Goal: Task Accomplishment & Management: Manage account settings

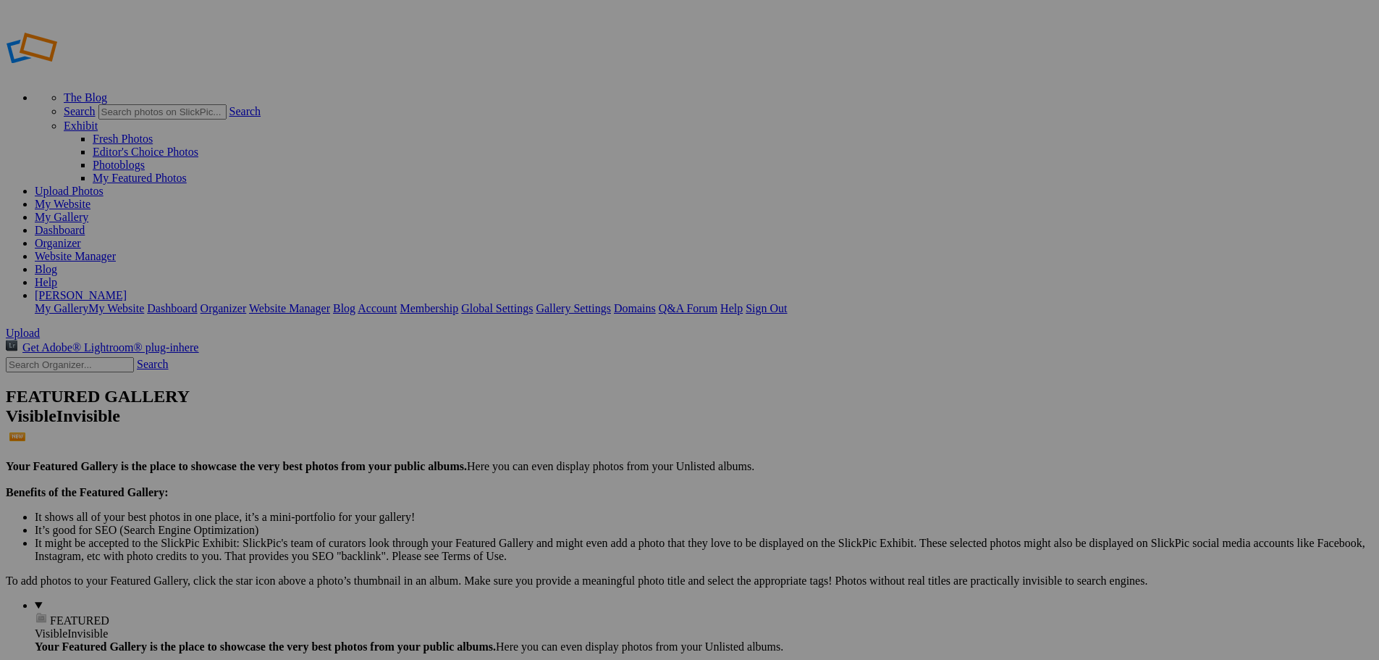
type input "New Bremen vs [PERSON_NAME] Local"
click at [560, 403] on span "Create" at bounding box center [545, 409] width 30 height 12
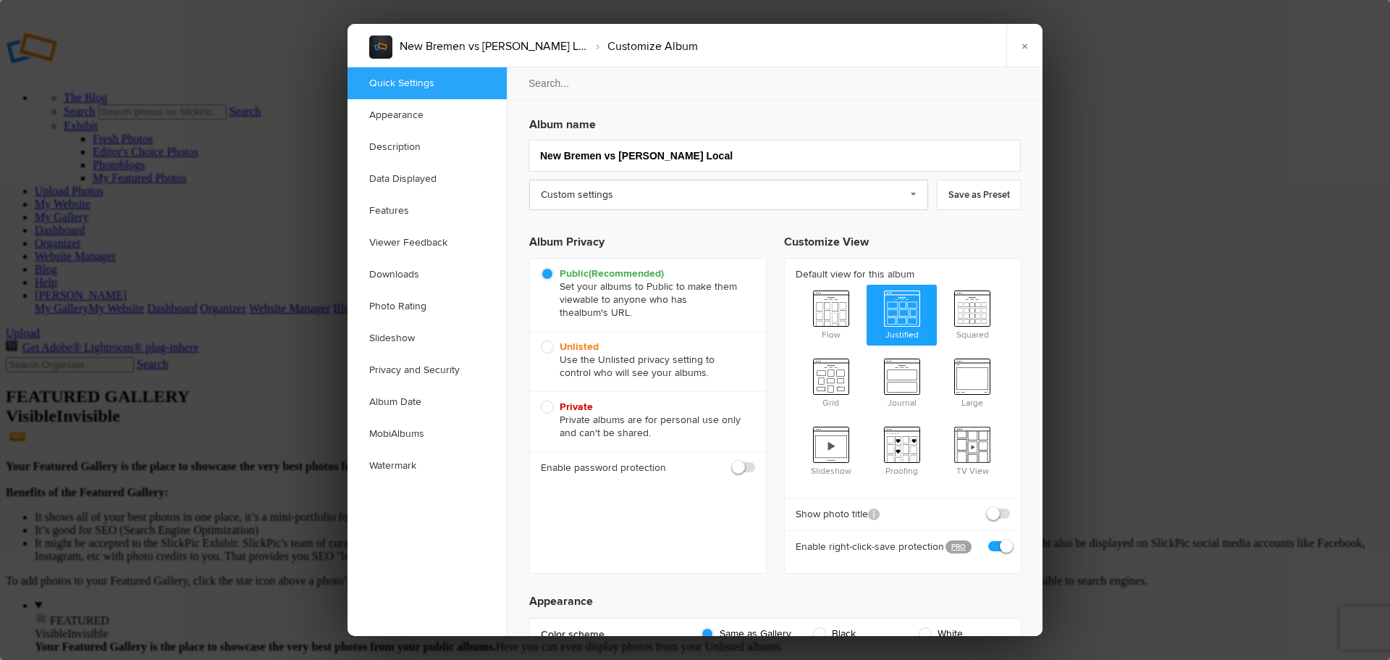
click at [673, 201] on link "Custom settings" at bounding box center [728, 195] width 399 height 30
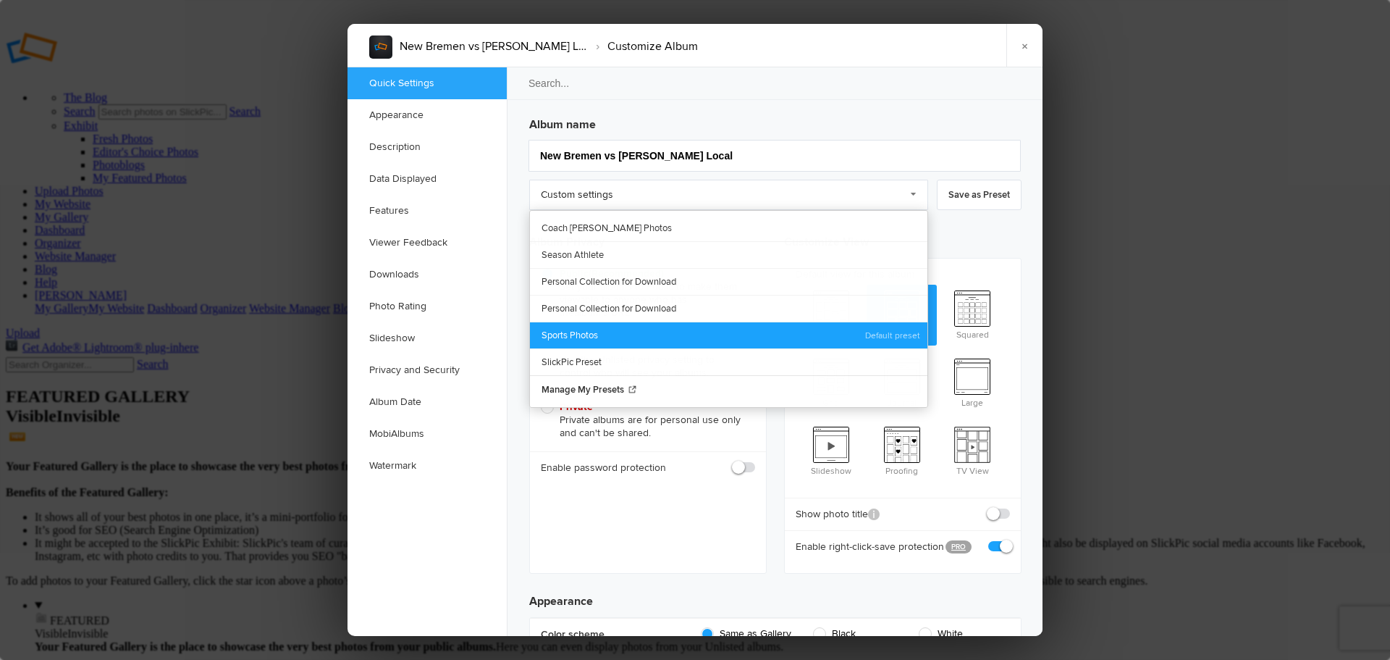
click at [611, 329] on link "Sports Photos" at bounding box center [729, 334] width 398 height 27
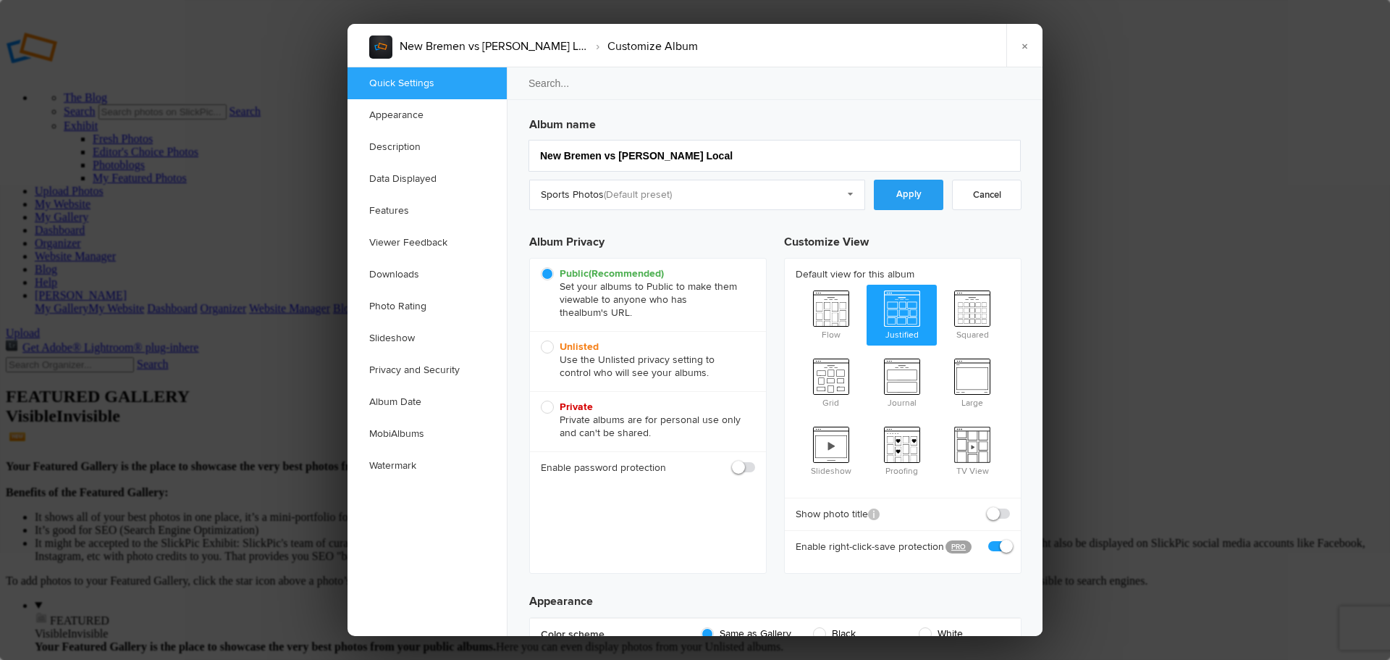
click at [898, 206] on link "Apply" at bounding box center [909, 195] width 70 height 30
click at [398, 278] on link "Downloads" at bounding box center [427, 275] width 159 height 32
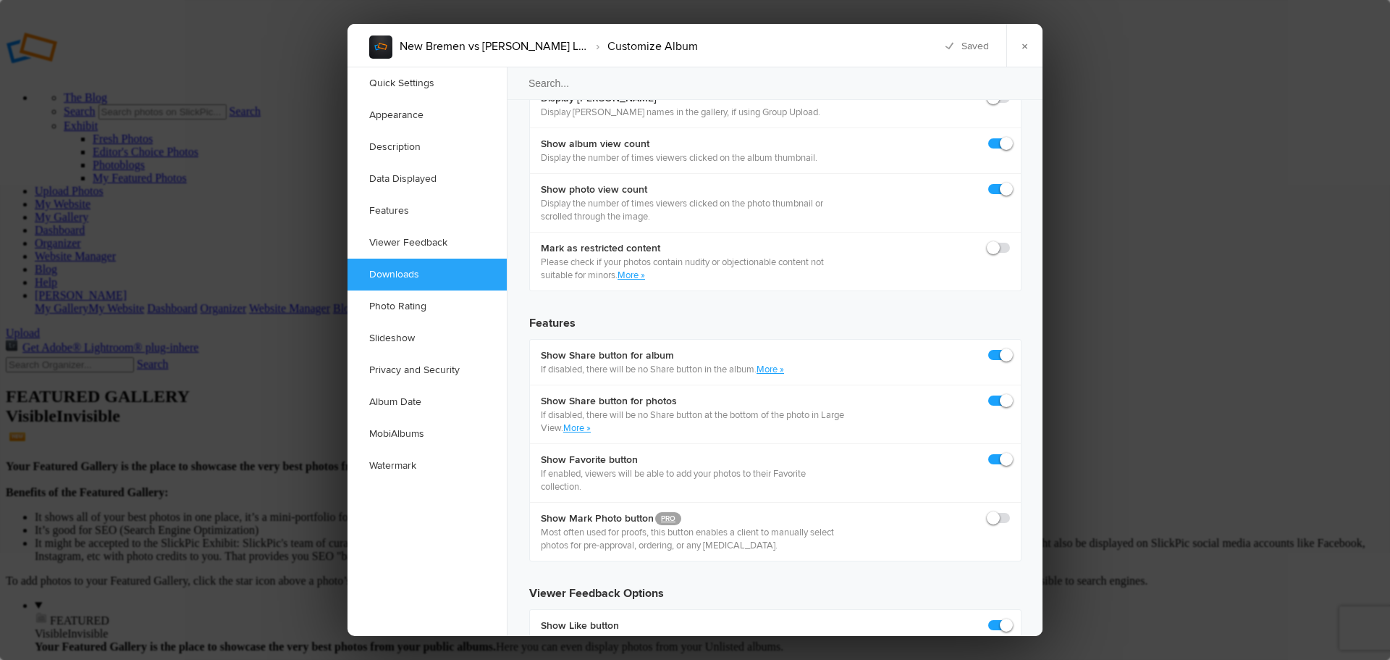
scroll to position [2245, 0]
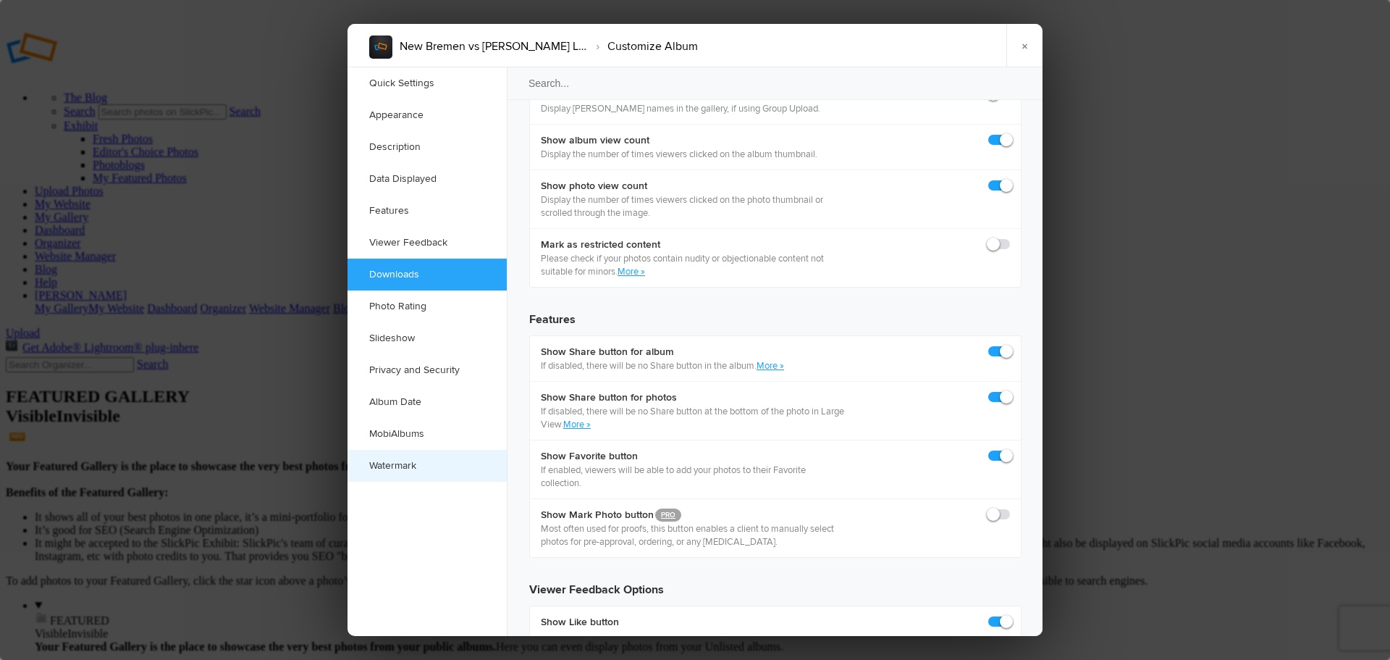
click at [400, 468] on link "Watermark" at bounding box center [427, 466] width 159 height 32
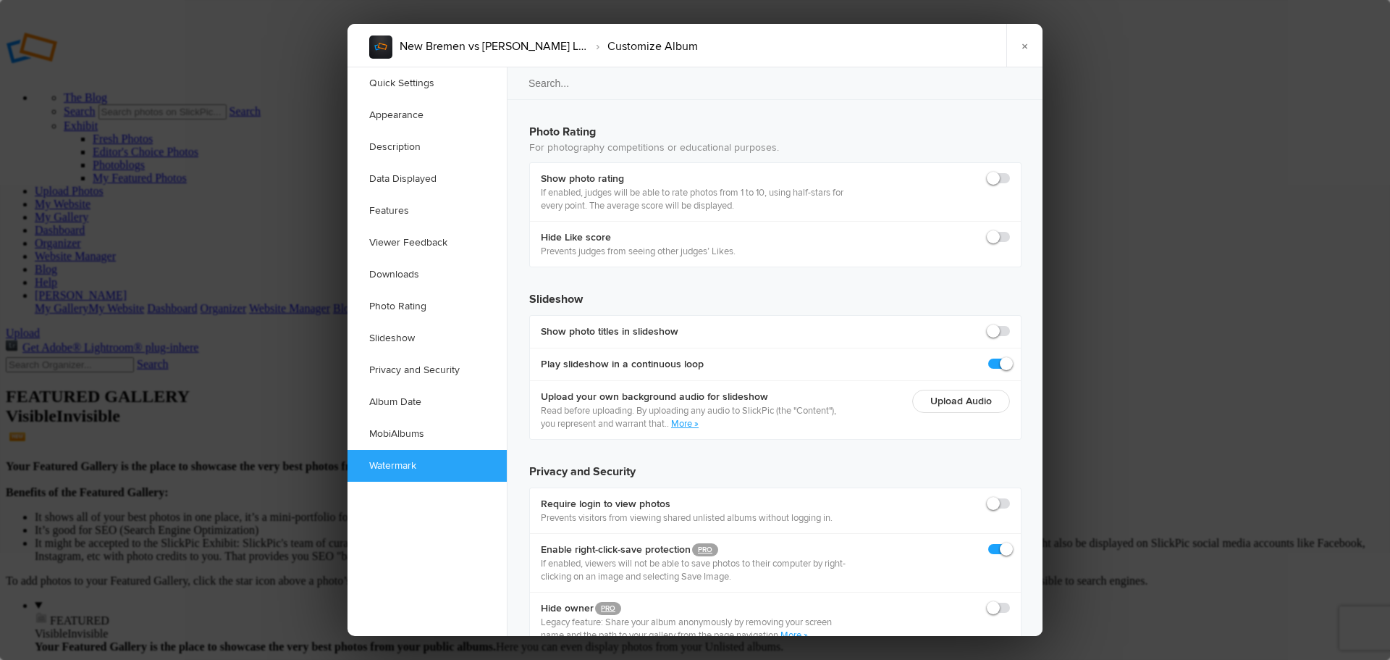
scroll to position [3142, 0]
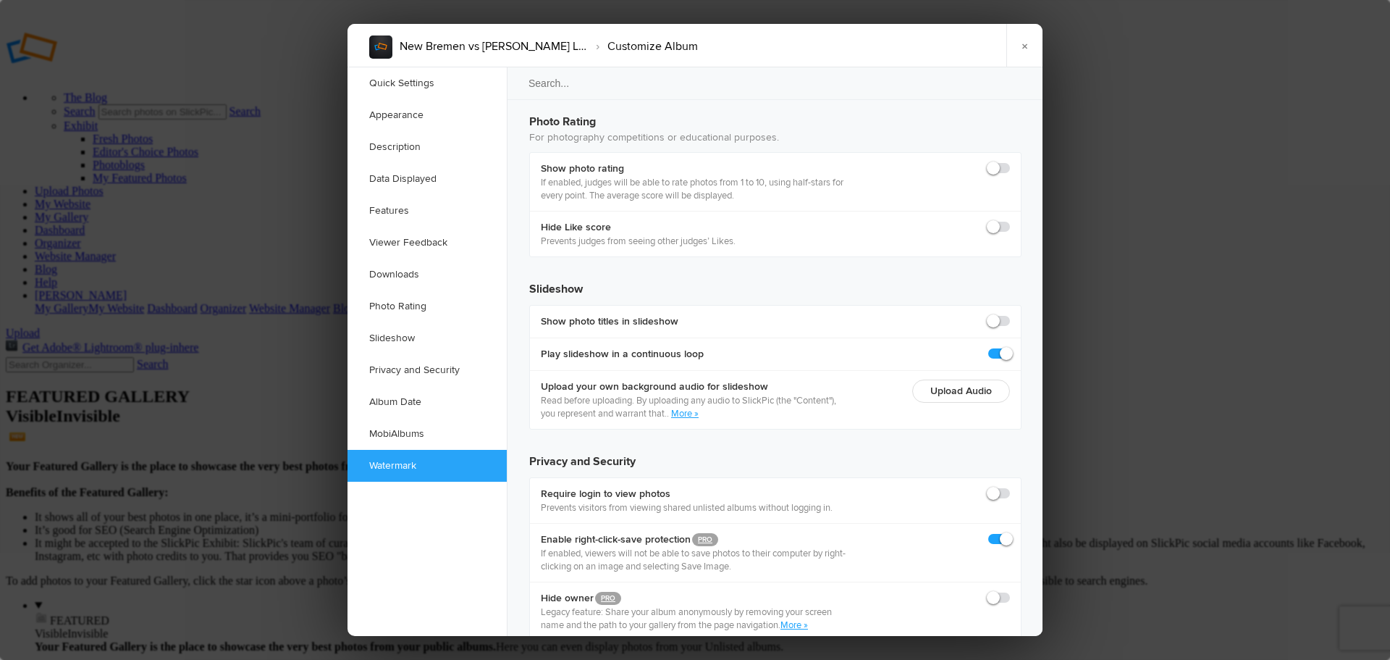
checkbox input "true"
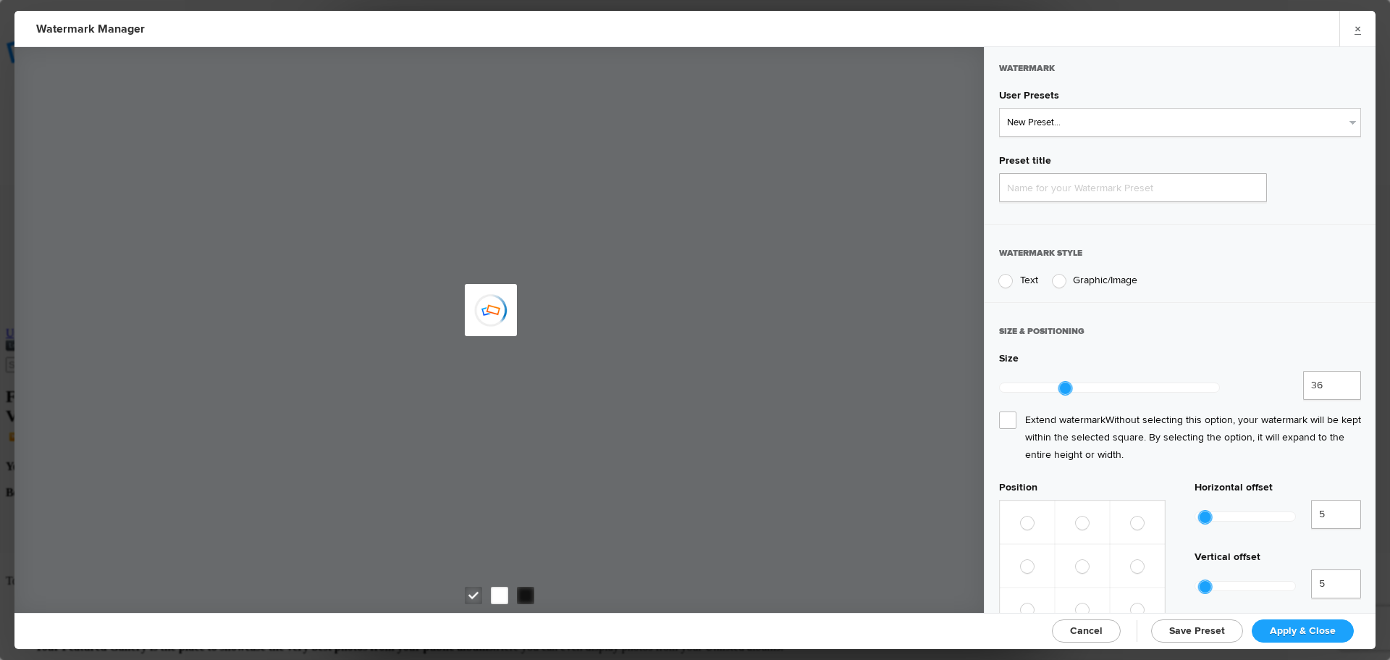
type input "Watermark-9/20/2025"
radio input "true"
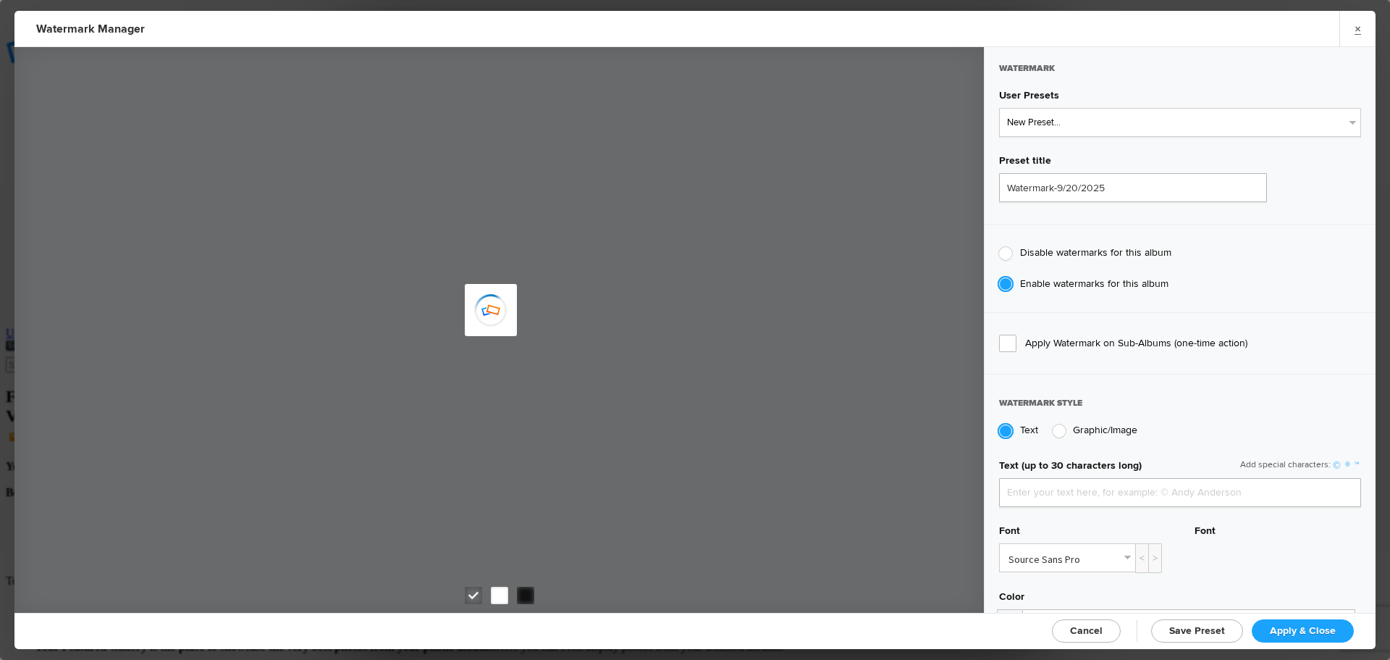
type input "jpphotography"
click at [1085, 125] on select "New Preset... JP Photography - White JP Photography - Black" at bounding box center [1180, 122] width 362 height 29
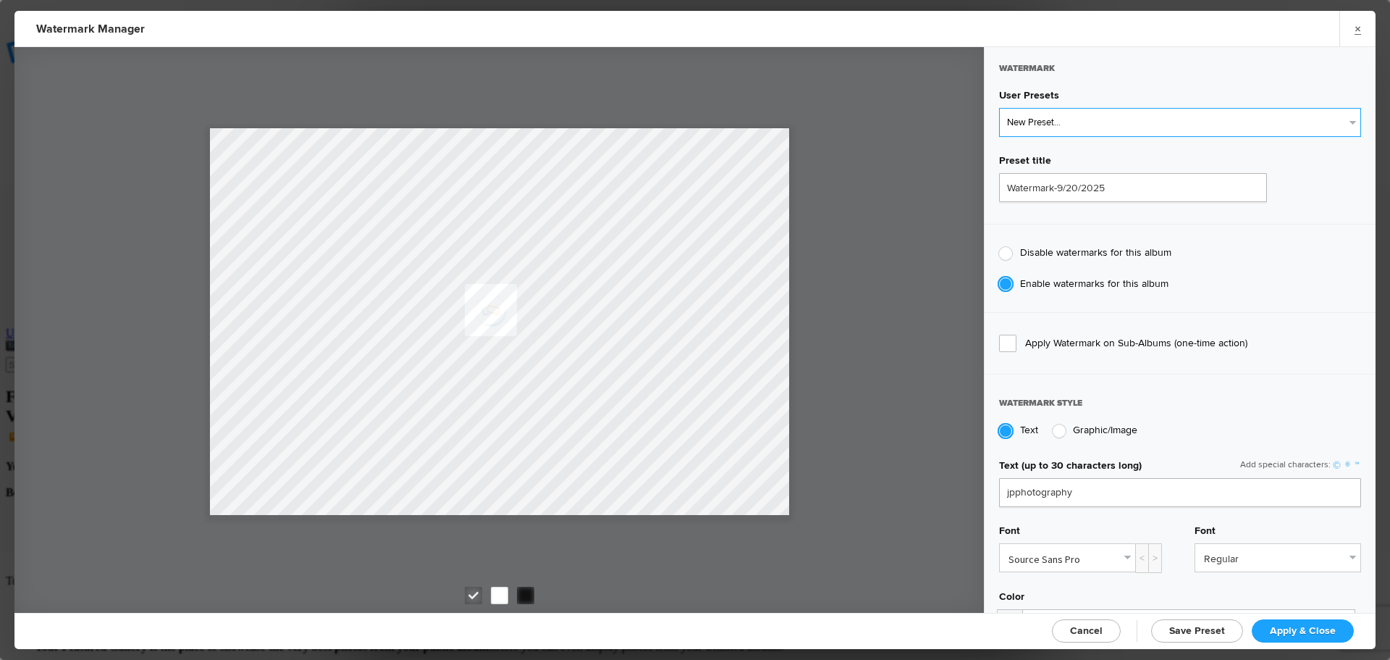
select select "2: Object"
click at [999, 108] on select "New Preset... JP Photography - White JP Photography - Black" at bounding box center [1180, 122] width 362 height 29
type input "JP Photography - Black"
radio input "false"
radio input "true"
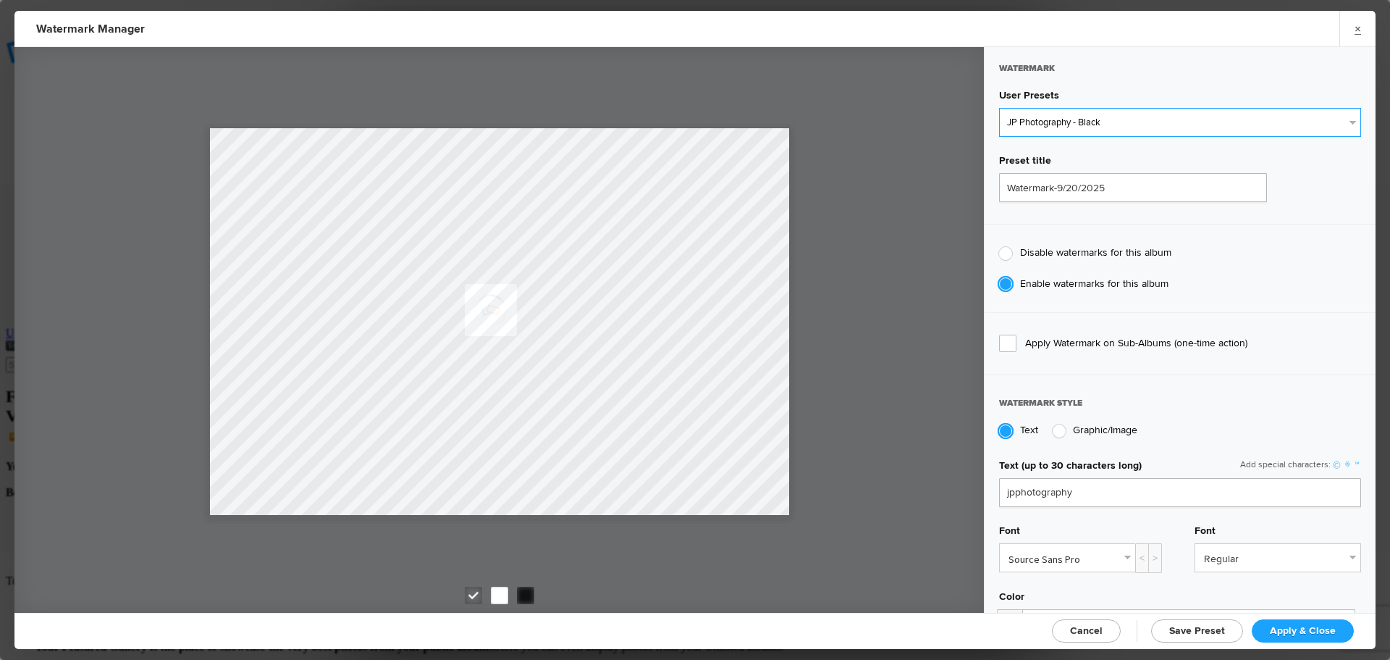
type input "128"
radio input "true"
radio input "false"
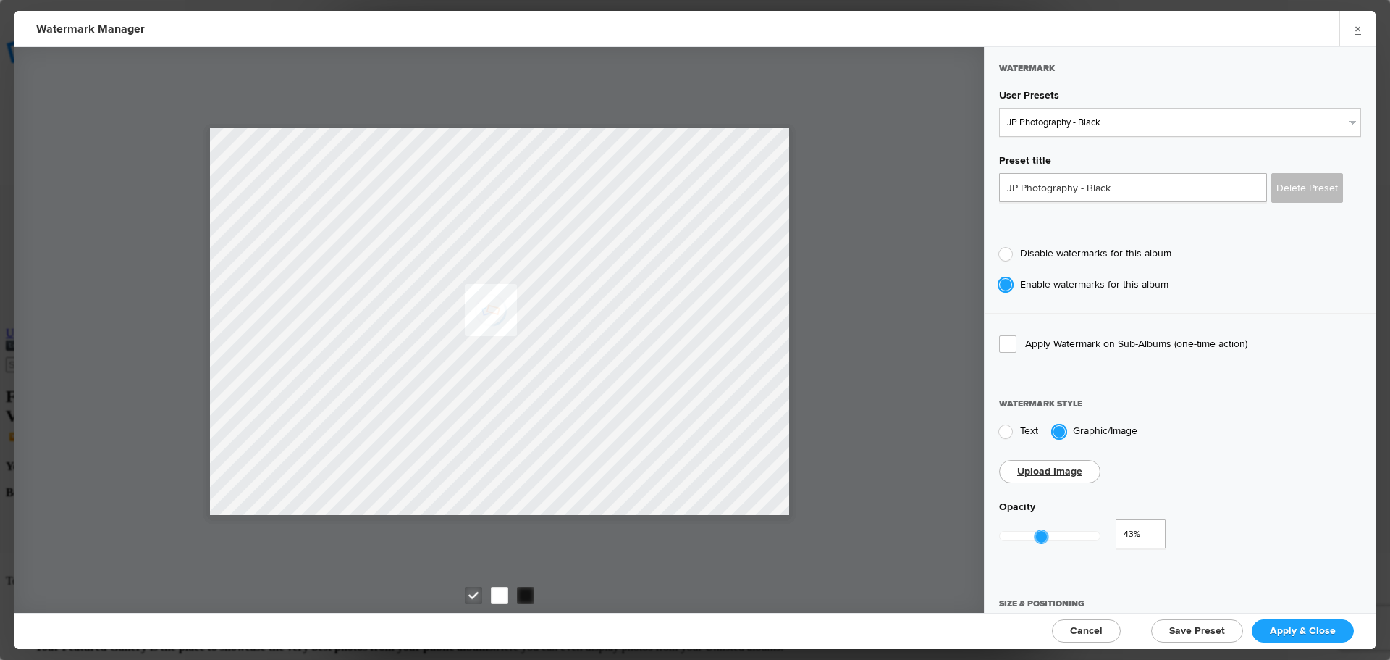
type input "0.44"
drag, startPoint x: 1100, startPoint y: 531, endPoint x: 1040, endPoint y: 529, distance: 60.1
click at [1040, 530] on div at bounding box center [1042, 536] width 13 height 13
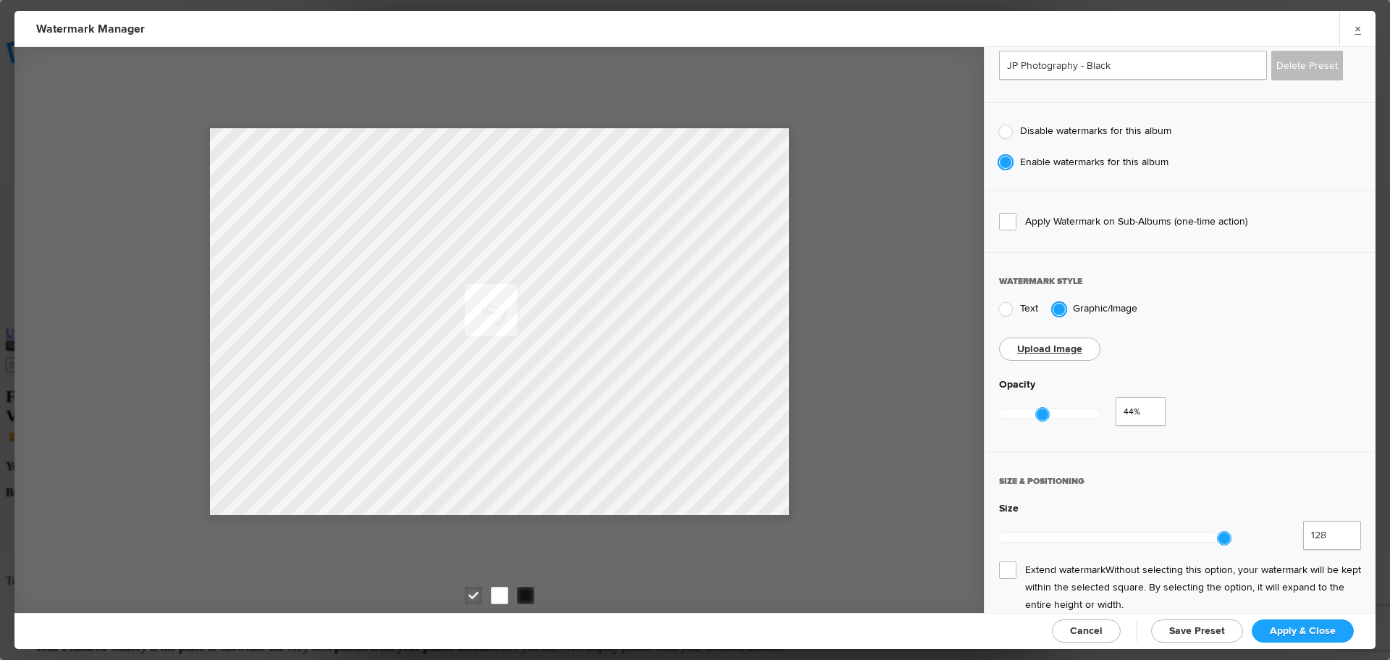
scroll to position [145, 0]
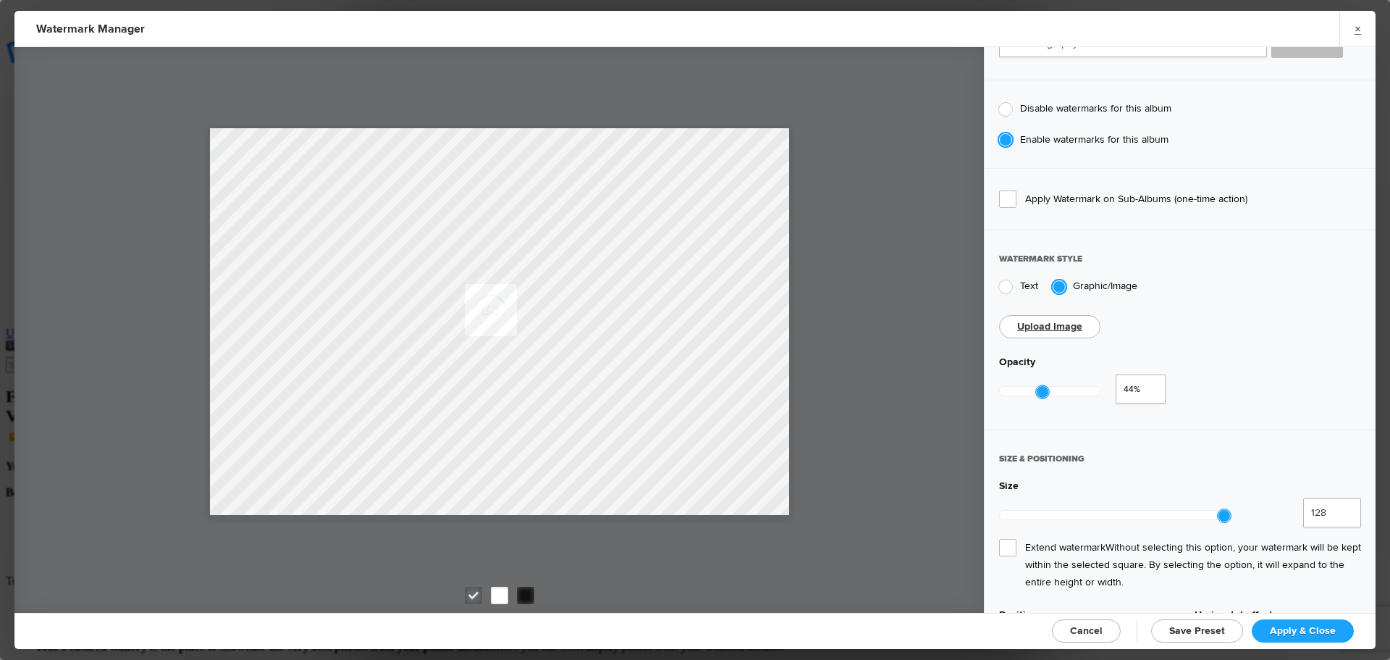
click at [1012, 539] on span "Extend watermark Without selecting this option, your watermark will be kept wit…" at bounding box center [1180, 565] width 362 height 52
click at [0, 0] on input "Extend watermark Without selecting this option, your watermark will be kept wit…" at bounding box center [0, 0] width 0 height 0
click at [1283, 629] on span "Apply & Close" at bounding box center [1303, 630] width 66 height 12
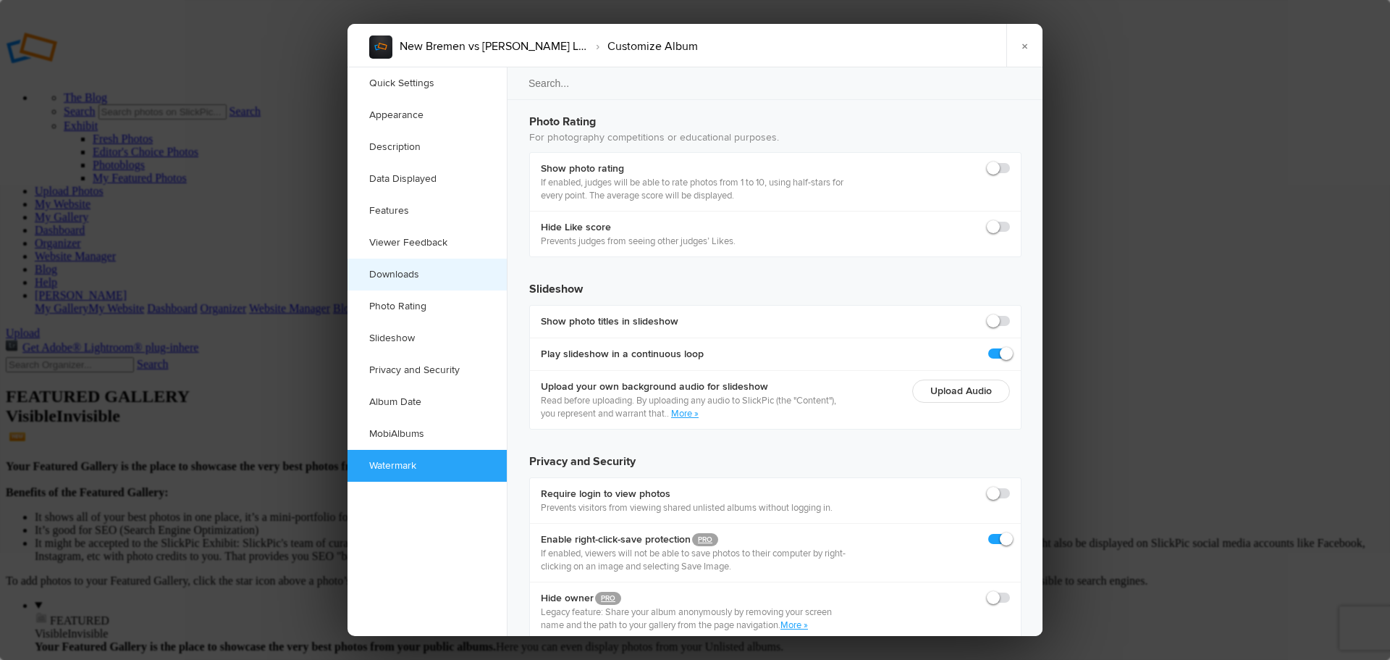
click at [403, 272] on link "Downloads" at bounding box center [427, 275] width 159 height 32
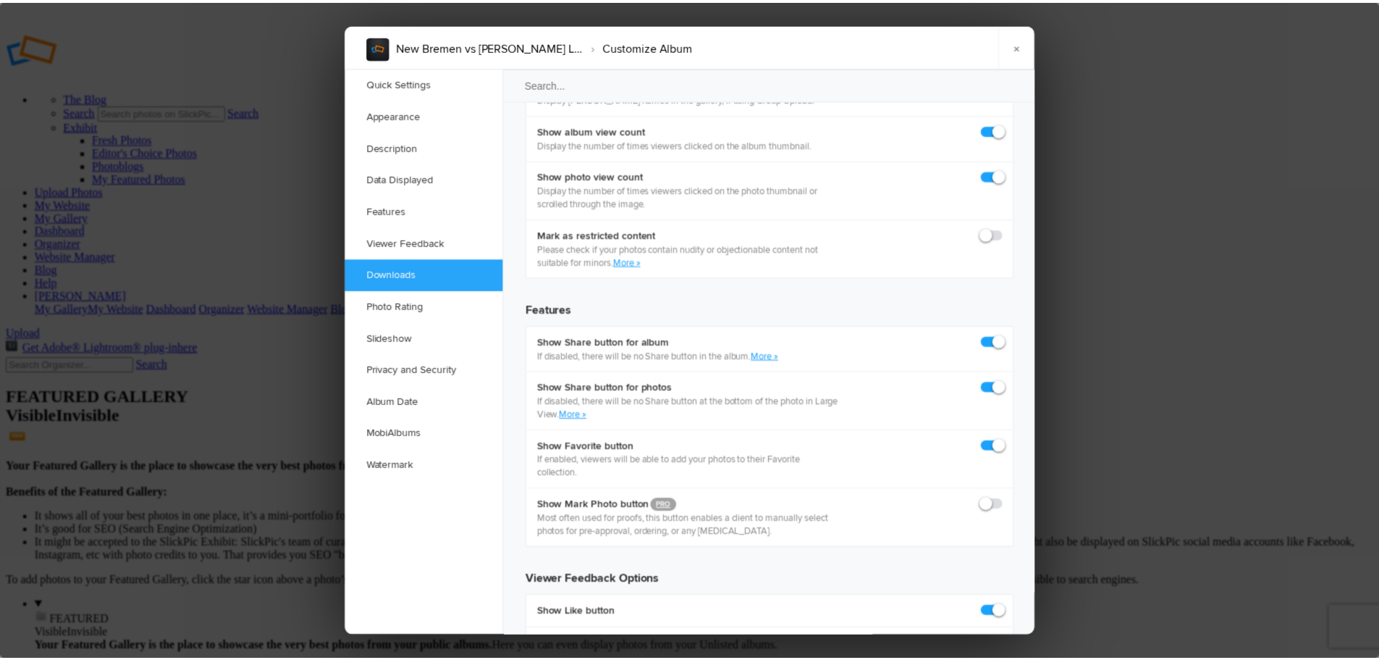
scroll to position [2245, 0]
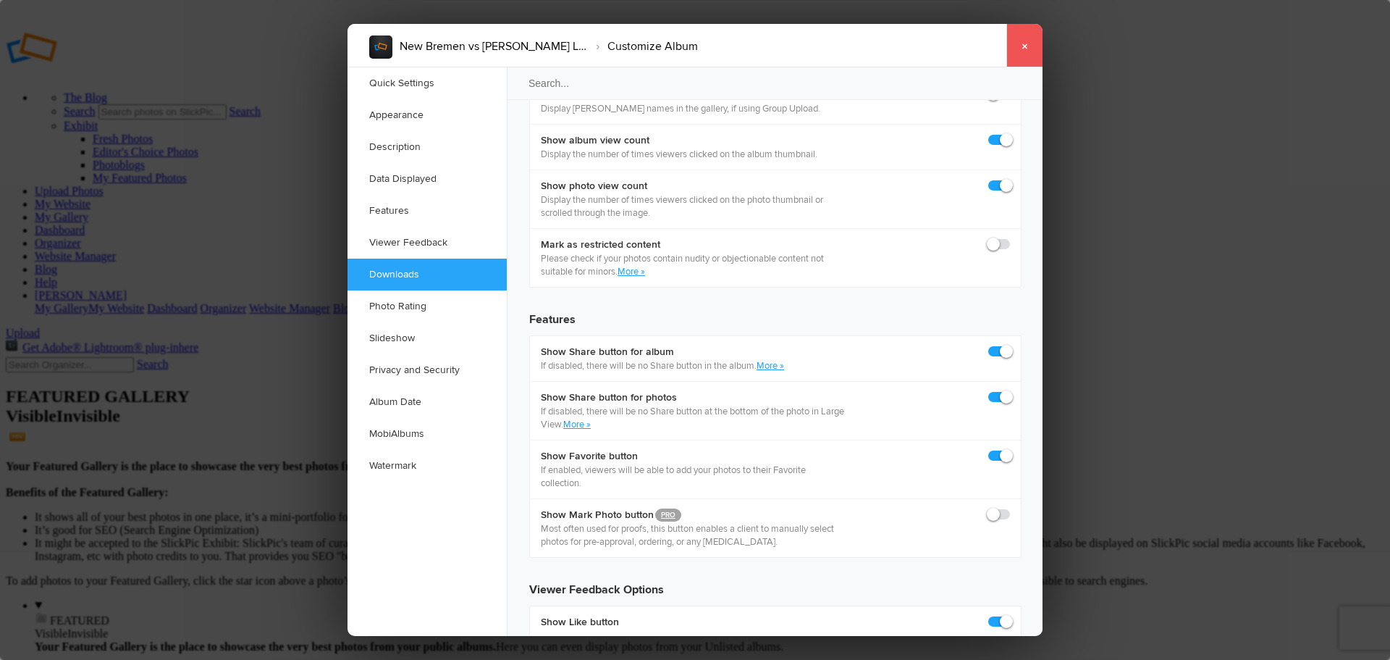
click at [1029, 51] on link "×" at bounding box center [1024, 45] width 36 height 43
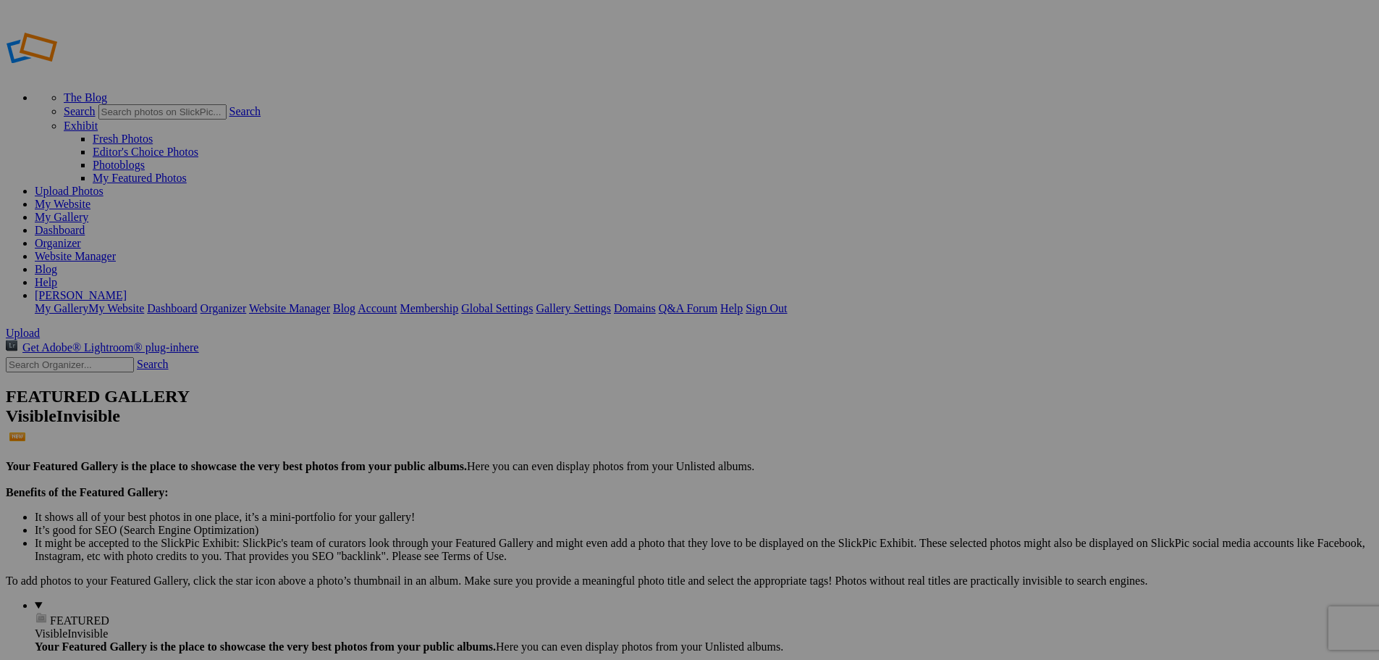
type input "New Bremen vs [PERSON_NAME] Local"
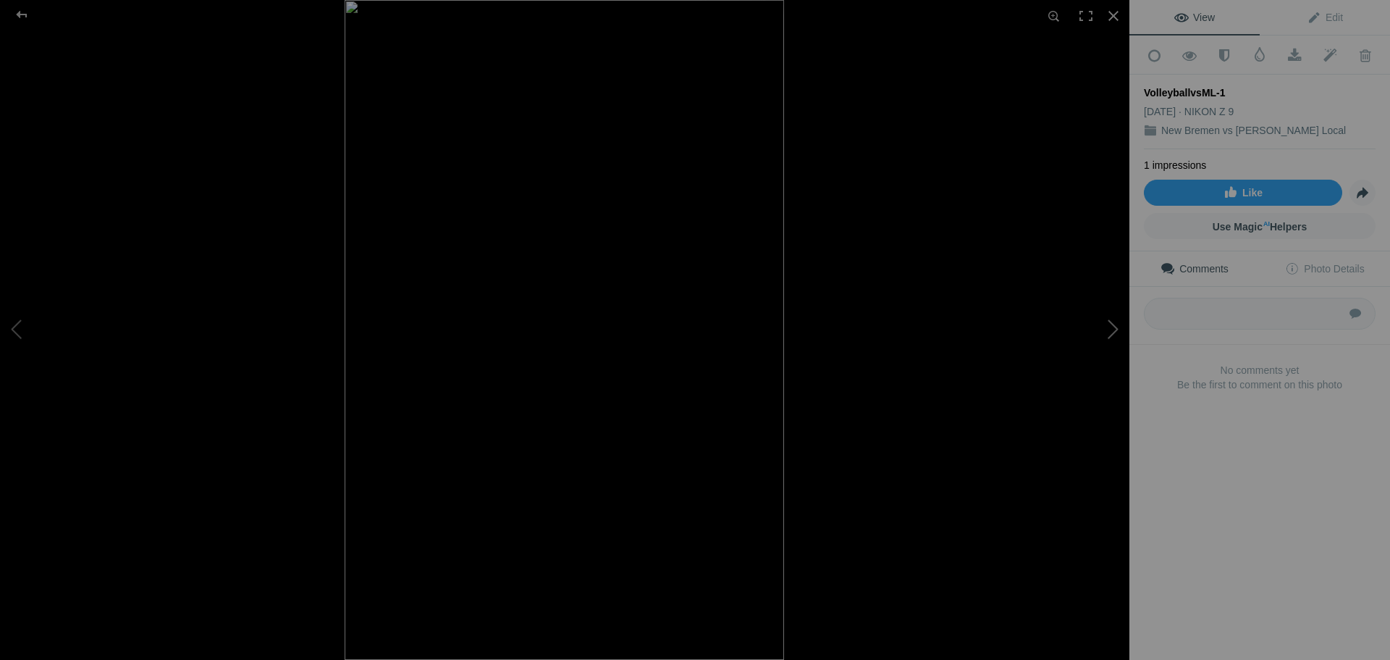
click at [1112, 333] on button at bounding box center [1075, 330] width 109 height 238
click at [1109, 335] on button at bounding box center [1075, 330] width 109 height 238
click at [1106, 328] on button at bounding box center [1075, 330] width 109 height 238
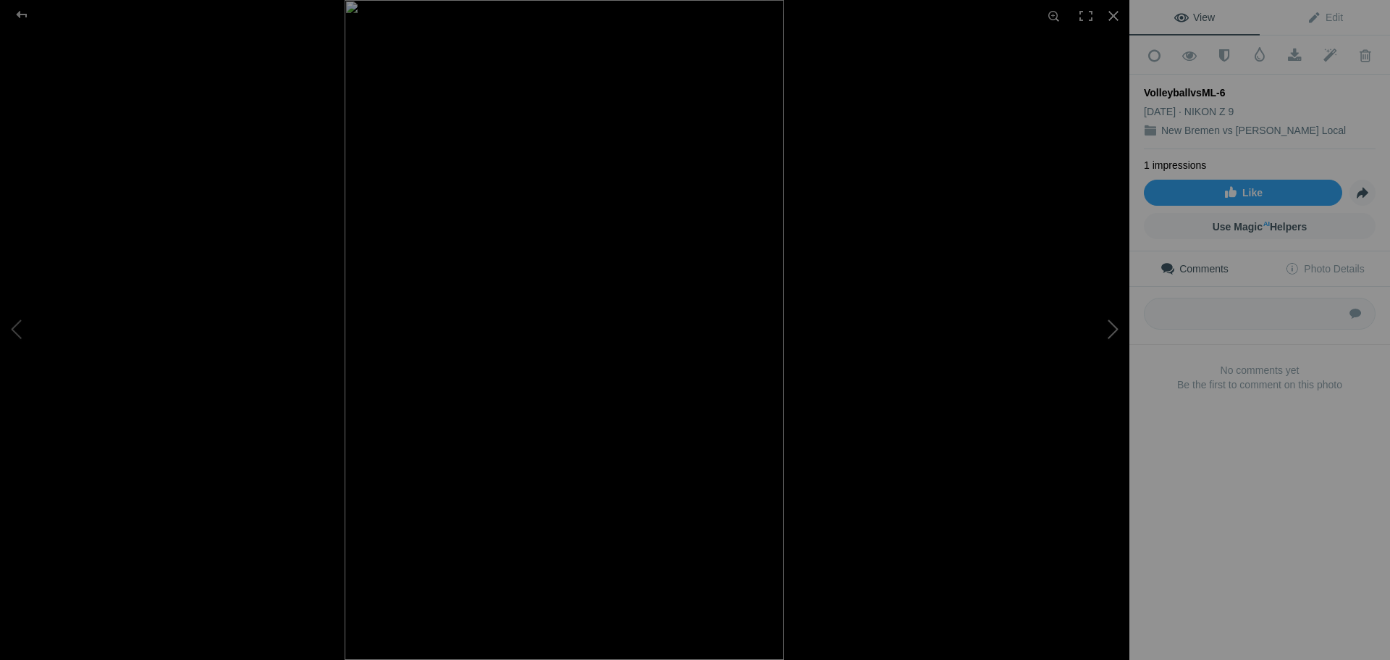
click at [1106, 328] on button at bounding box center [1075, 330] width 109 height 238
click at [1112, 328] on button at bounding box center [1075, 330] width 109 height 238
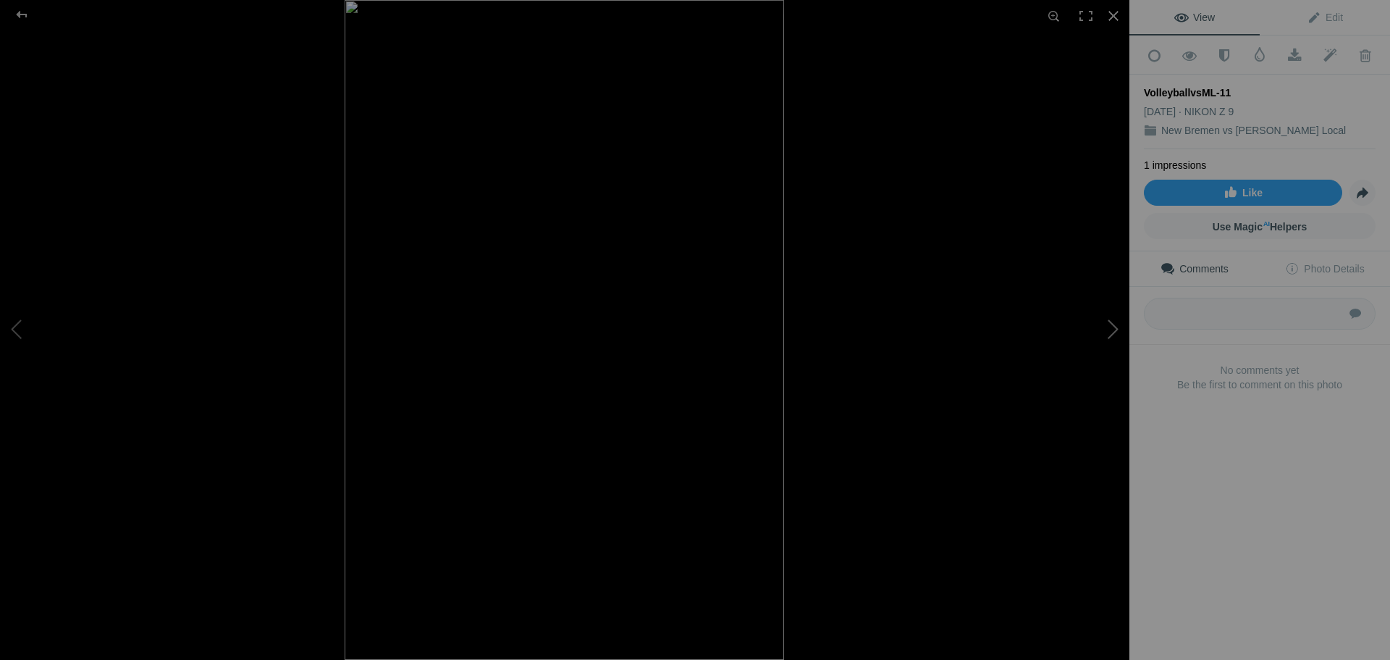
click at [1114, 328] on button at bounding box center [1075, 330] width 109 height 238
click at [1111, 332] on button at bounding box center [1075, 330] width 109 height 238
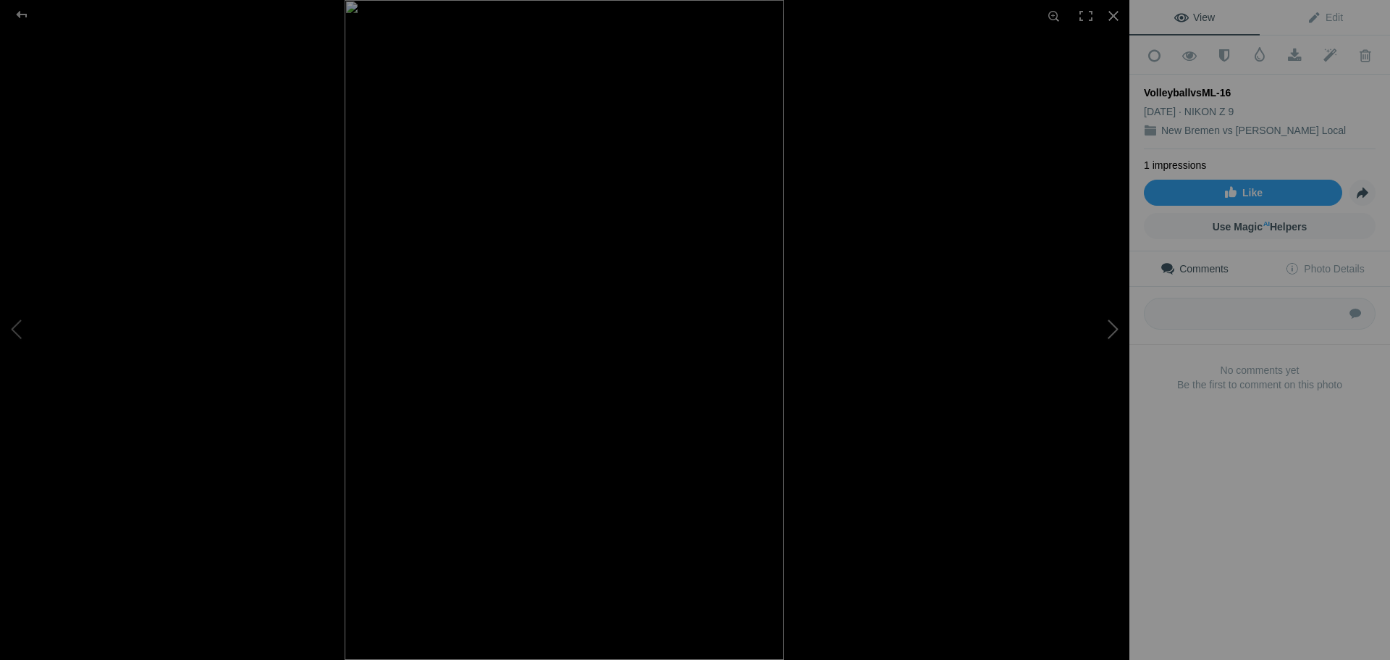
click at [1111, 332] on button at bounding box center [1075, 330] width 109 height 238
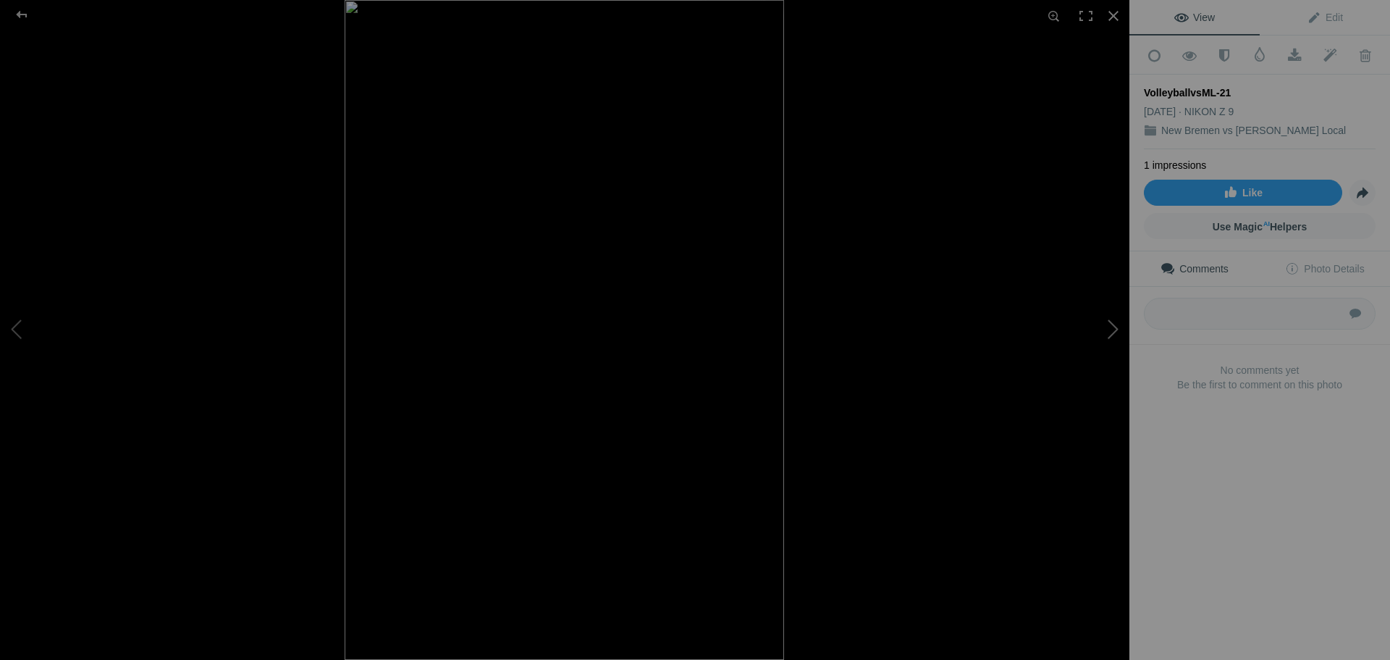
click at [1111, 332] on button at bounding box center [1075, 330] width 109 height 238
click at [1117, 328] on button at bounding box center [1075, 330] width 109 height 238
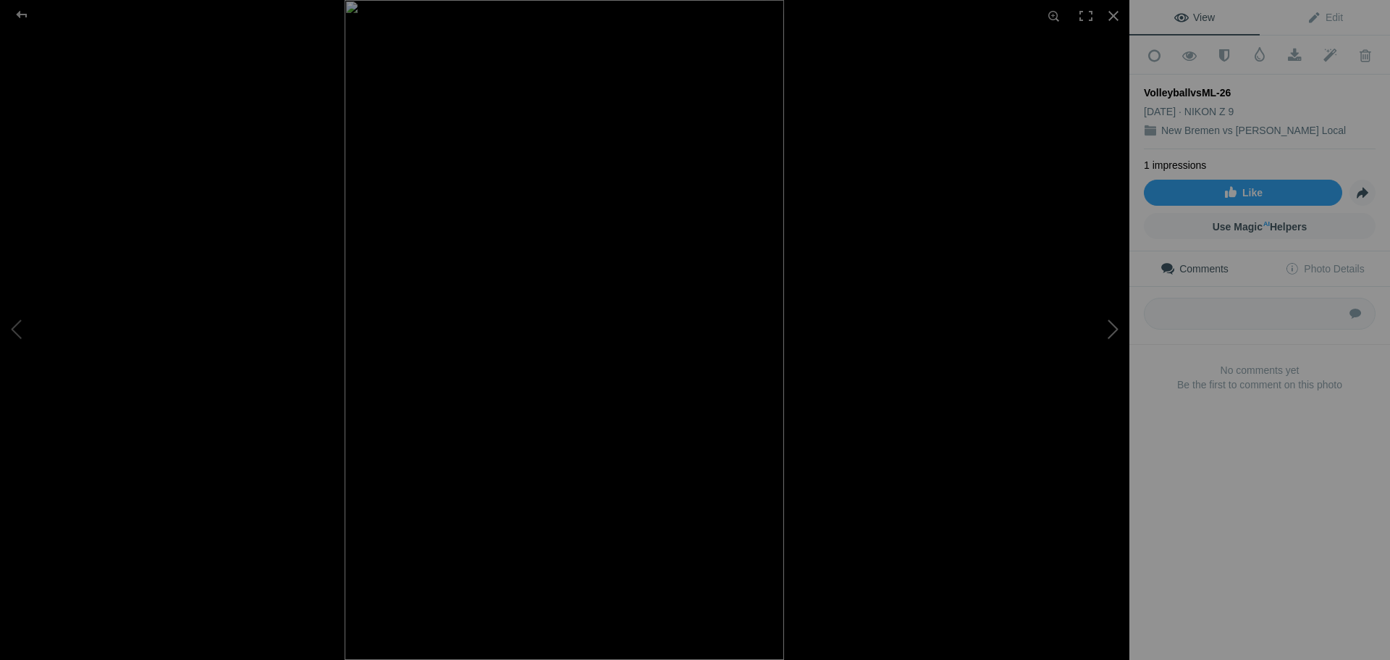
click at [1117, 328] on button at bounding box center [1075, 330] width 109 height 238
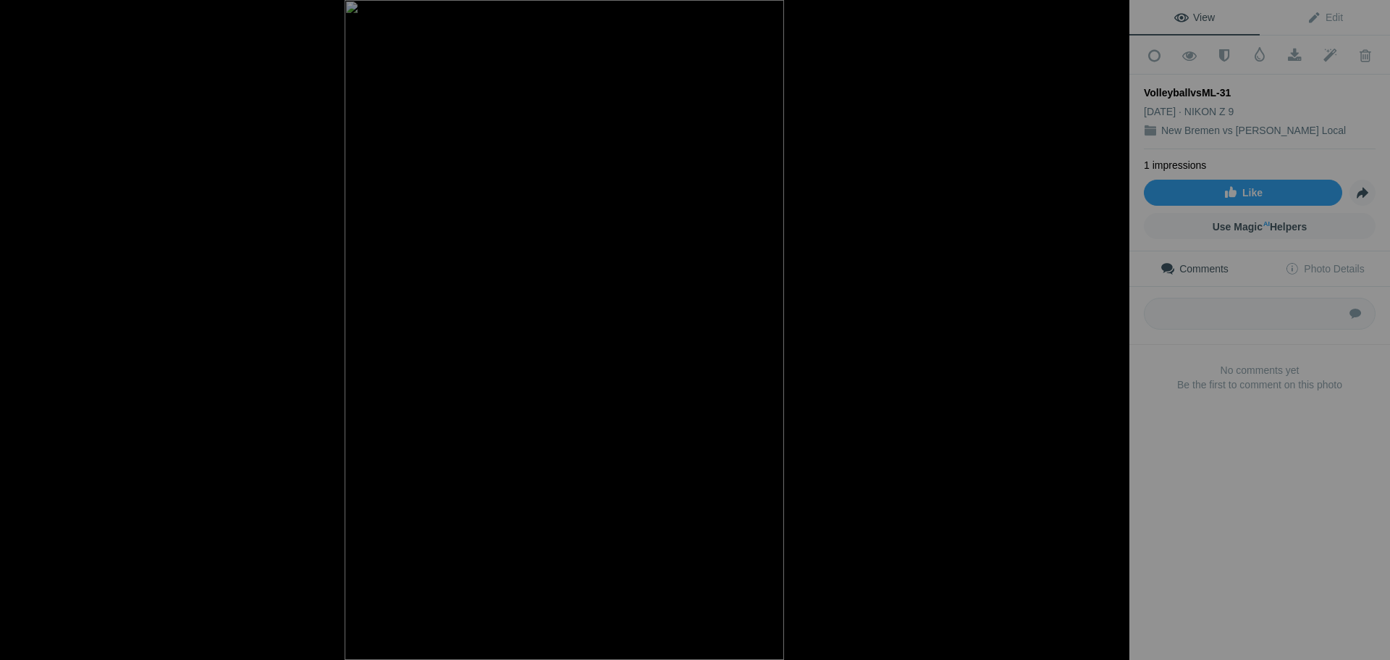
click at [1117, 328] on button at bounding box center [1075, 330] width 109 height 238
click at [1117, 331] on button at bounding box center [1075, 330] width 109 height 238
click at [1109, 336] on button at bounding box center [1075, 330] width 109 height 238
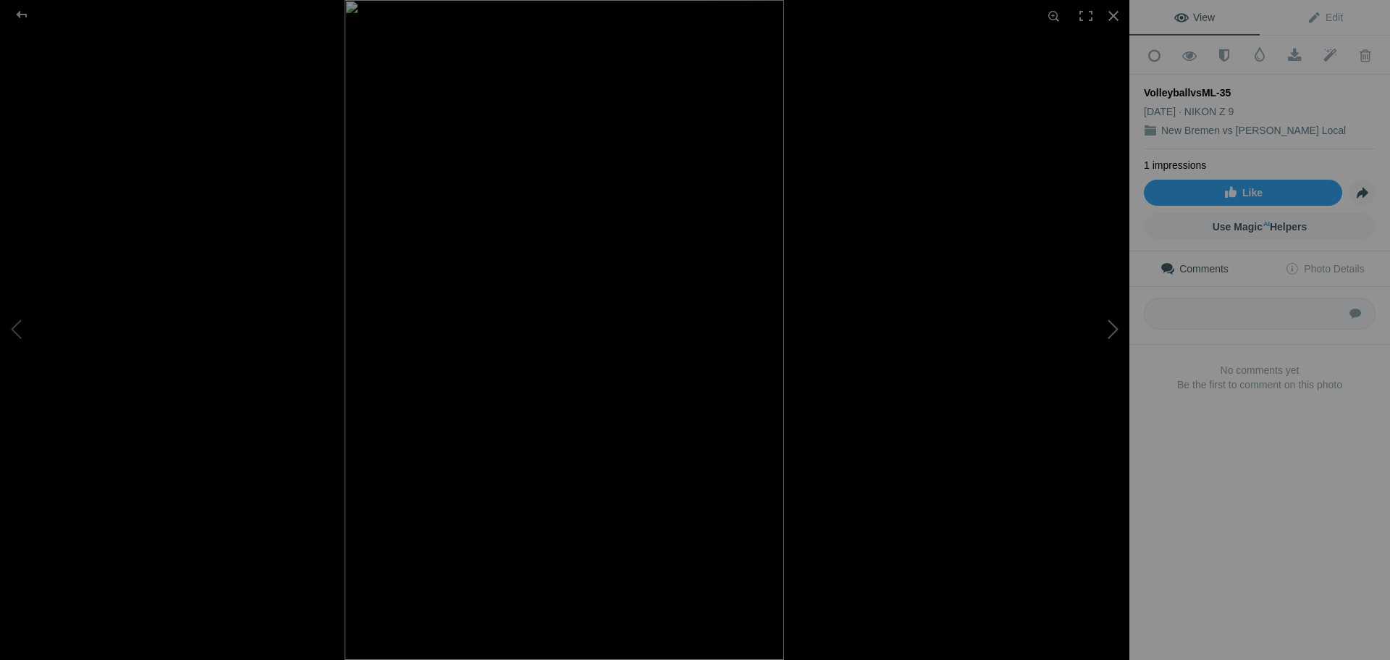
click at [1109, 336] on button at bounding box center [1075, 330] width 109 height 238
click at [1107, 336] on button at bounding box center [1075, 330] width 109 height 238
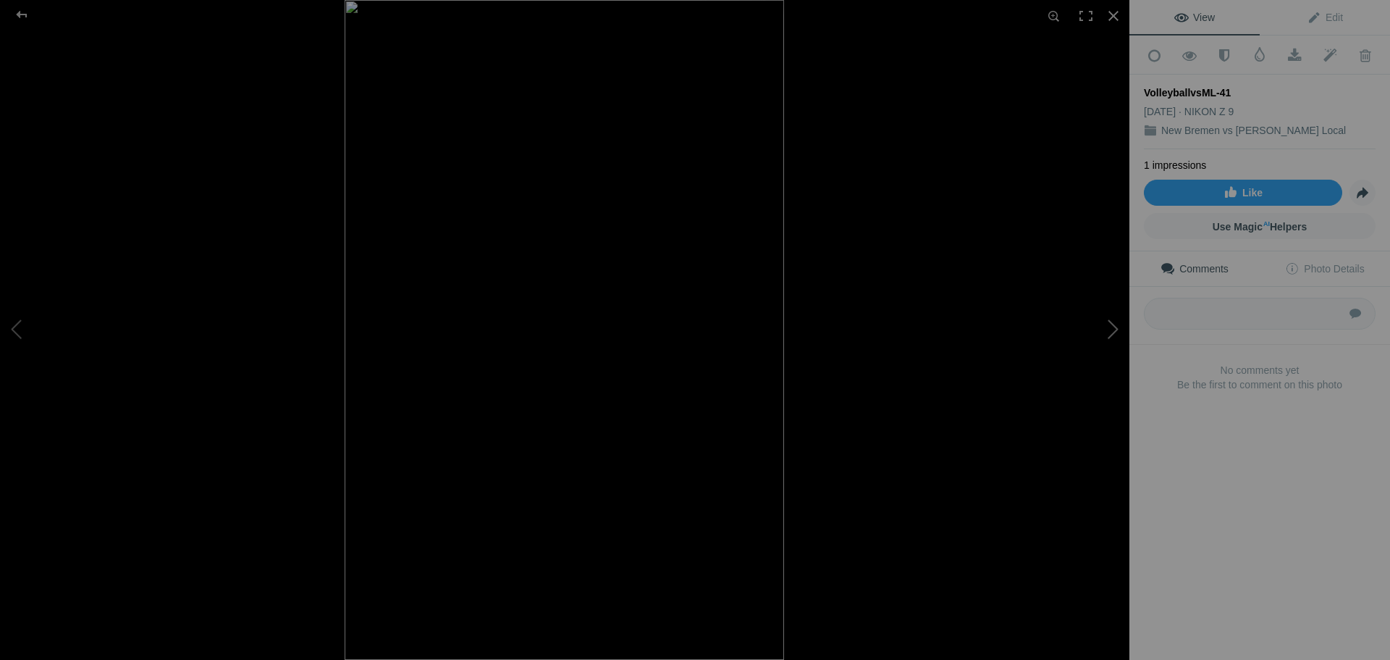
click at [1109, 334] on button at bounding box center [1075, 330] width 109 height 238
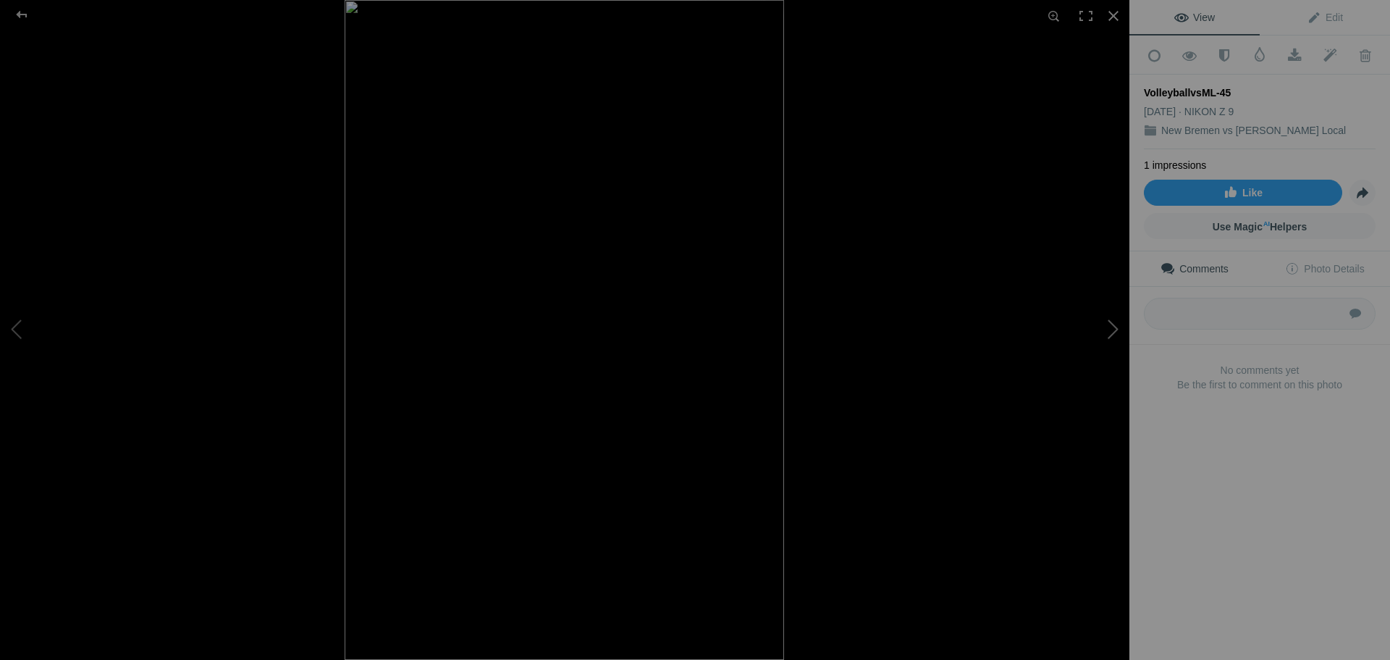
click at [1109, 334] on button at bounding box center [1075, 330] width 109 height 238
click at [1109, 335] on button at bounding box center [1075, 330] width 109 height 238
click at [1114, 325] on button at bounding box center [1075, 330] width 109 height 238
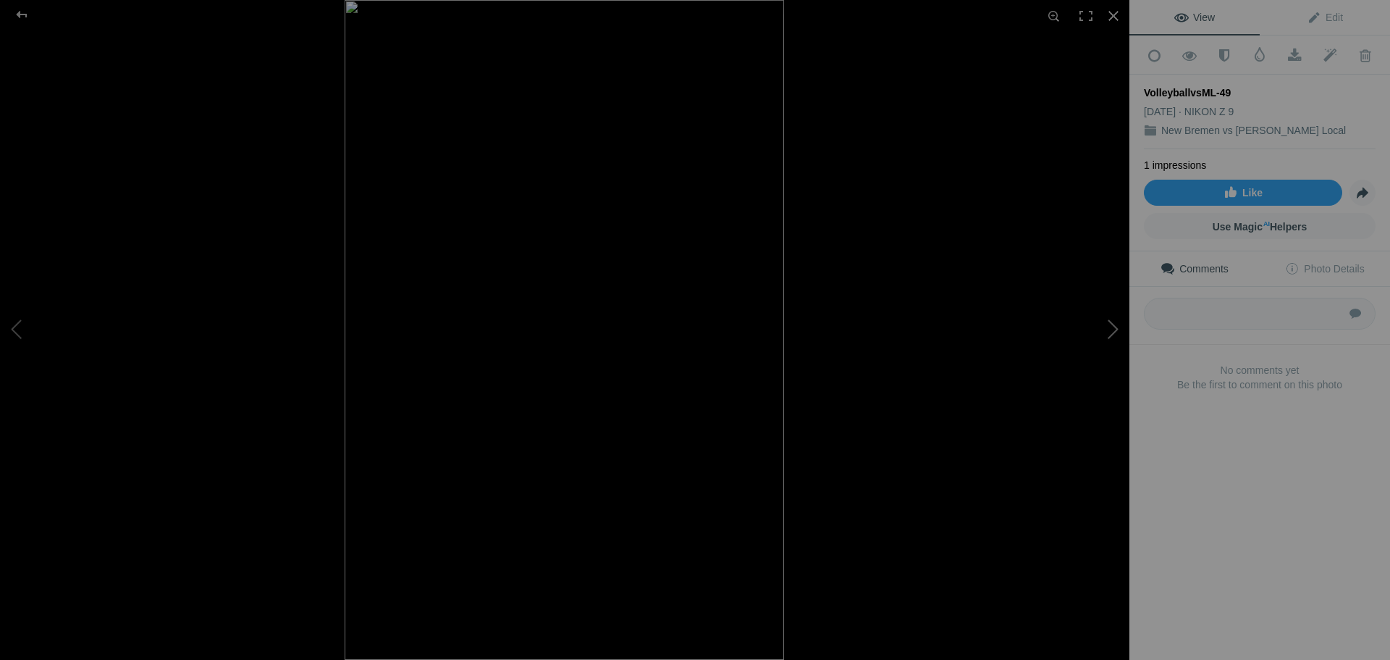
click at [1114, 325] on button at bounding box center [1075, 330] width 109 height 238
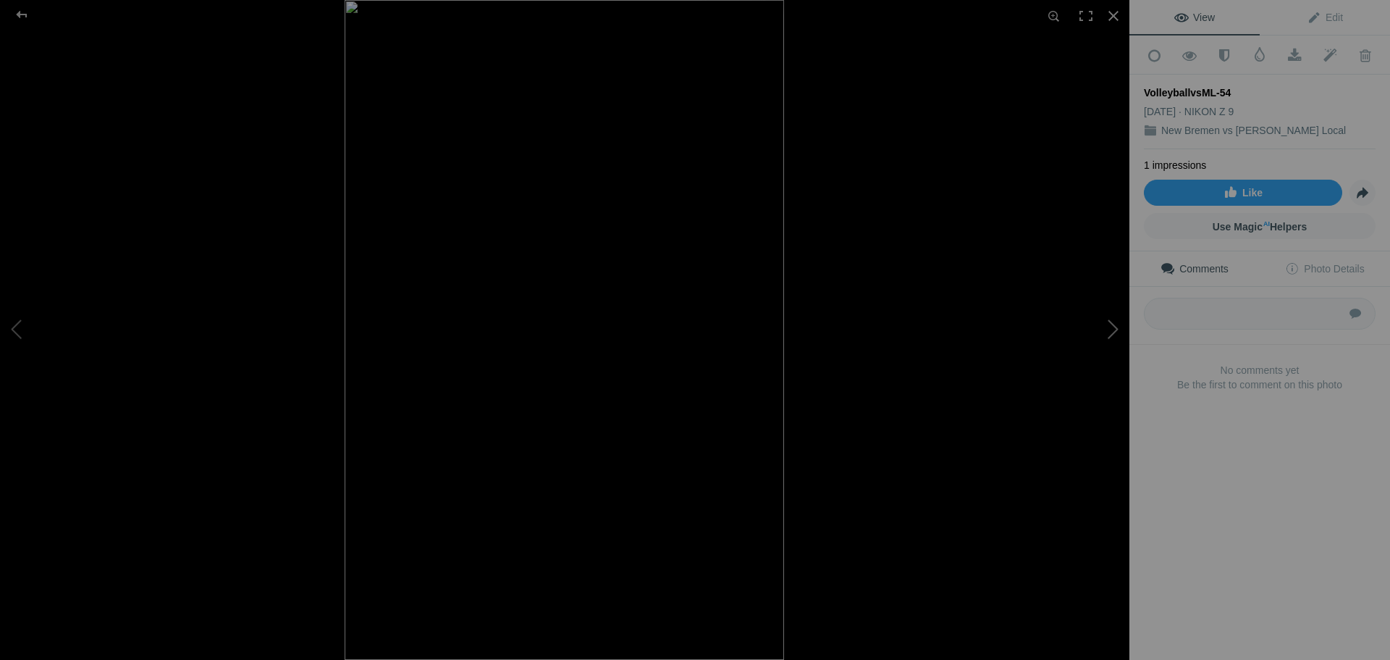
click at [1114, 325] on button at bounding box center [1075, 330] width 109 height 238
click at [17, 330] on button at bounding box center [54, 330] width 109 height 238
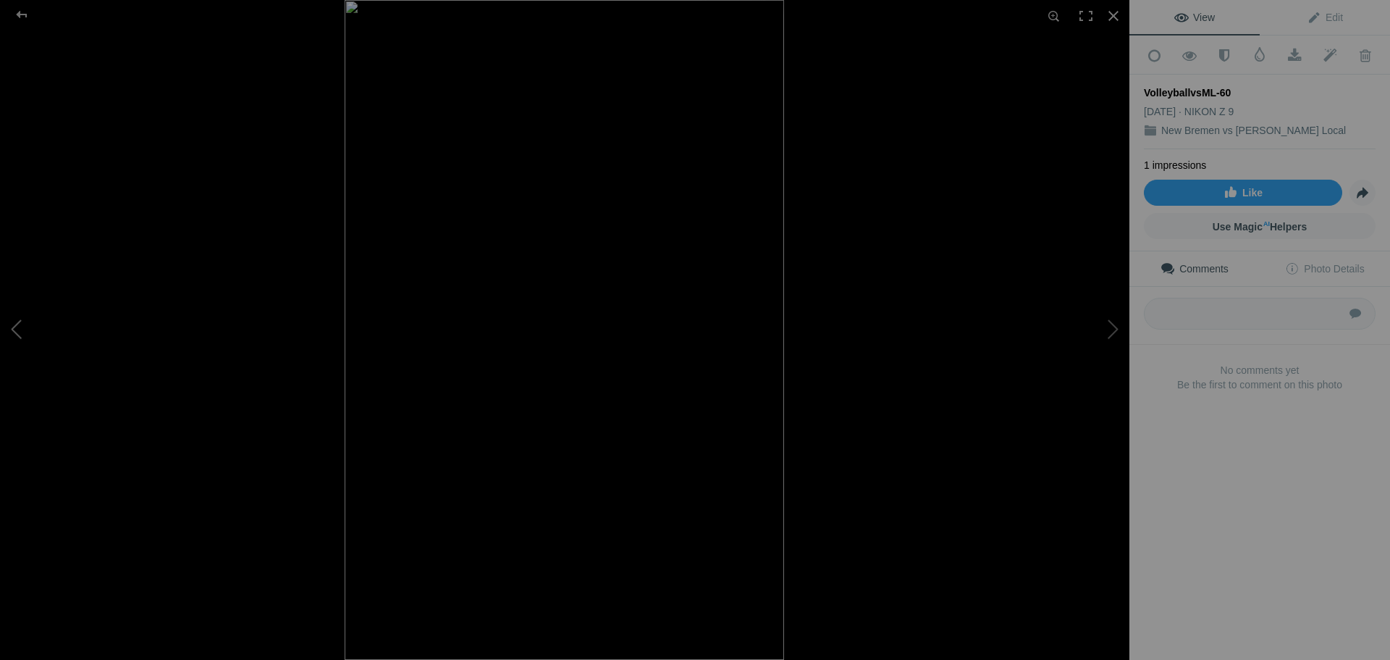
click at [17, 329] on button at bounding box center [54, 330] width 109 height 238
click at [17, 327] on button at bounding box center [54, 330] width 109 height 238
click at [1110, 326] on button at bounding box center [1075, 330] width 109 height 238
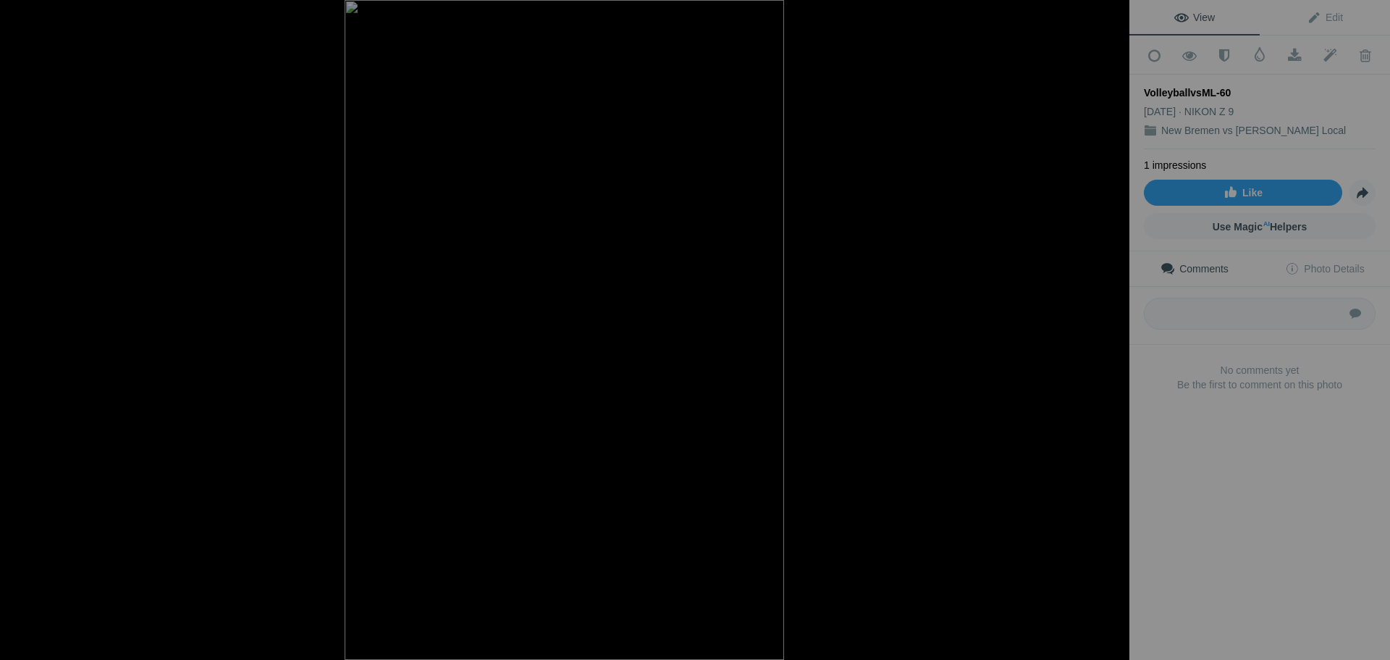
click at [1110, 326] on button at bounding box center [1075, 330] width 109 height 238
click at [1111, 332] on button at bounding box center [1075, 330] width 109 height 238
click at [1111, 334] on button at bounding box center [1075, 330] width 109 height 238
click at [1111, 335] on button at bounding box center [1075, 330] width 109 height 238
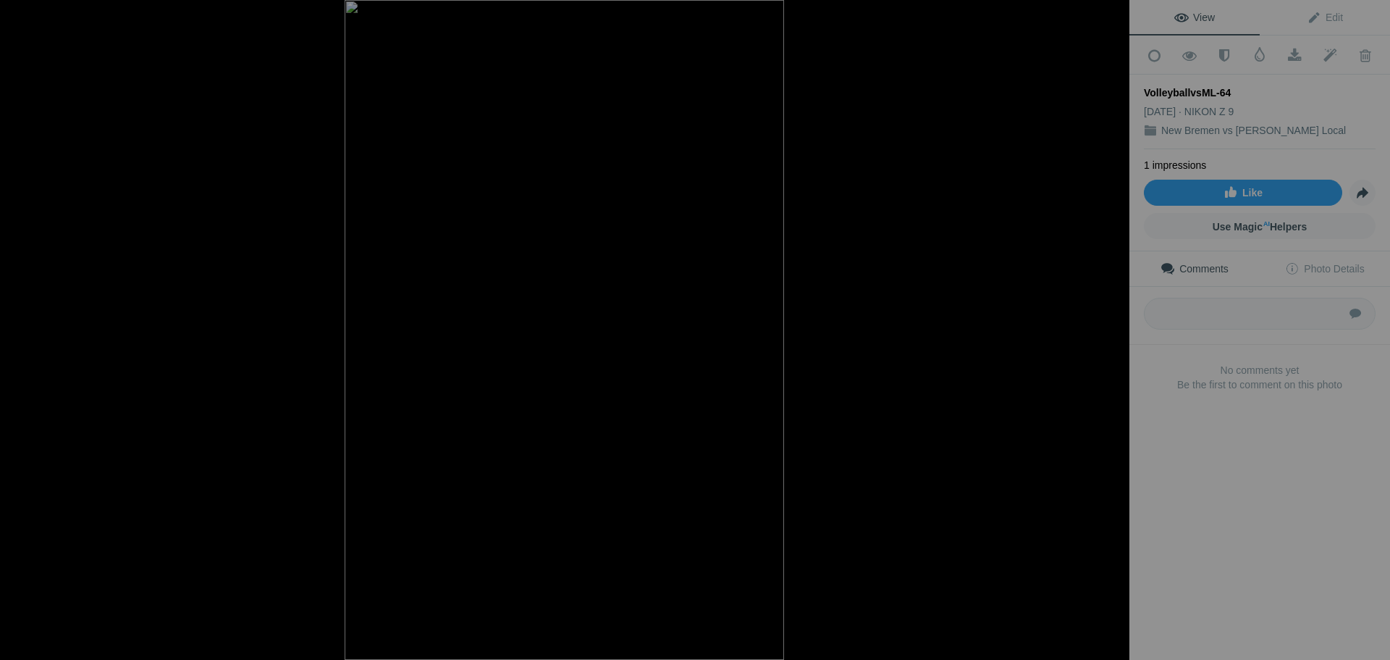
click at [1111, 335] on button at bounding box center [1075, 330] width 109 height 238
click at [24, 14] on div at bounding box center [22, 14] width 52 height 29
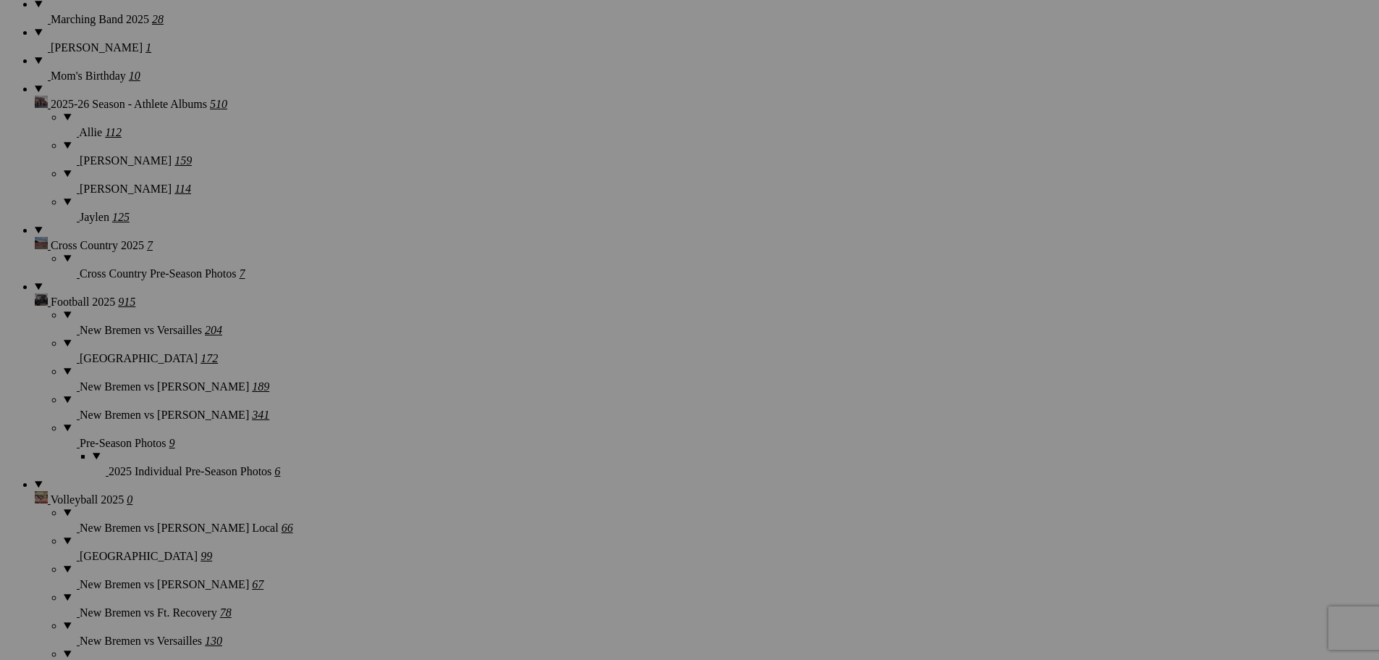
scroll to position [1231, 0]
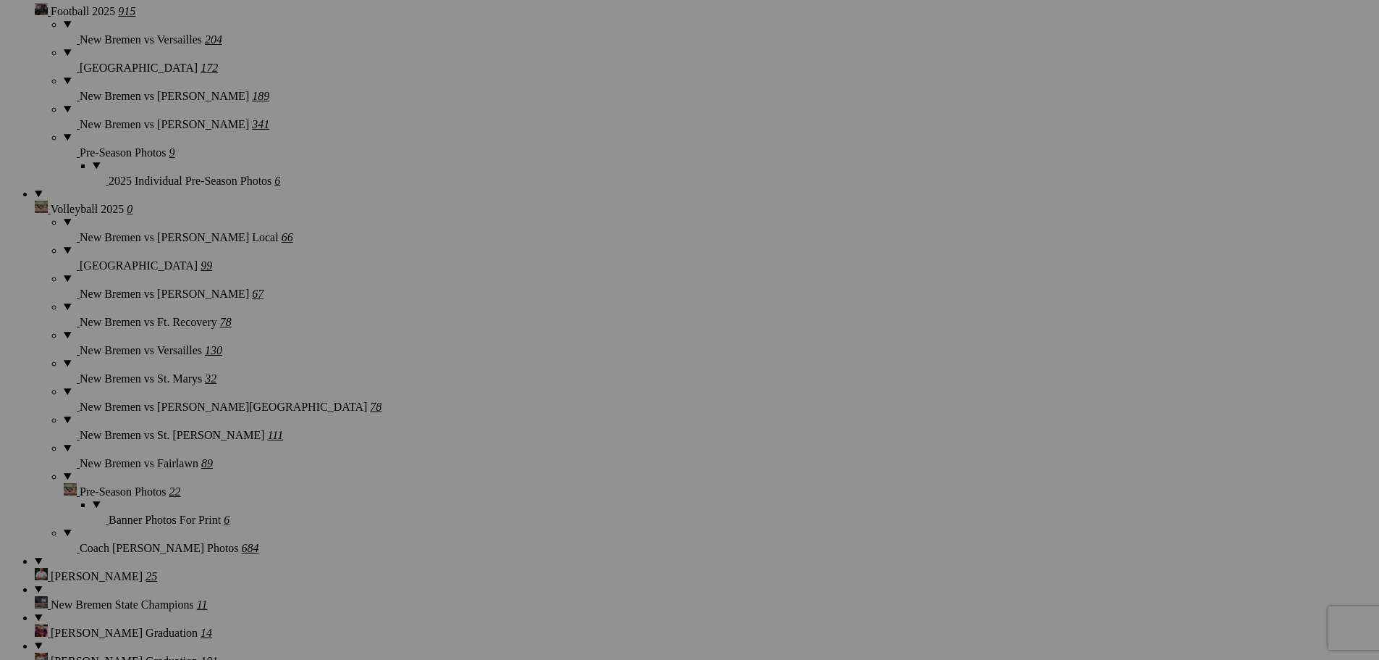
scroll to position [1521, 0]
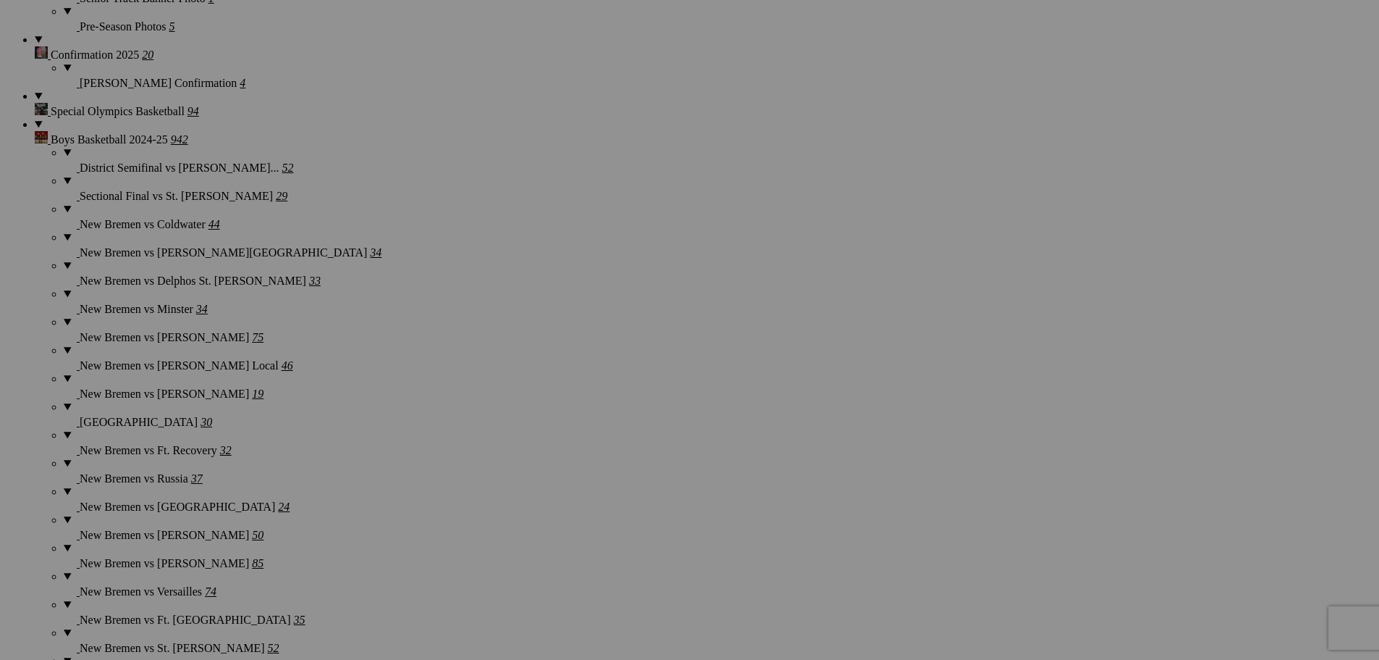
scroll to position [2964, 0]
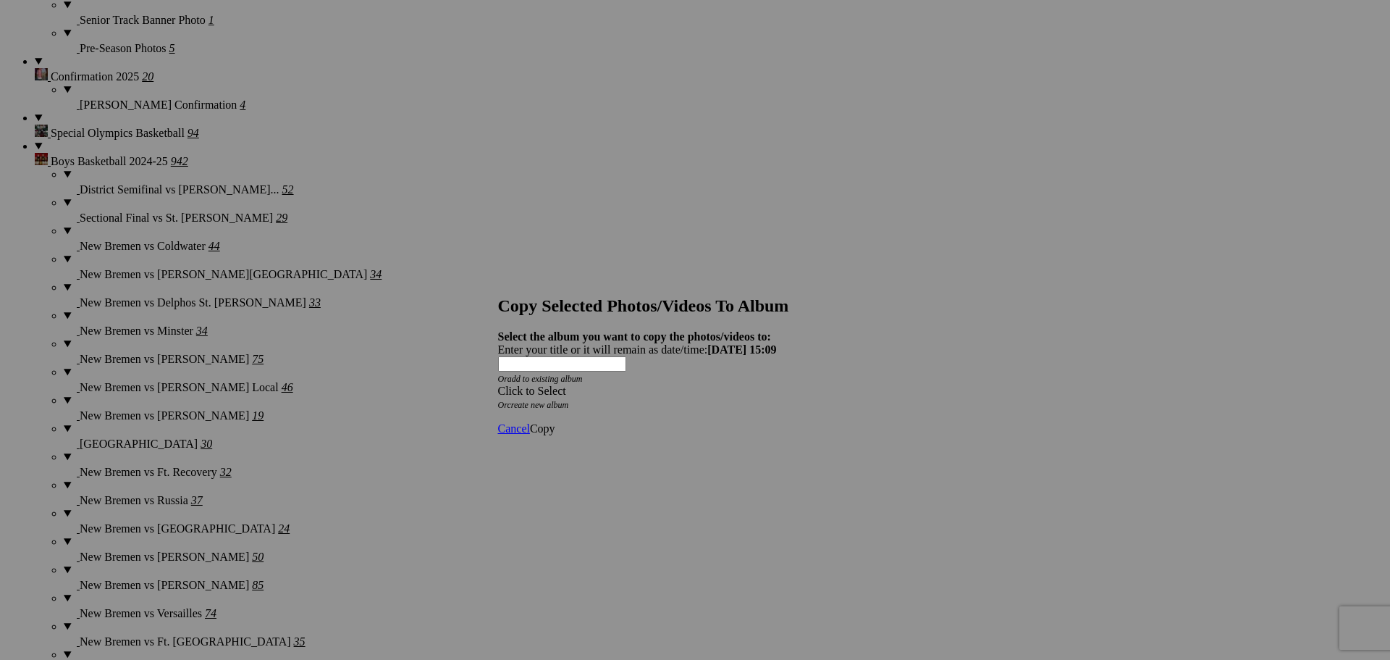
click at [690, 384] on div "Click to Select" at bounding box center [690, 390] width 384 height 13
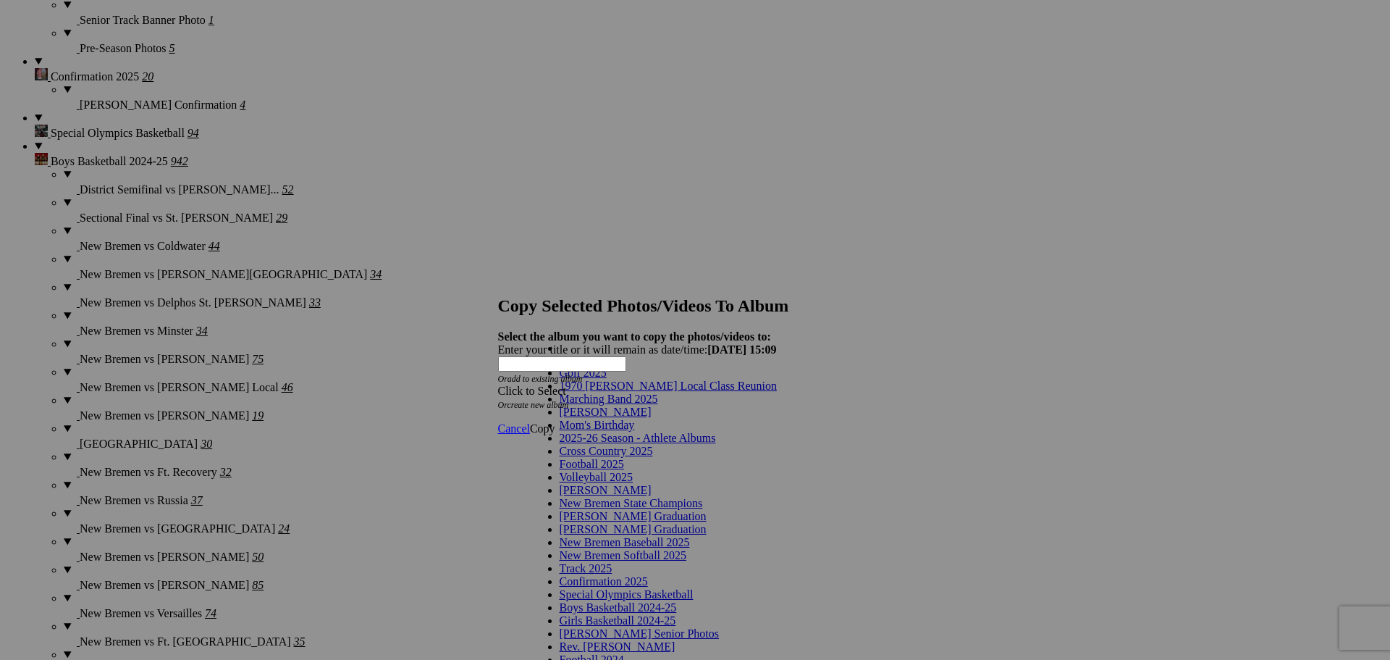
click at [686, 444] on link "2025-26 Season - Athlete Albums" at bounding box center [638, 438] width 156 height 12
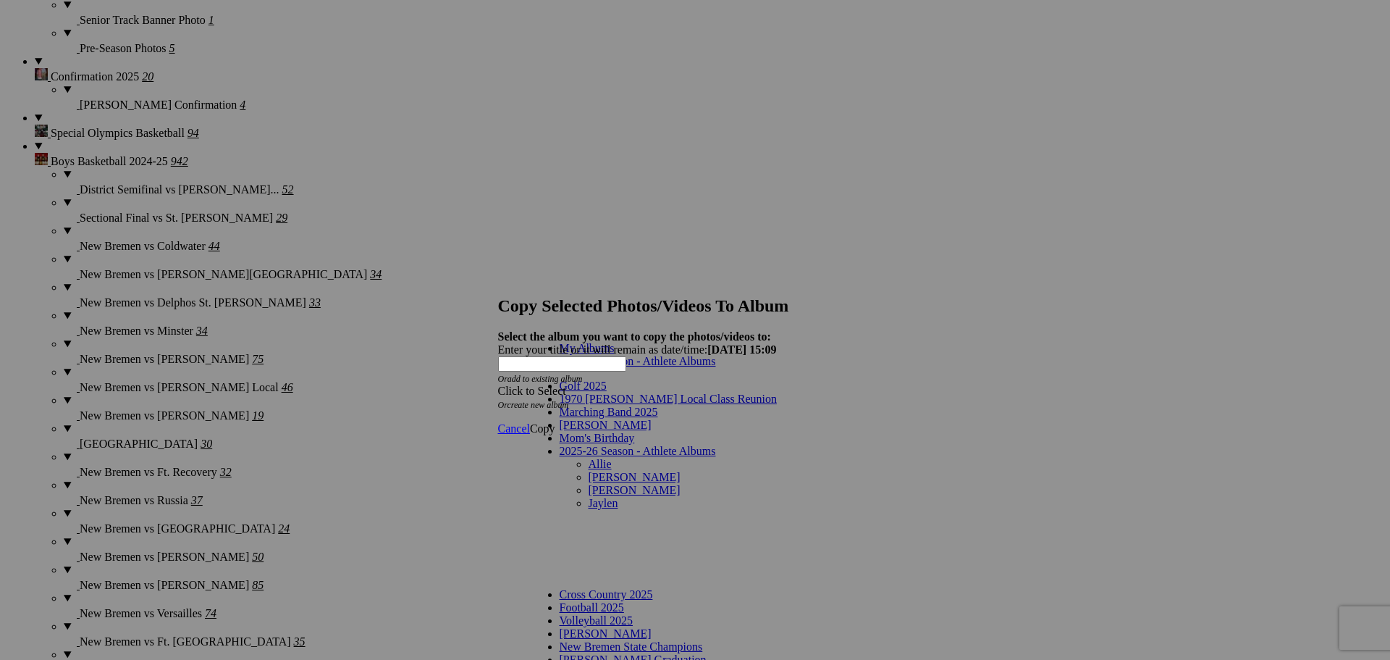
click at [589, 458] on link "Allie" at bounding box center [600, 464] width 23 height 12
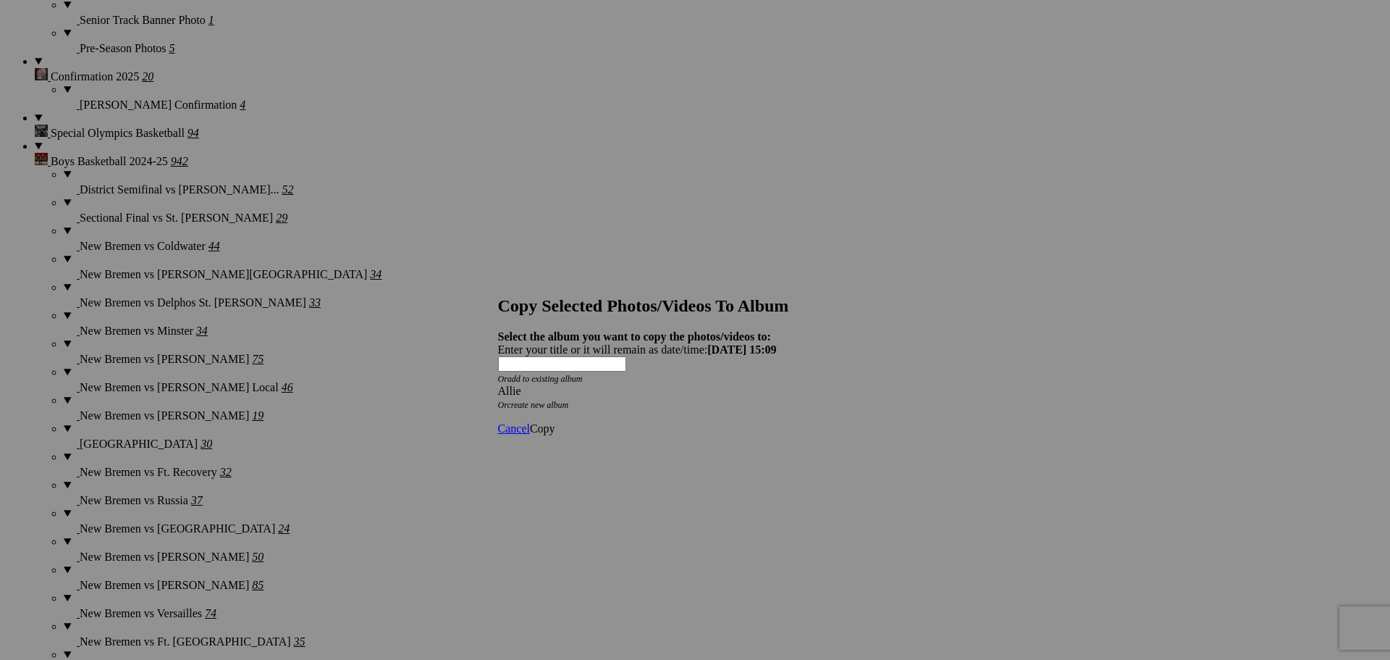
click at [555, 422] on span "Copy" at bounding box center [542, 428] width 25 height 12
click at [545, 382] on span "Ok" at bounding box center [537, 376] width 14 height 12
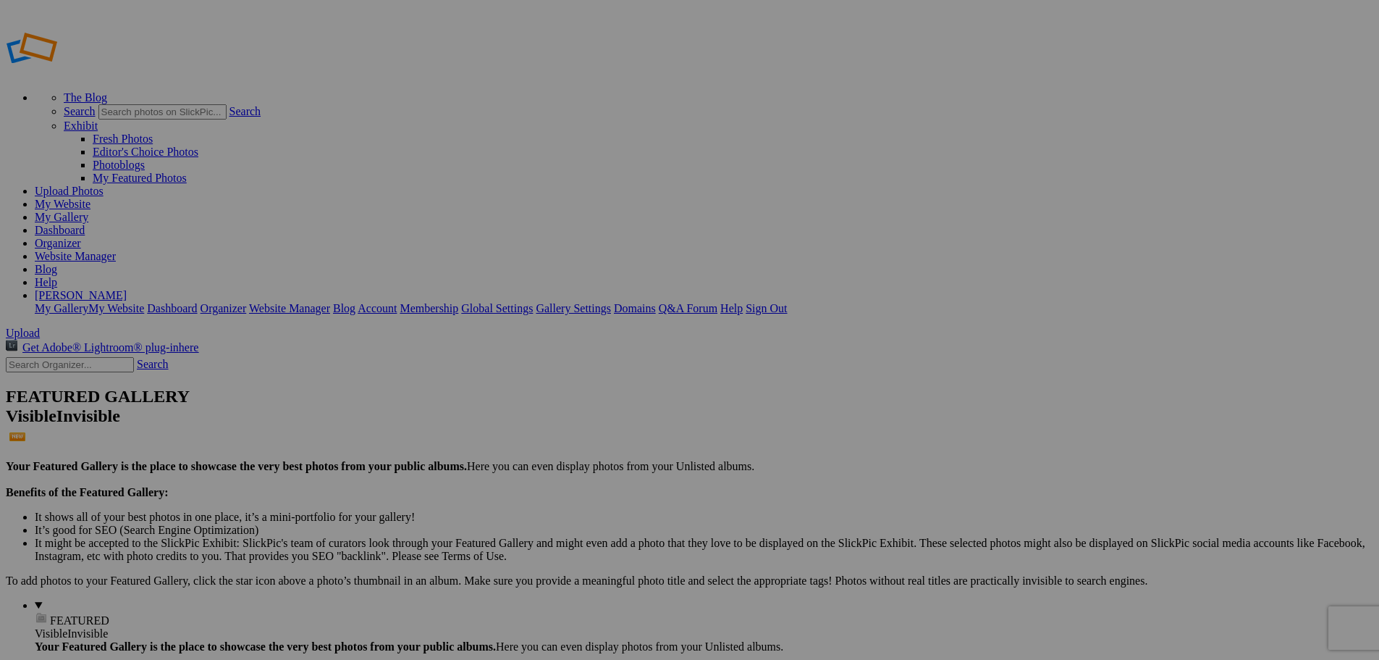
type input "Allie"
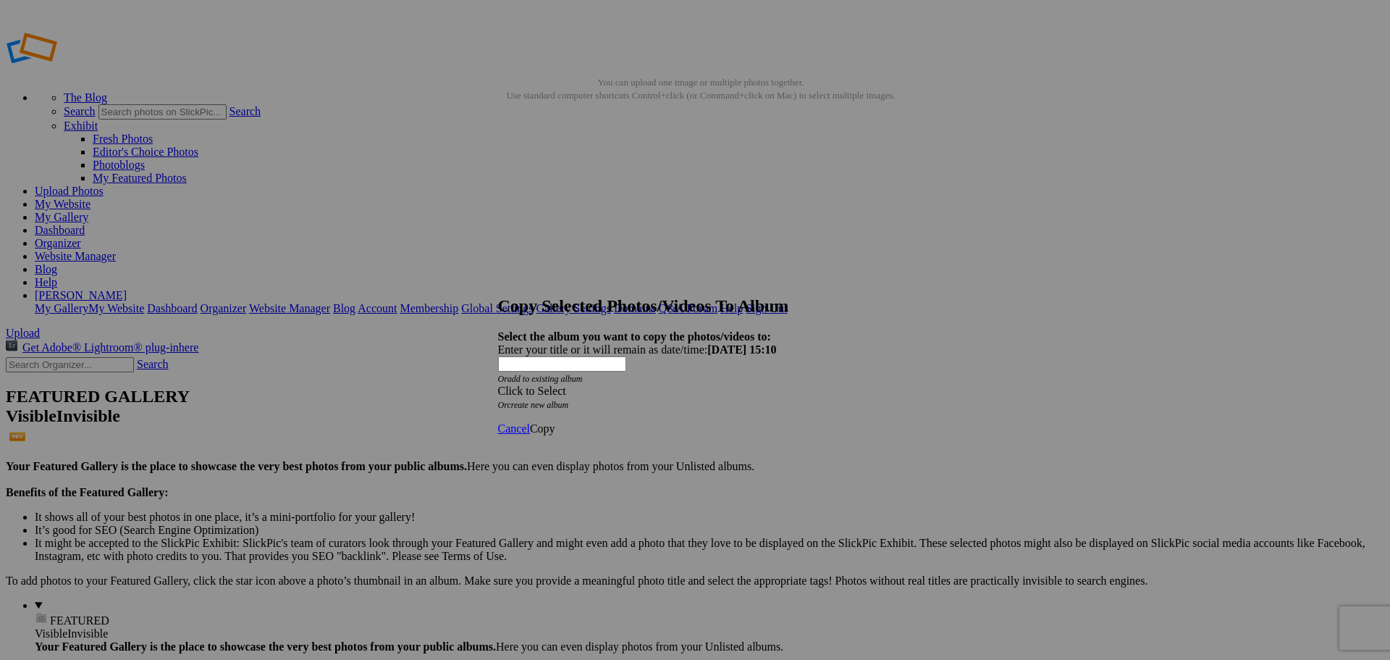
click at [498, 384] on span at bounding box center [498, 390] width 0 height 12
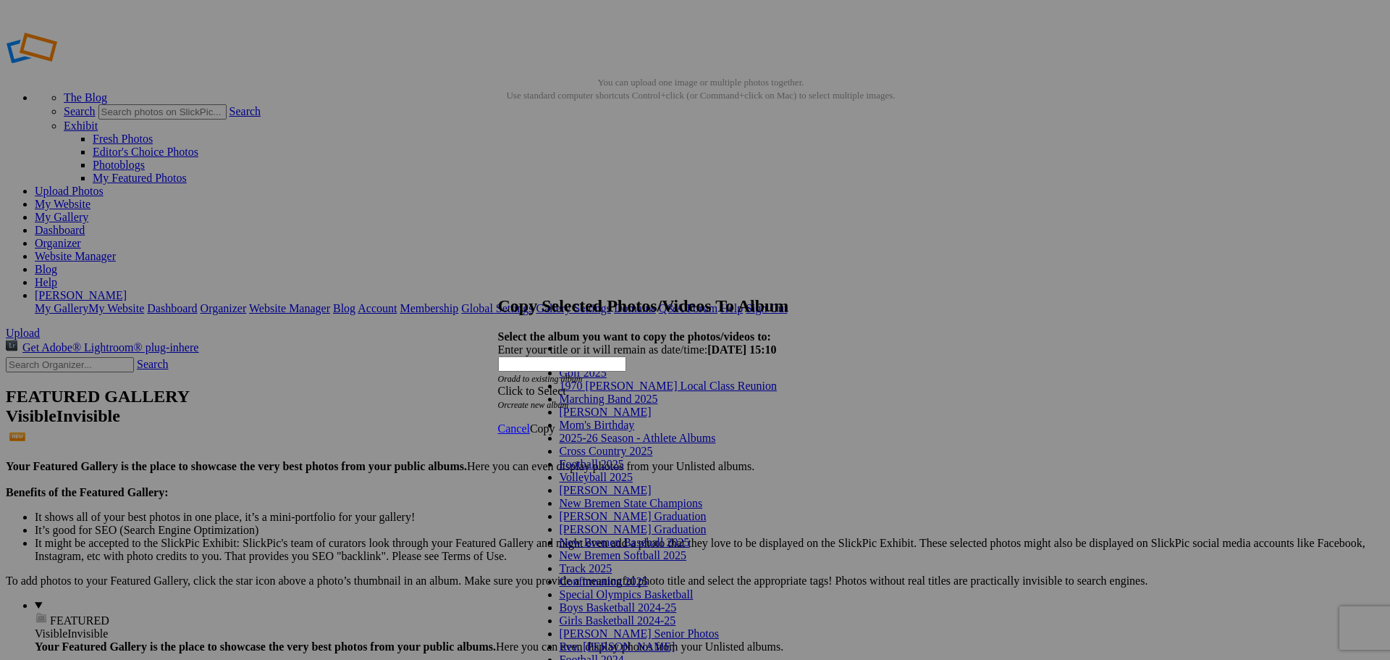
scroll to position [72, 0]
click at [602, 471] on link "Volleyball 2025" at bounding box center [596, 477] width 73 height 12
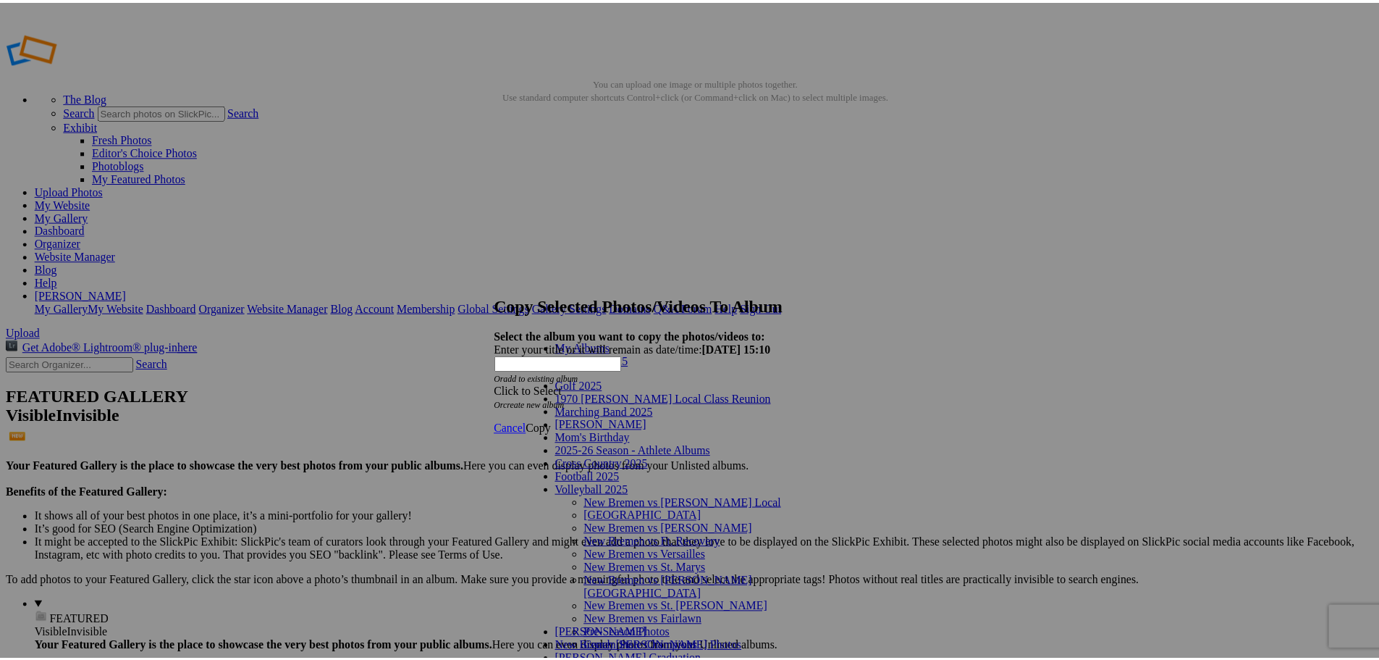
scroll to position [70, 0]
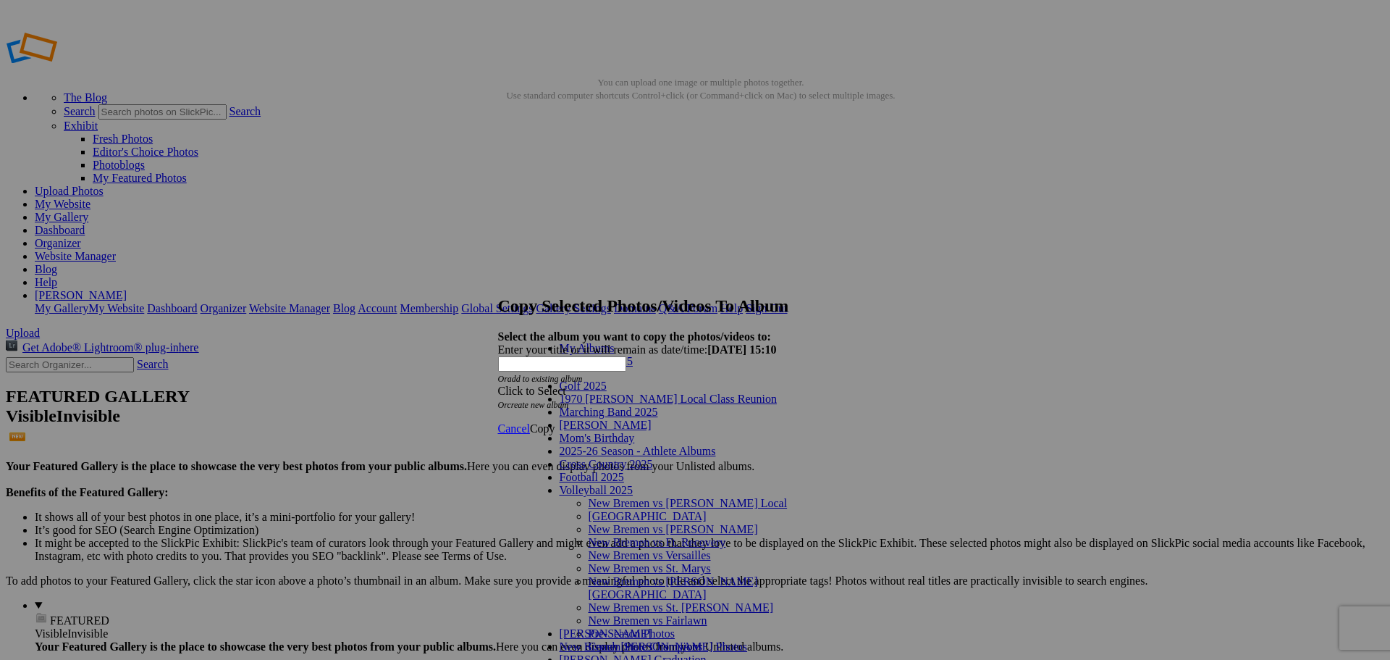
click at [612, 640] on link "Coach [PERSON_NAME] Photos" at bounding box center [668, 646] width 159 height 12
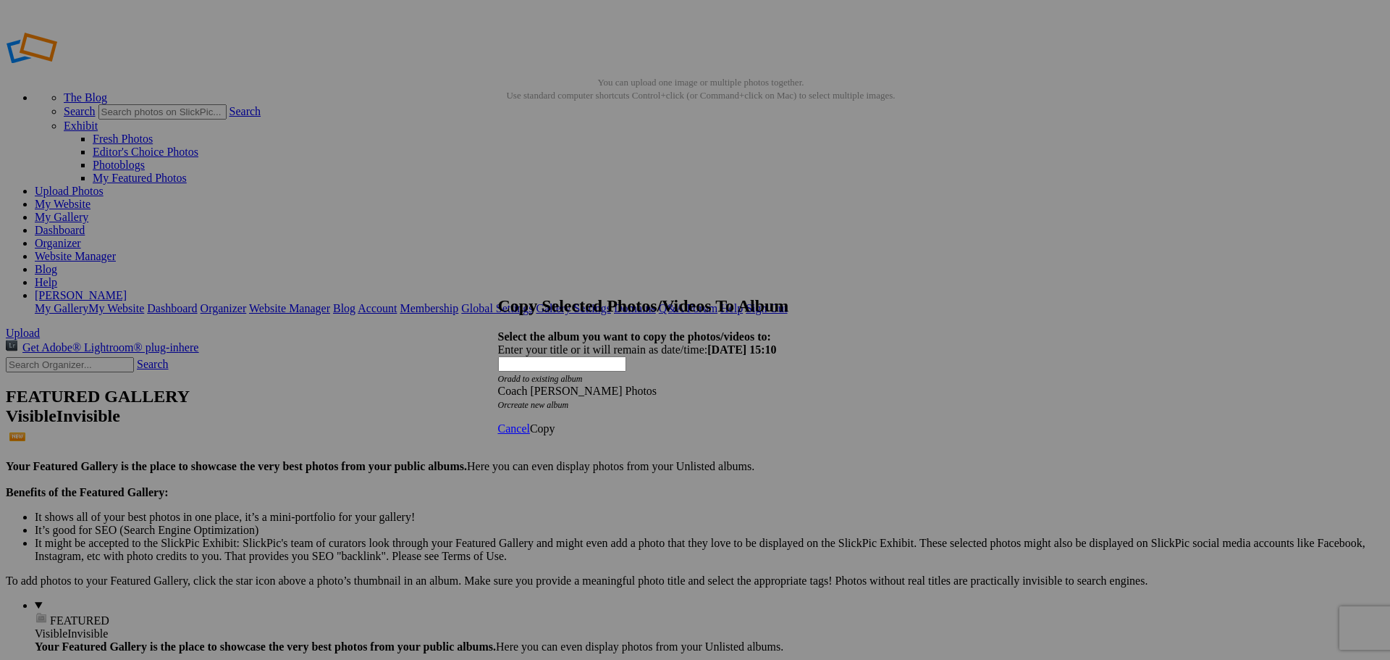
click at [555, 422] on span "Copy" at bounding box center [542, 428] width 25 height 12
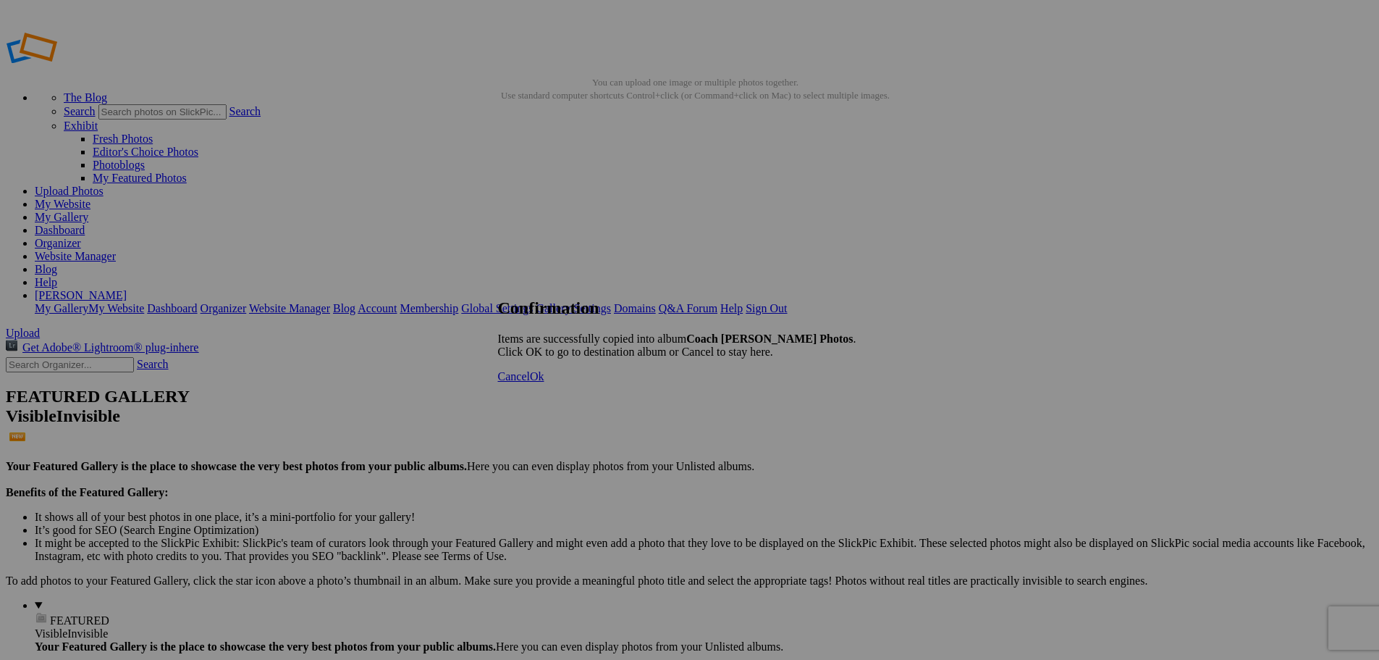
click at [545, 382] on link "Ok" at bounding box center [537, 376] width 14 height 12
type input "Coach [PERSON_NAME] Photos"
type input "Volleyball 2025"
click at [116, 250] on link "Website Manager" at bounding box center [75, 256] width 81 height 12
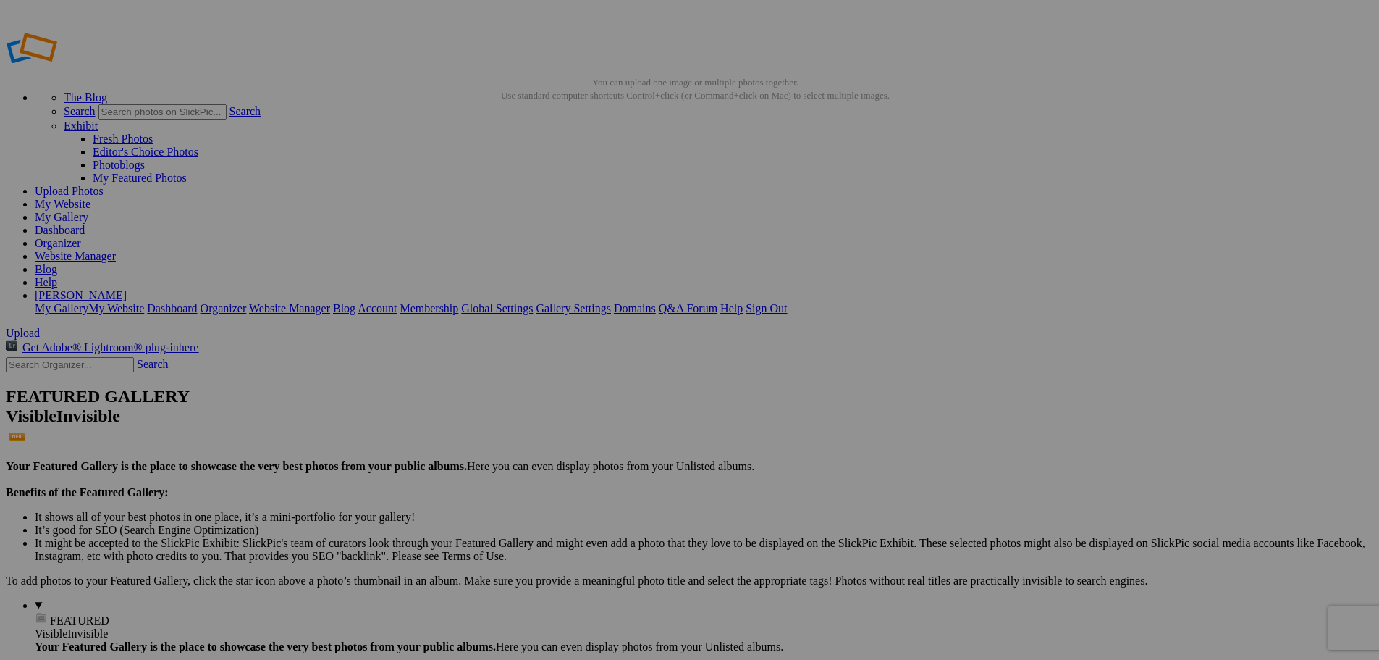
type input "New Bremen vs Ft. [GEOGRAPHIC_DATA]"
click at [560, 403] on span "Create" at bounding box center [545, 409] width 30 height 12
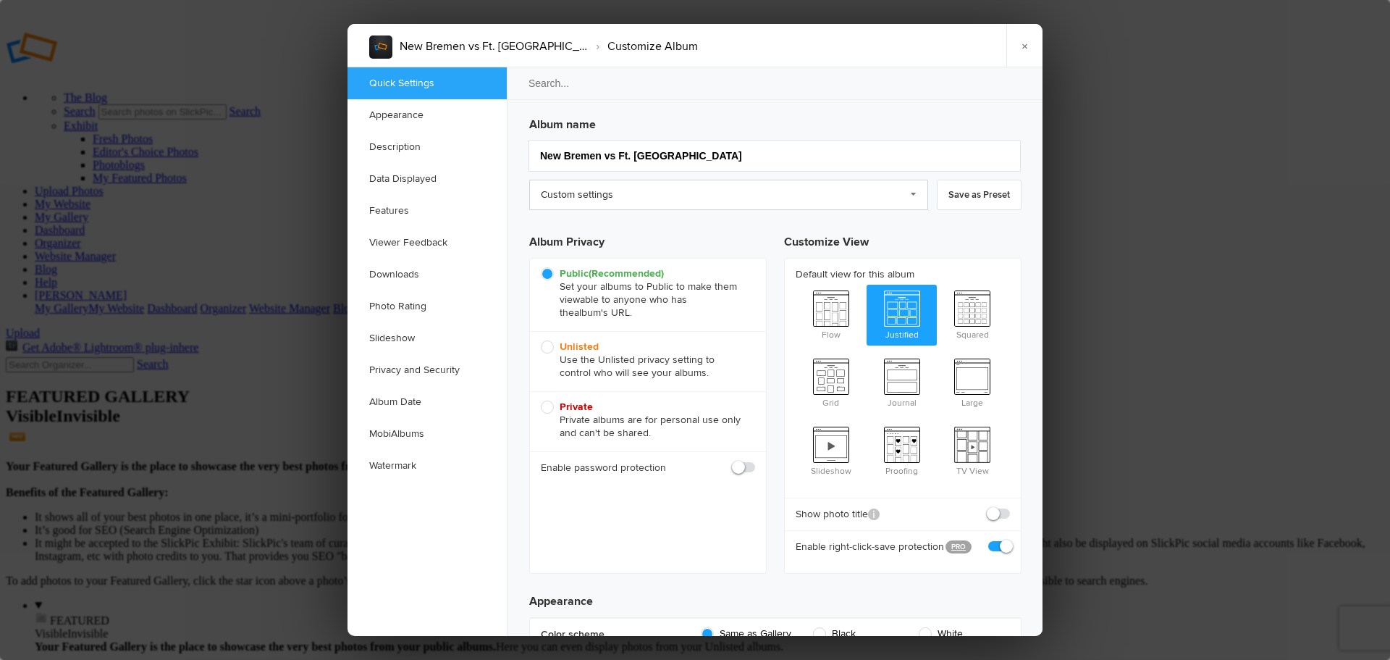
click at [795, 193] on link "Custom settings" at bounding box center [728, 195] width 399 height 30
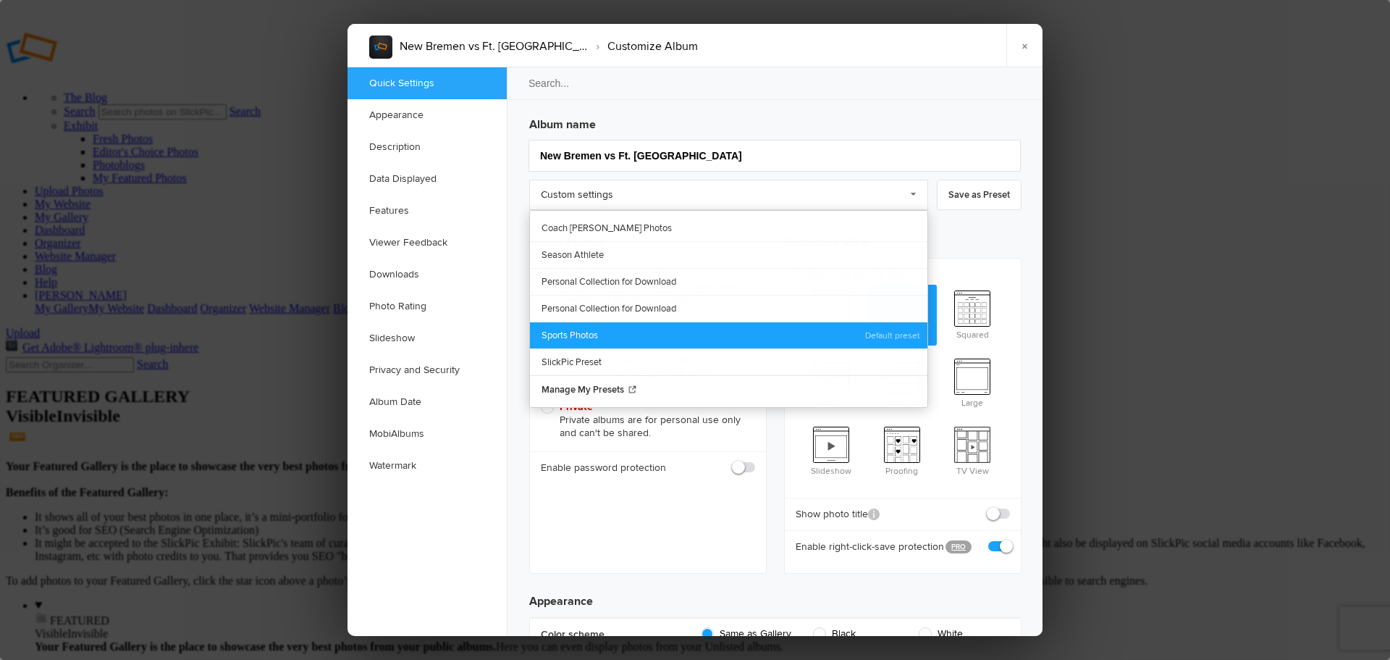
click at [593, 335] on link "Sports Photos" at bounding box center [729, 334] width 398 height 27
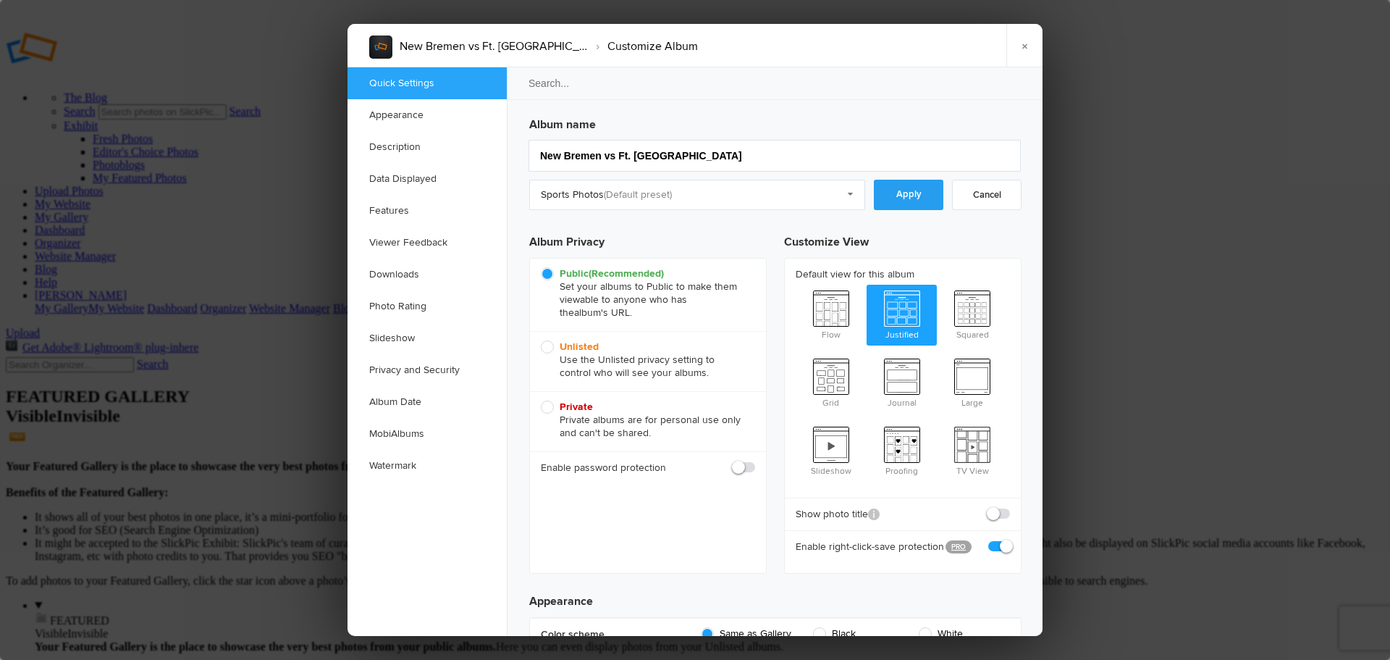
click at [890, 200] on link "Apply" at bounding box center [909, 195] width 70 height 30
click at [403, 274] on link "Downloads" at bounding box center [427, 275] width 159 height 32
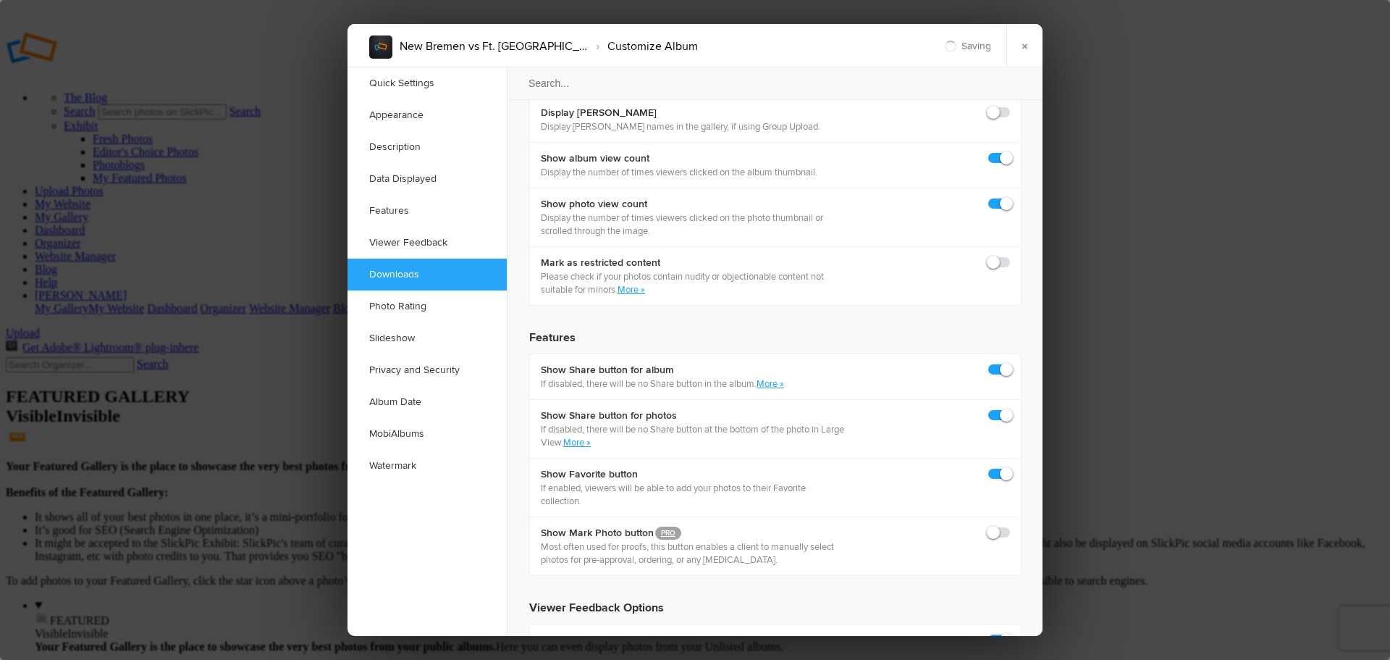
scroll to position [2245, 0]
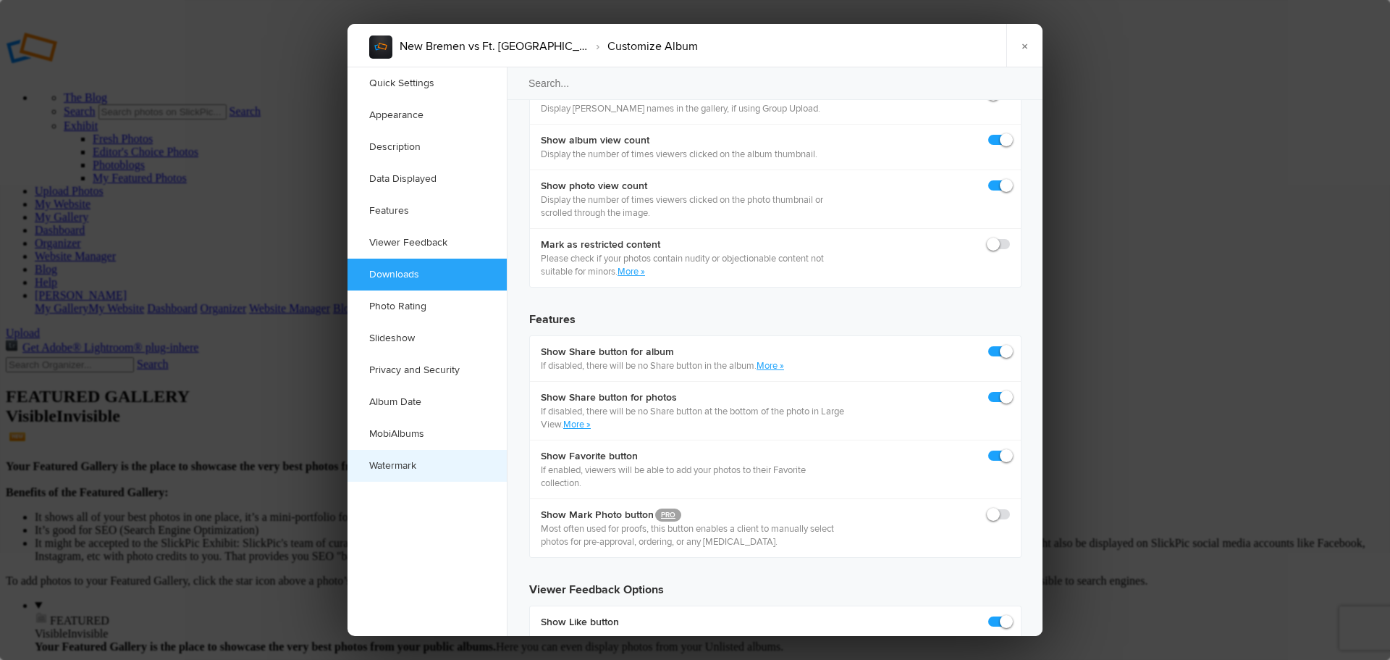
click at [413, 468] on link "Watermark" at bounding box center [427, 466] width 159 height 32
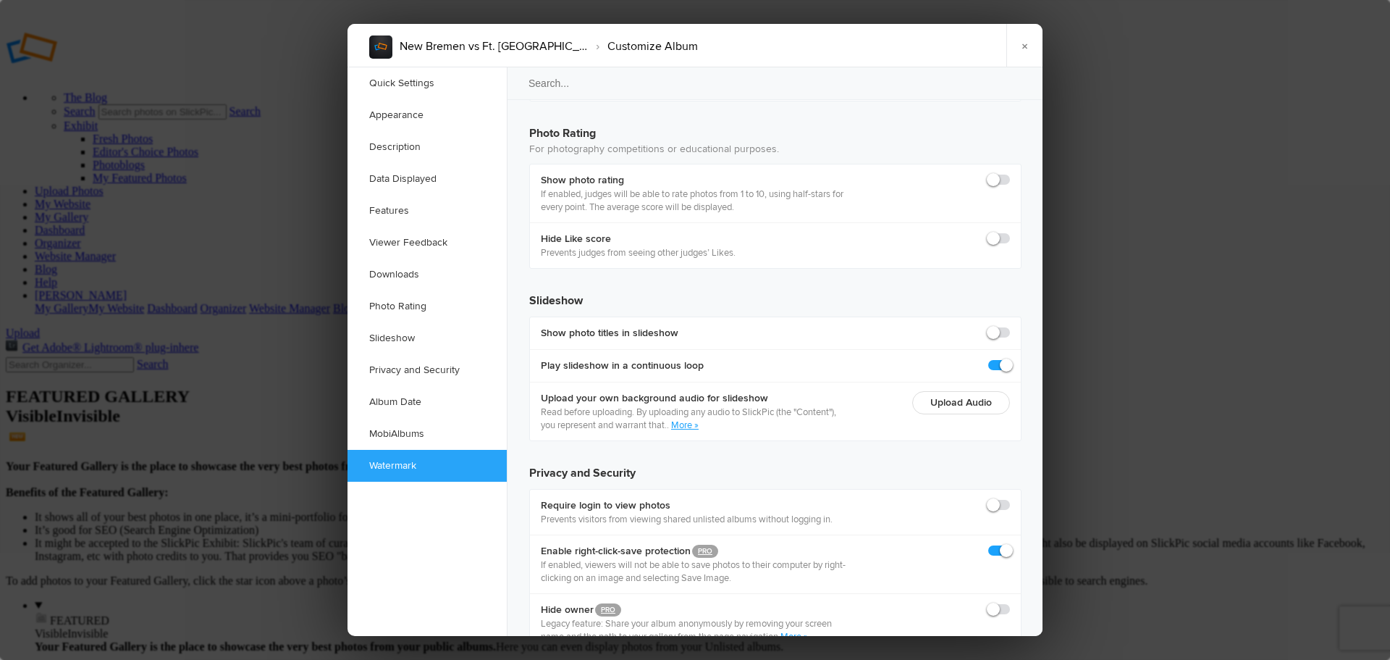
scroll to position [3142, 0]
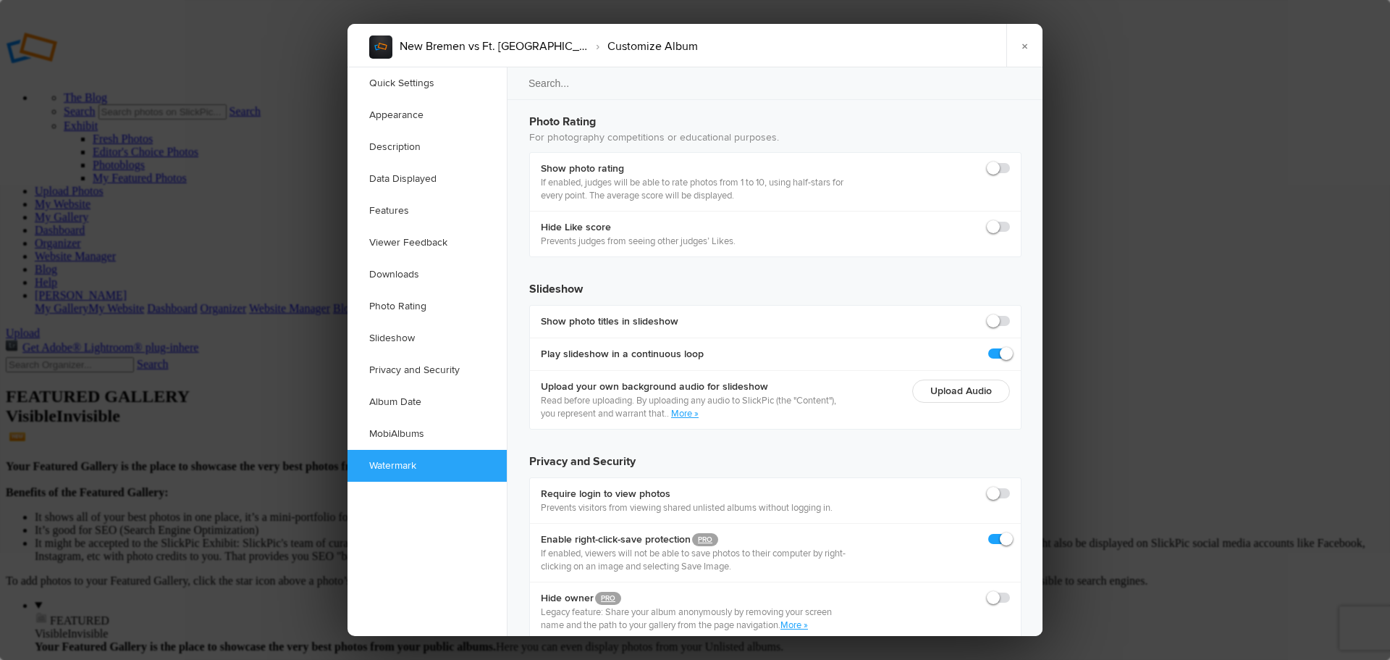
checkbox input "true"
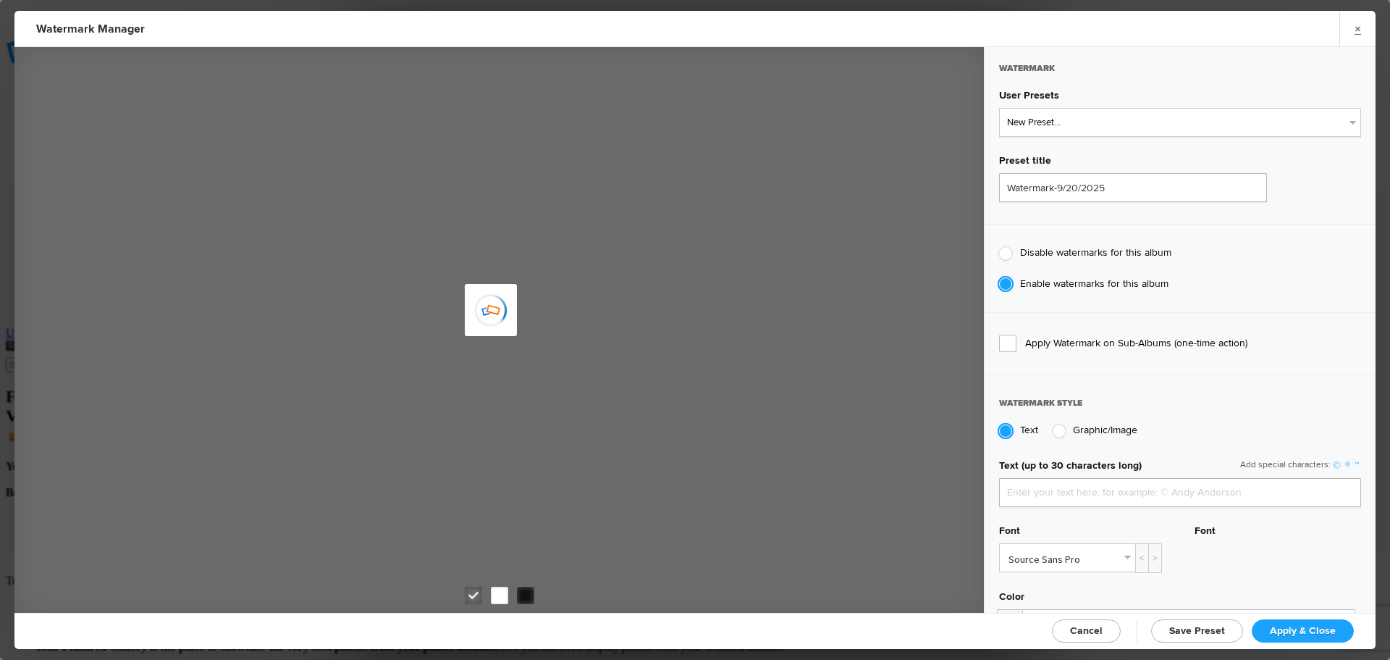
type input "jpphotography"
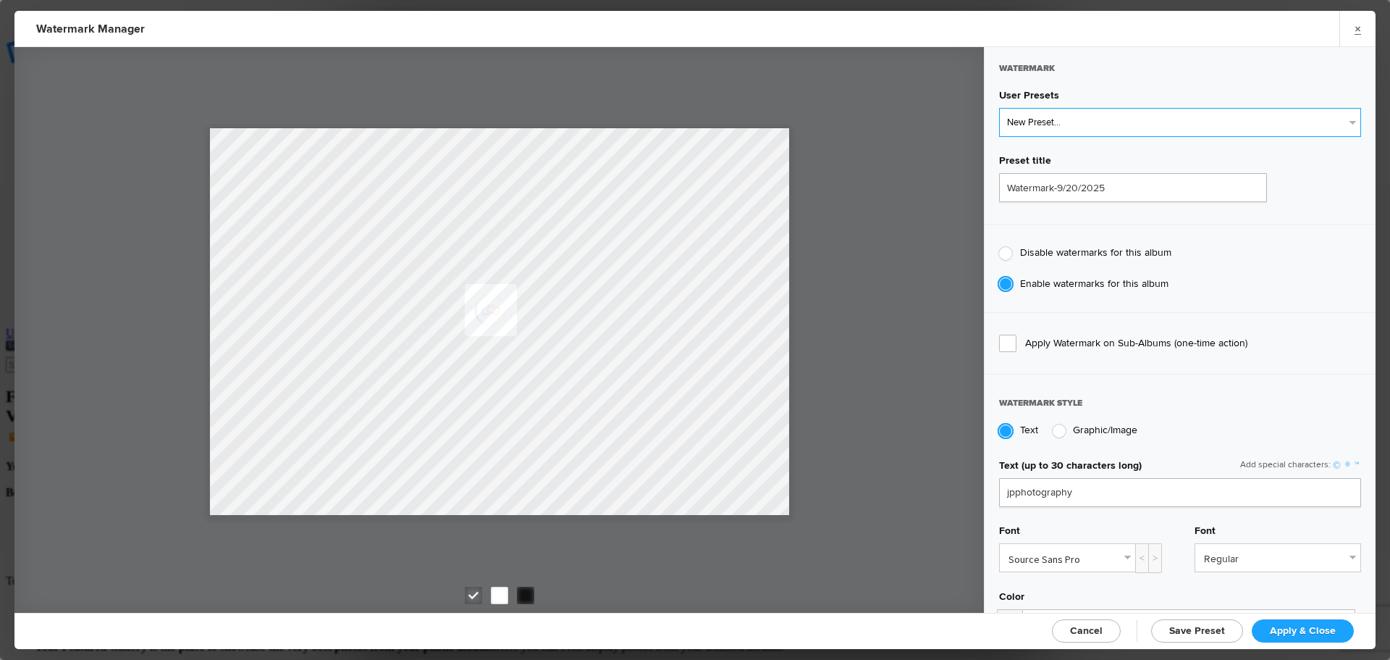
click at [1067, 122] on select "New Preset... JP Photography - White JP Photography - Black" at bounding box center [1180, 122] width 362 height 29
select select "1: Object"
click at [999, 108] on select "New Preset... JP Photography - White JP Photography - Black" at bounding box center [1180, 122] width 362 height 29
type input "JP Photography - White"
radio input "false"
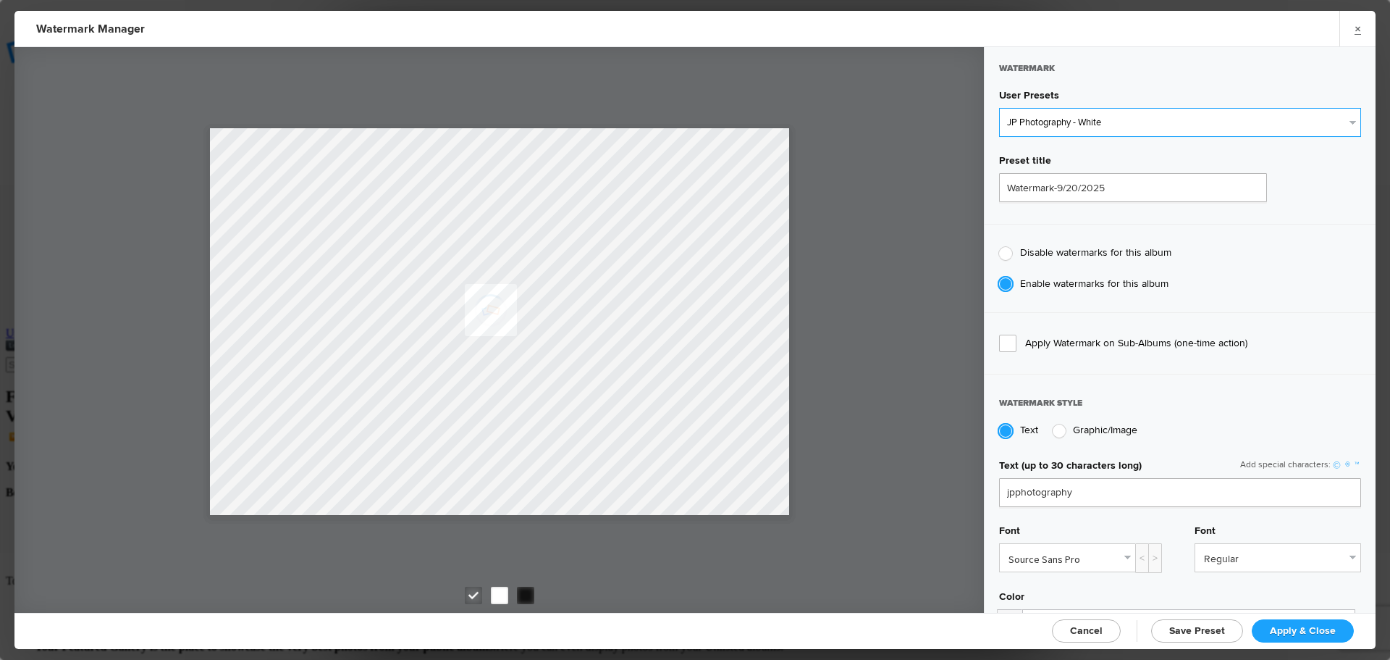
radio input "true"
type input "128"
radio input "true"
radio input "false"
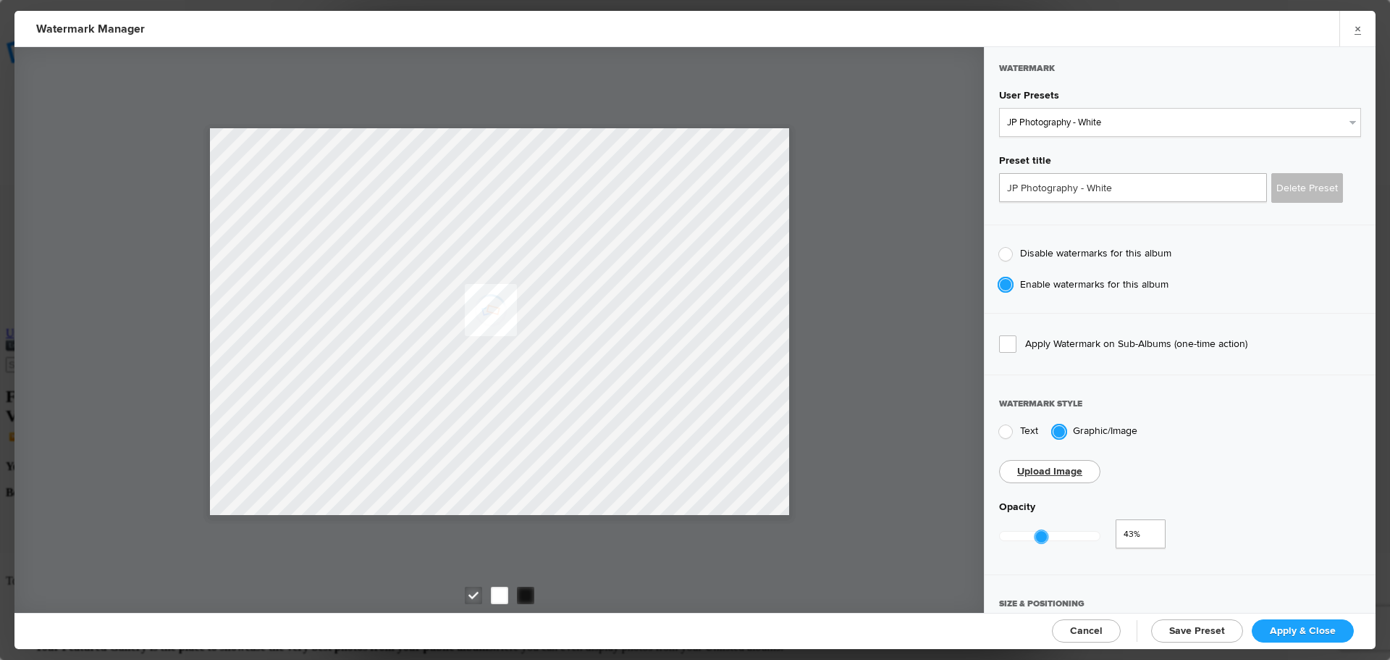
type input "0.44"
drag, startPoint x: 1104, startPoint y: 537, endPoint x: 1043, endPoint y: 531, distance: 61.0
click at [1043, 531] on div at bounding box center [1042, 536] width 14 height 14
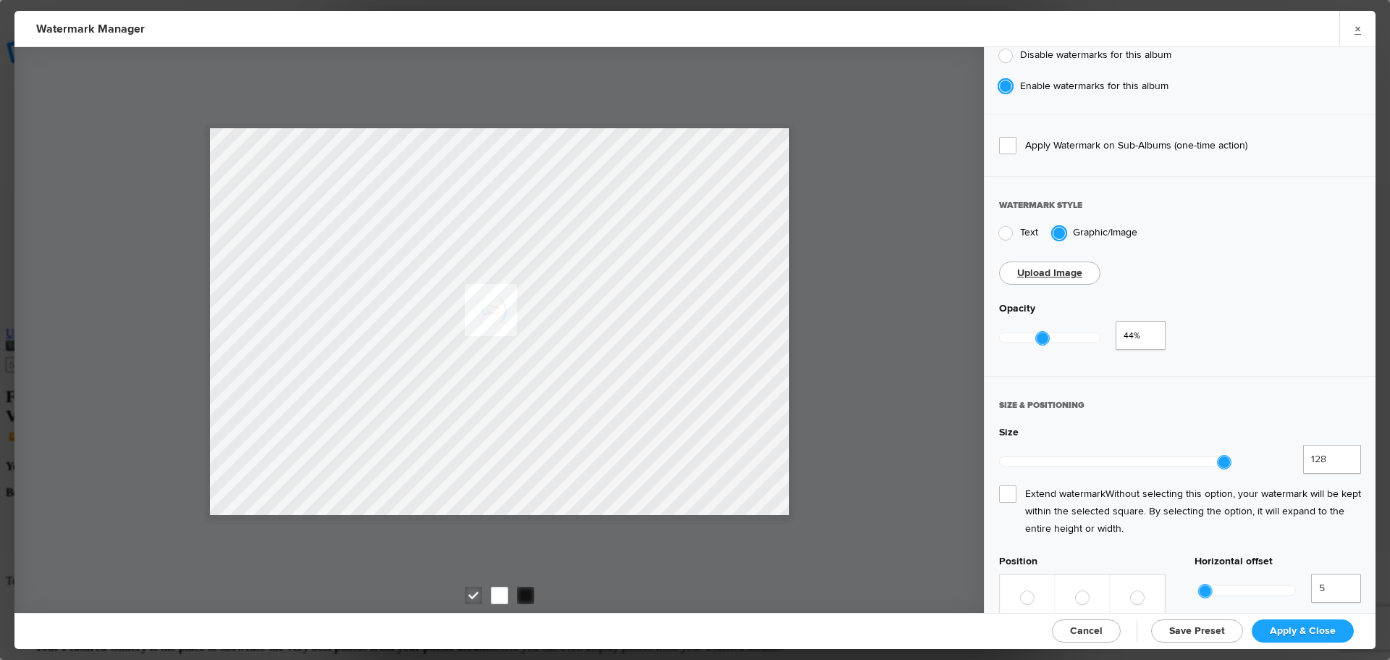
scroll to position [217, 0]
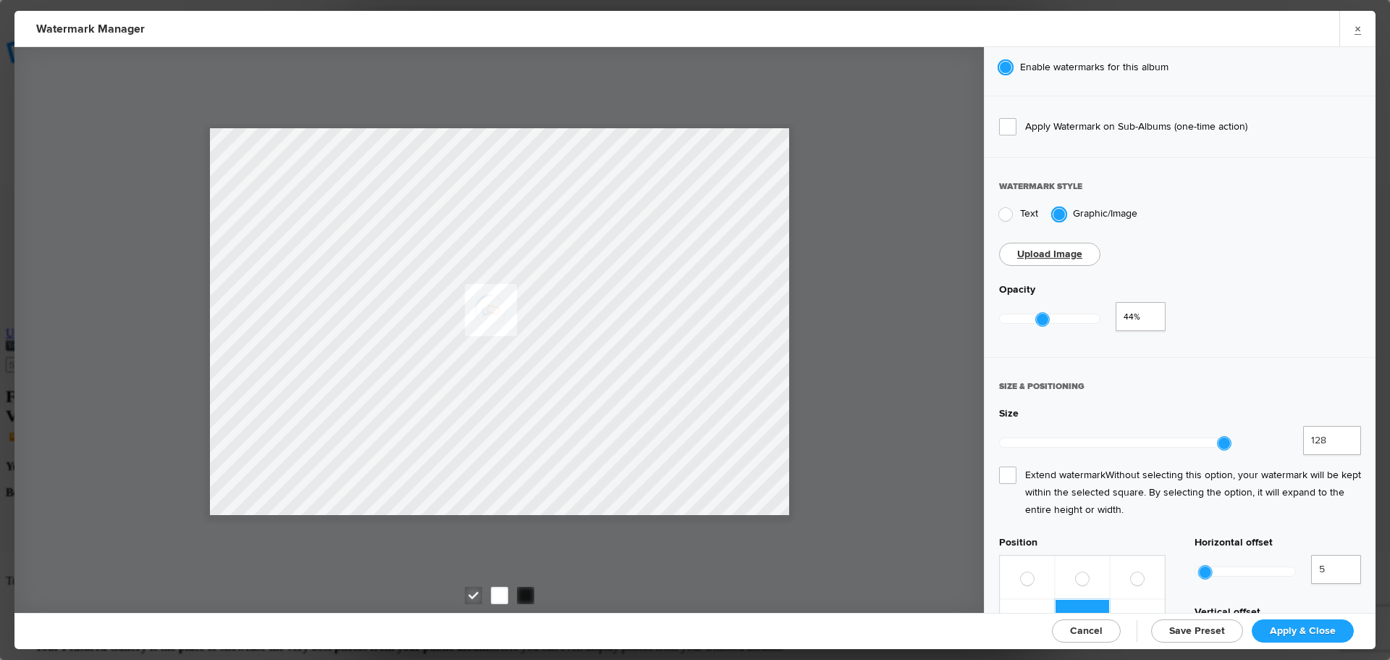
click at [1008, 466] on span "Extend watermark Without selecting this option, your watermark will be kept wit…" at bounding box center [1180, 492] width 362 height 52
click at [0, 0] on input "Extend watermark Without selecting this option, your watermark will be kept wit…" at bounding box center [0, 0] width 0 height 0
click at [1281, 624] on span "Apply & Close" at bounding box center [1303, 630] width 66 height 12
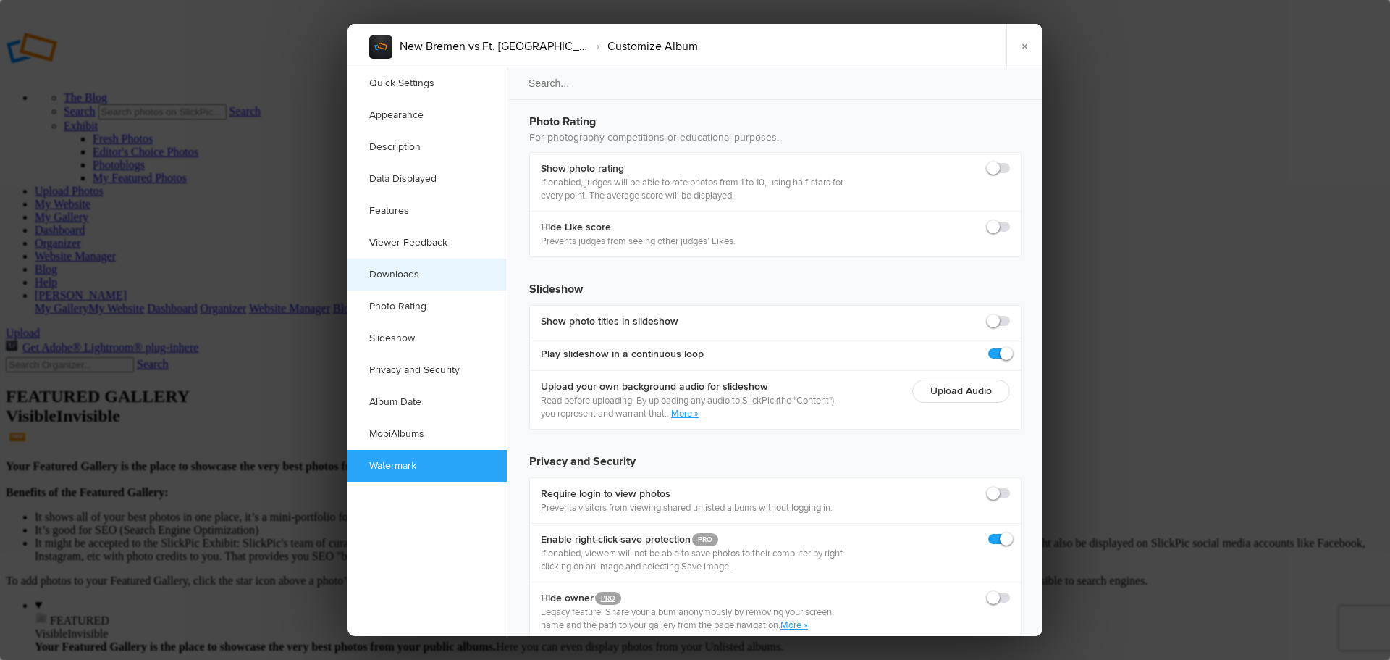
click at [410, 275] on link "Downloads" at bounding box center [427, 275] width 159 height 32
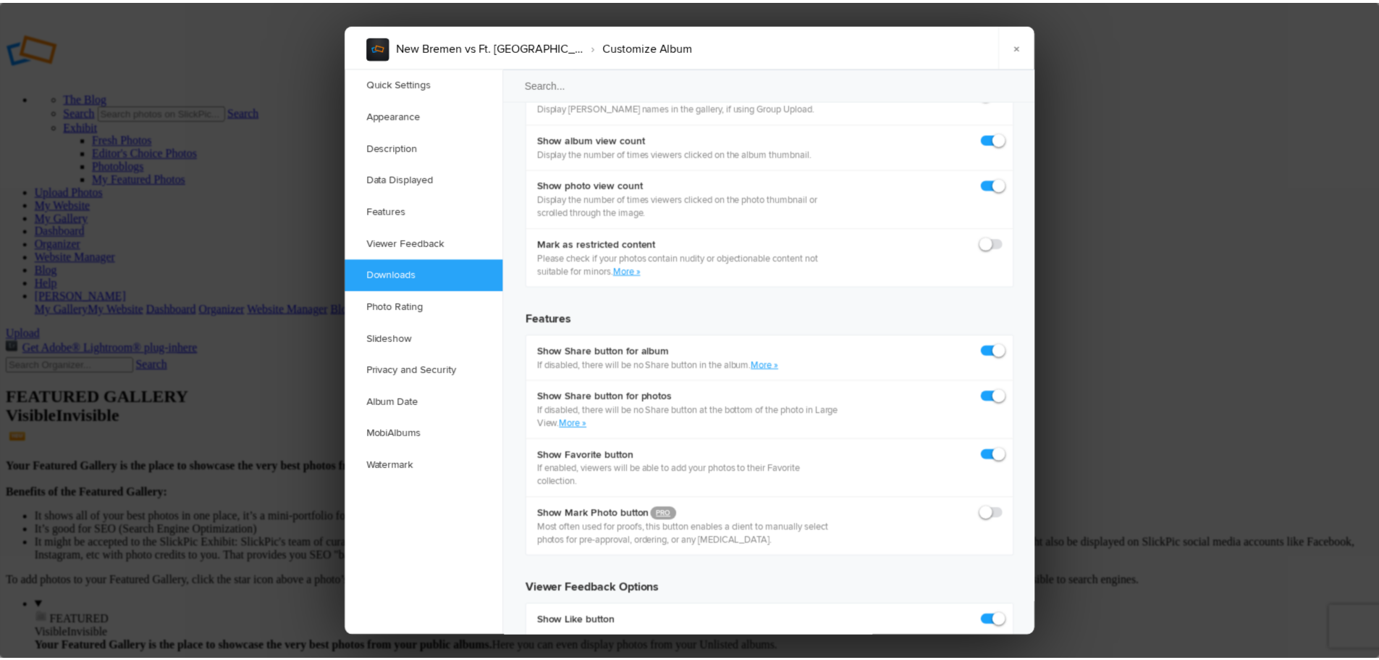
scroll to position [2245, 0]
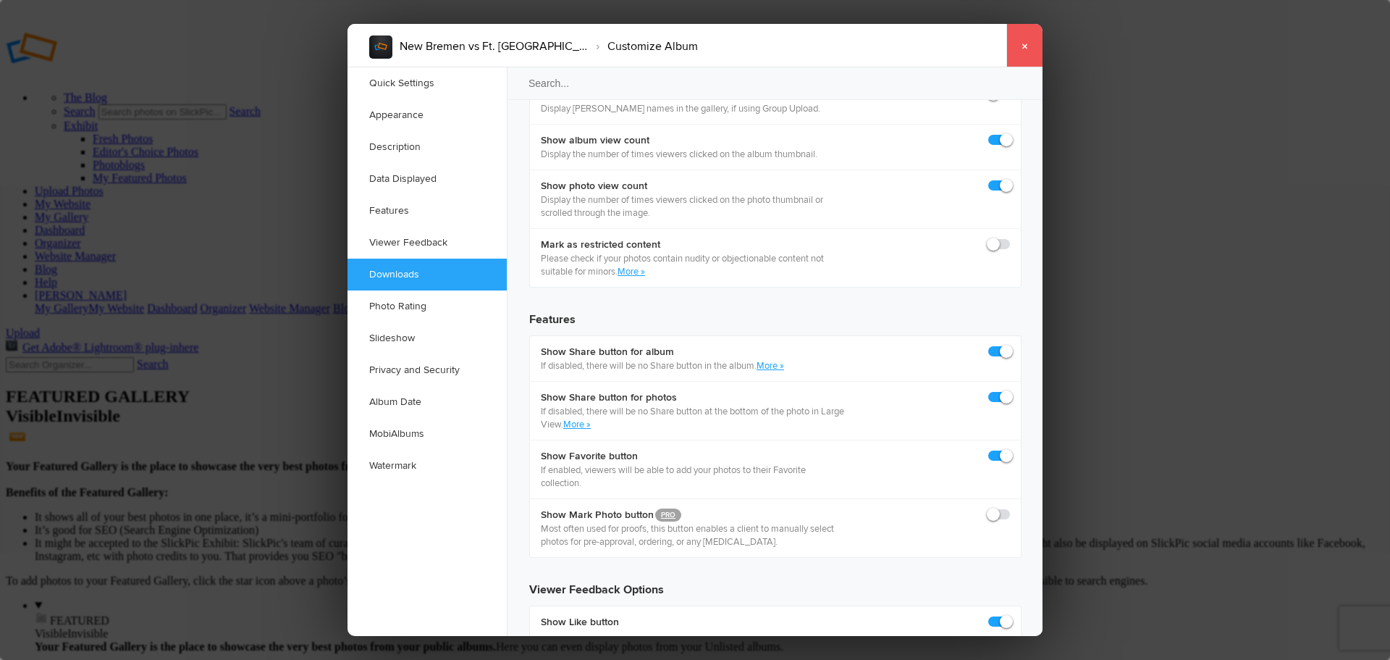
click at [1027, 48] on link "×" at bounding box center [1024, 45] width 36 height 43
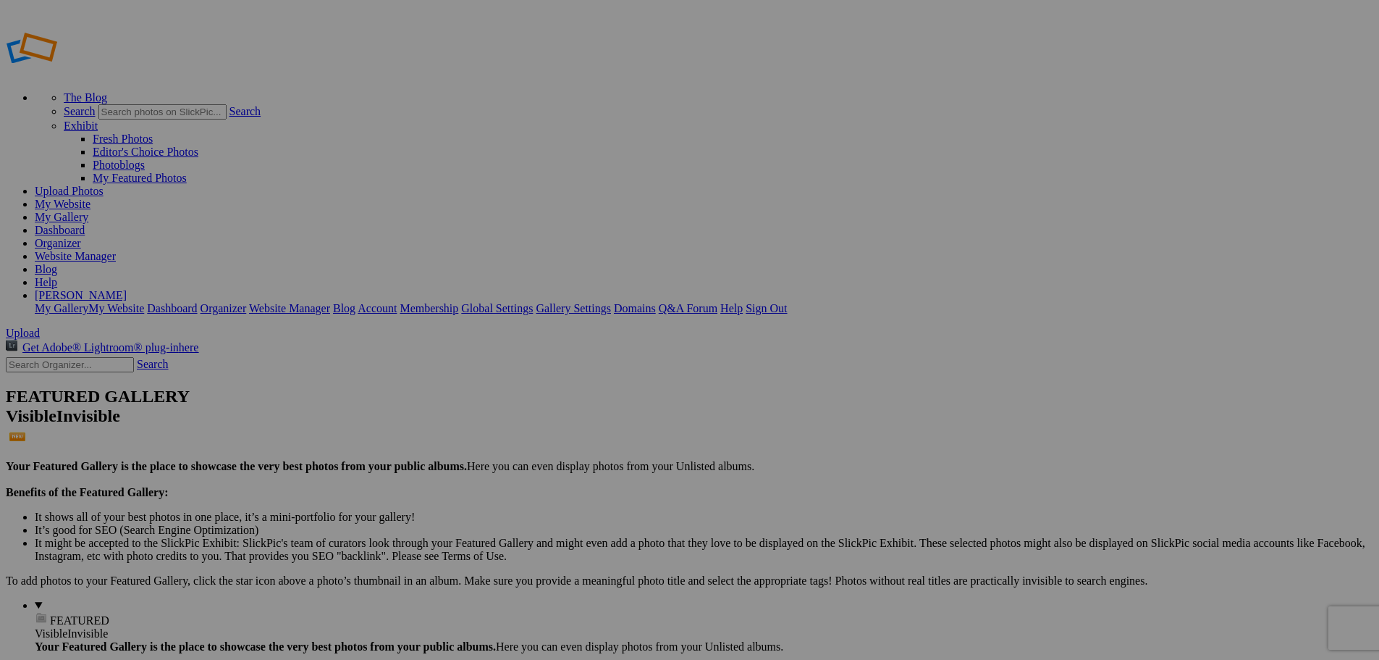
type input "New Bremen vs Ft. [GEOGRAPHIC_DATA]"
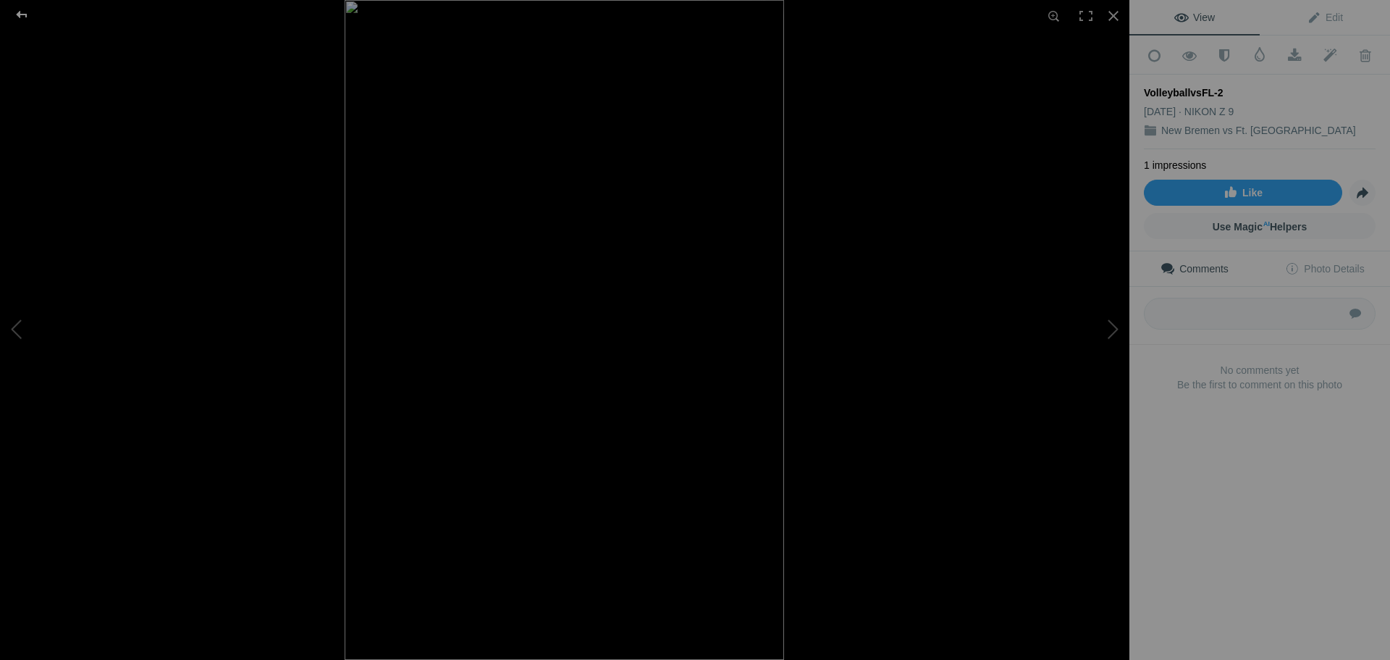
click at [25, 15] on div at bounding box center [22, 14] width 52 height 29
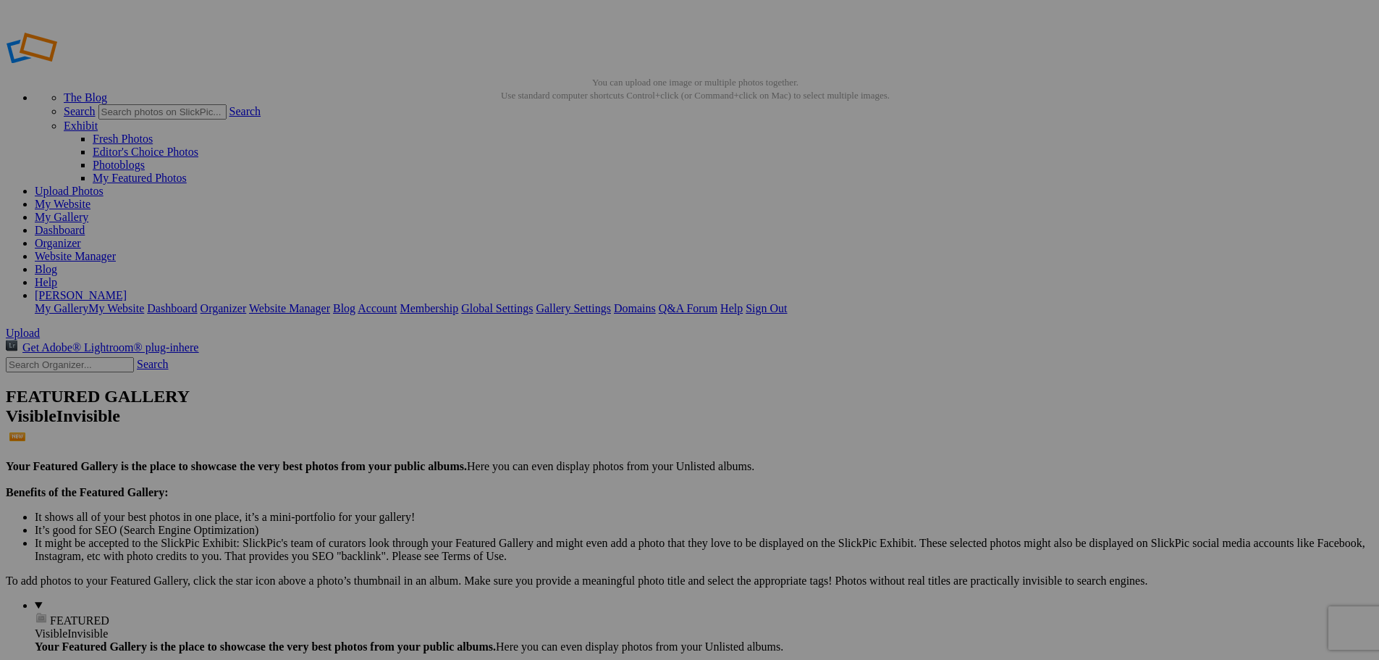
type input "Volleyball 2025"
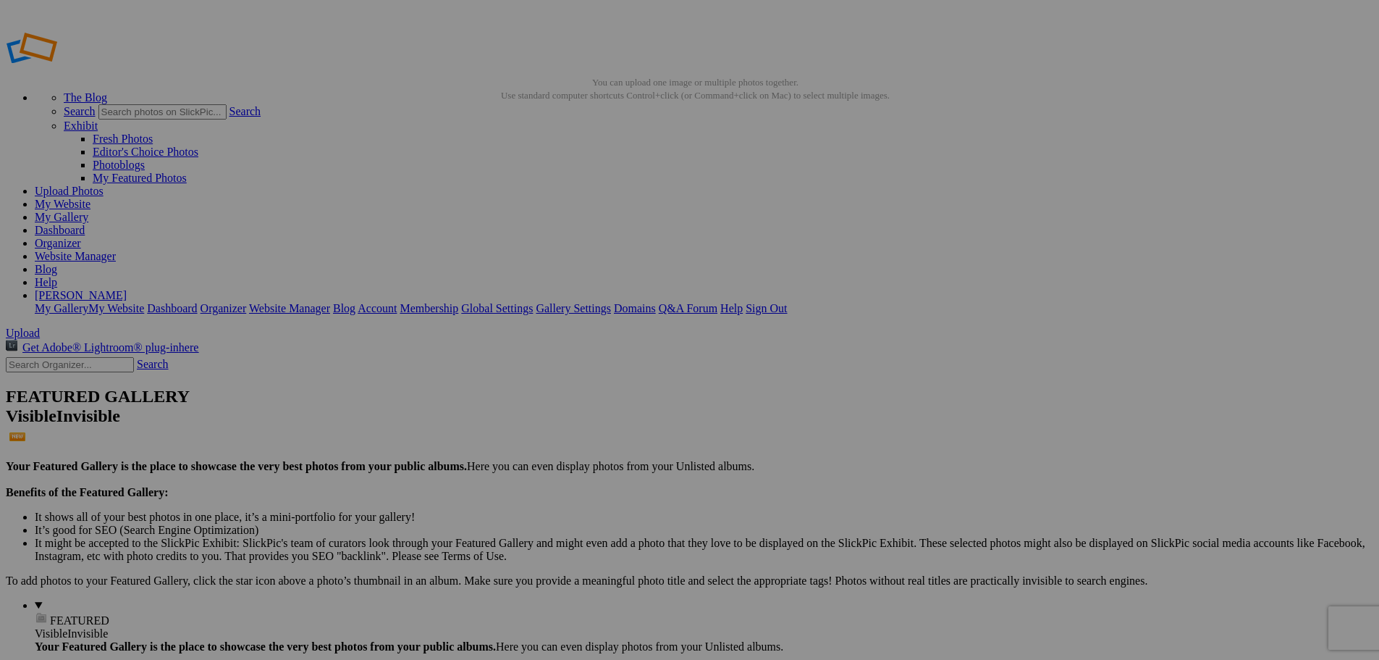
click at [116, 250] on link "Website Manager" at bounding box center [75, 256] width 81 height 12
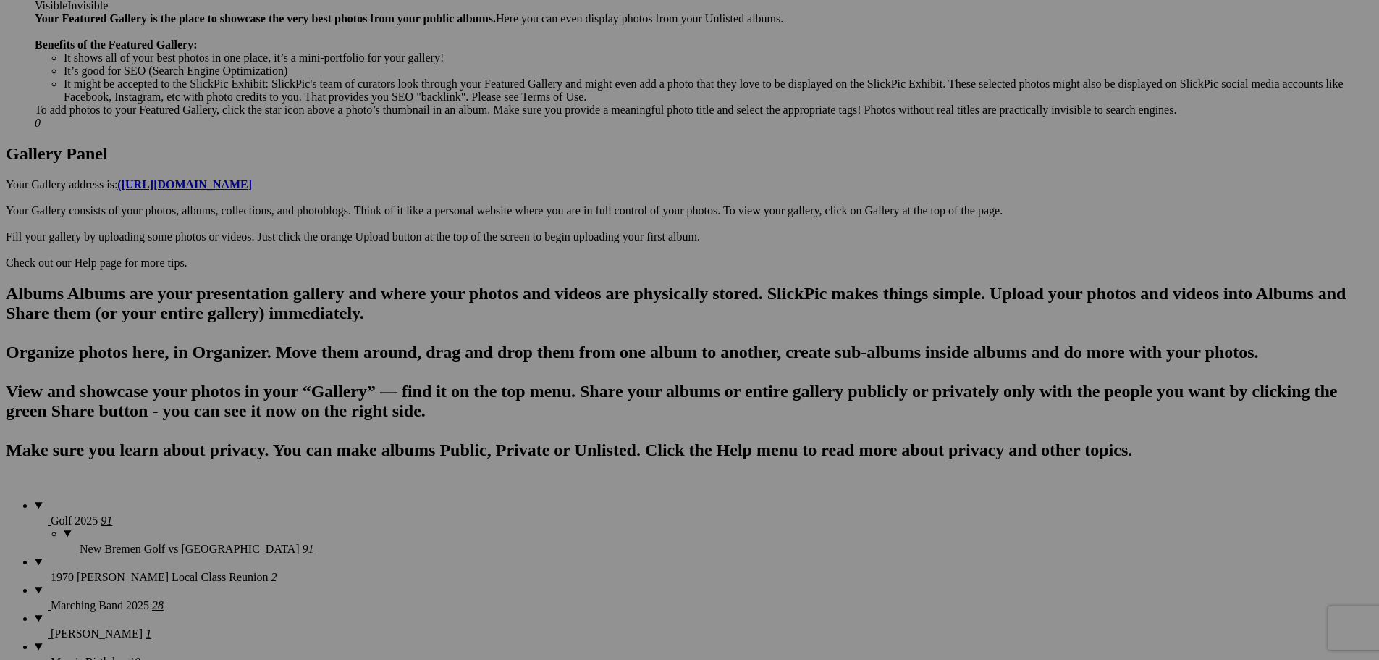
scroll to position [652, 0]
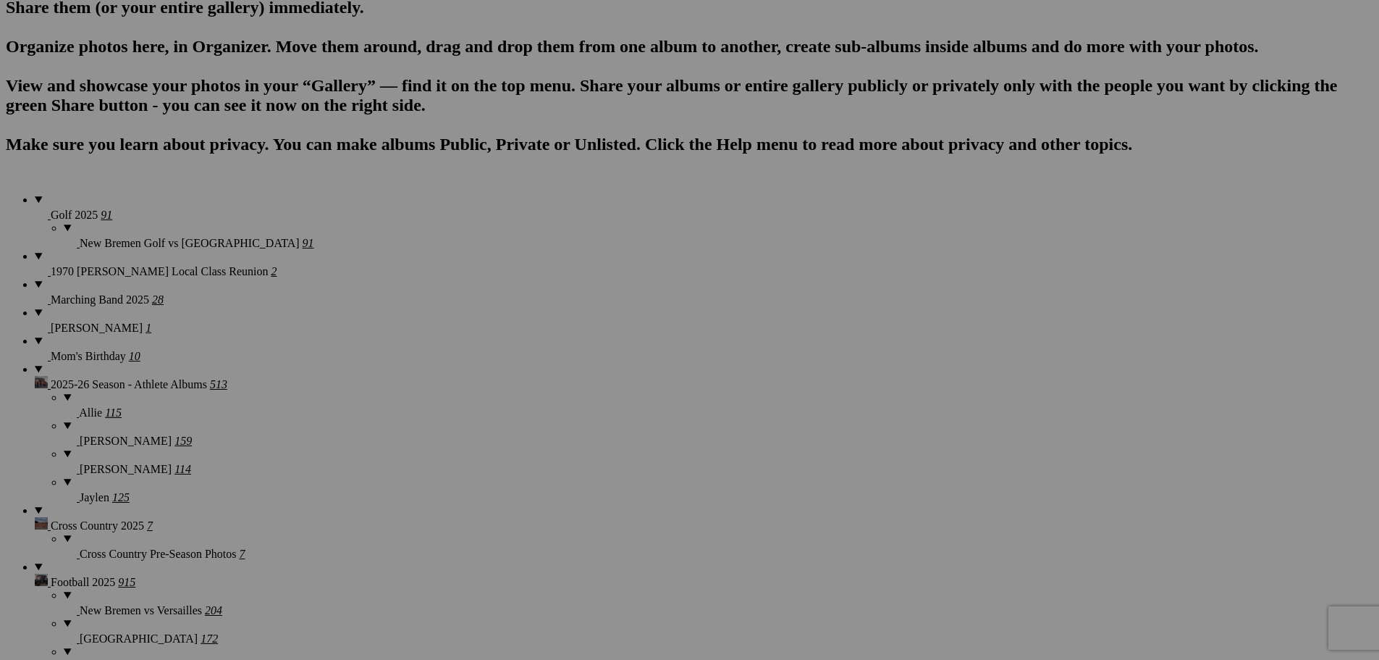
scroll to position [941, 0]
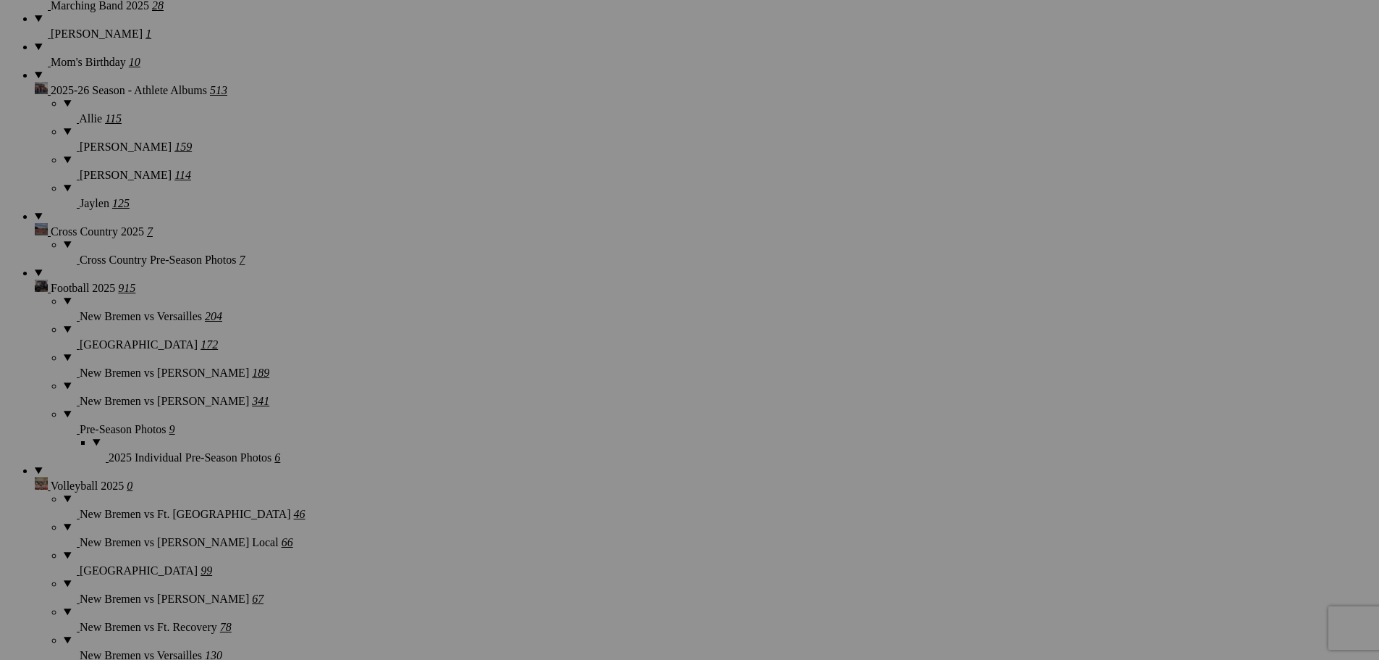
scroll to position [1231, 0]
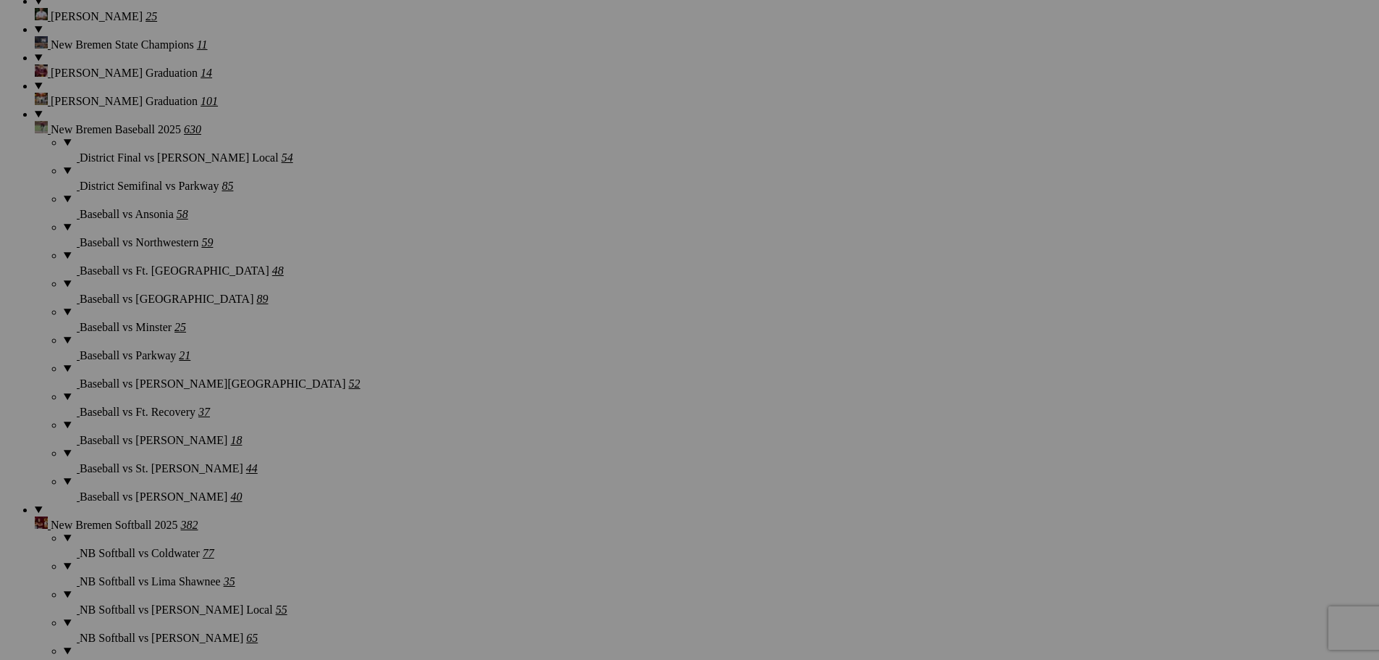
scroll to position [2095, 0]
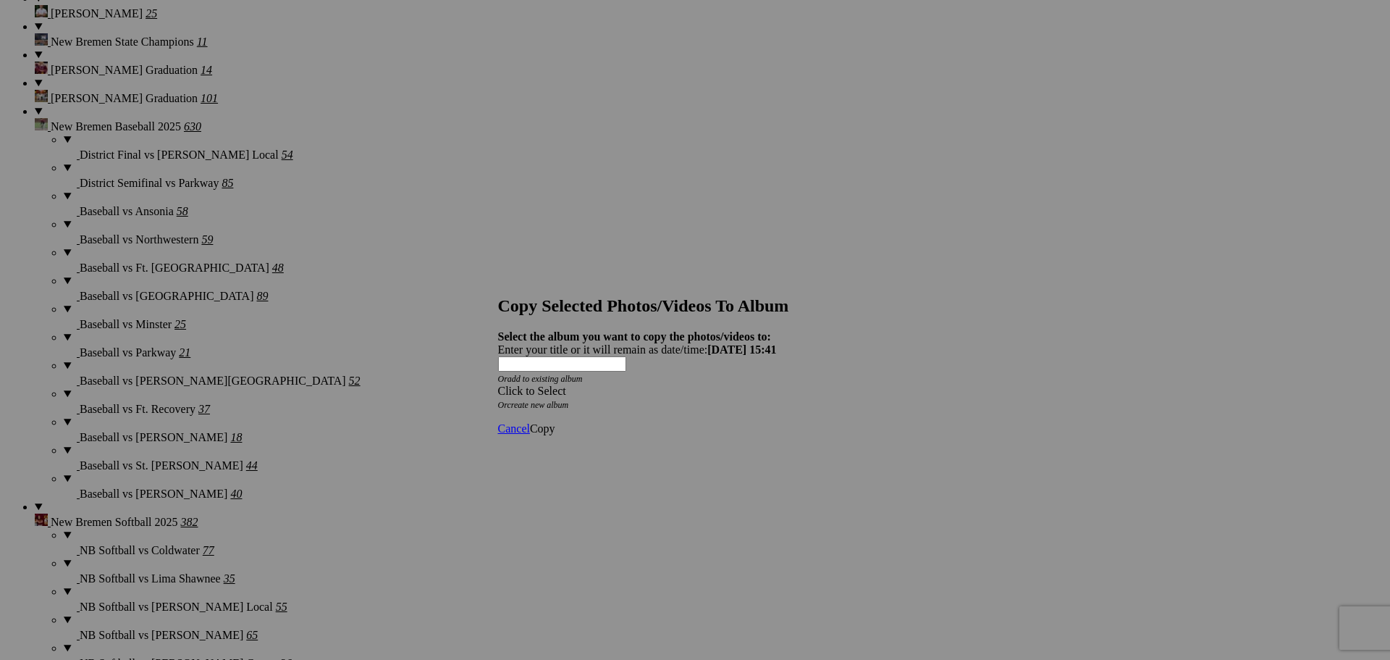
click at [764, 384] on div "Click to Select" at bounding box center [690, 390] width 384 height 13
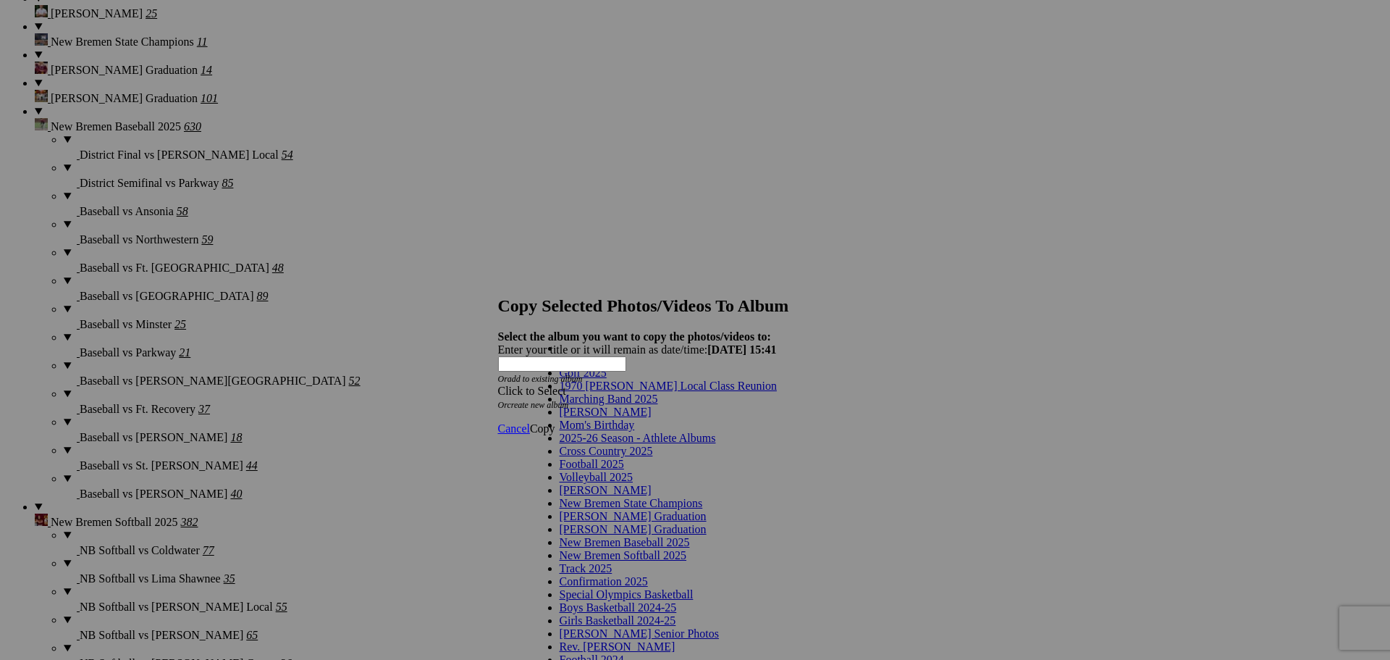
click at [639, 444] on span "2025-26 Season - Athlete Albums" at bounding box center [638, 438] width 156 height 12
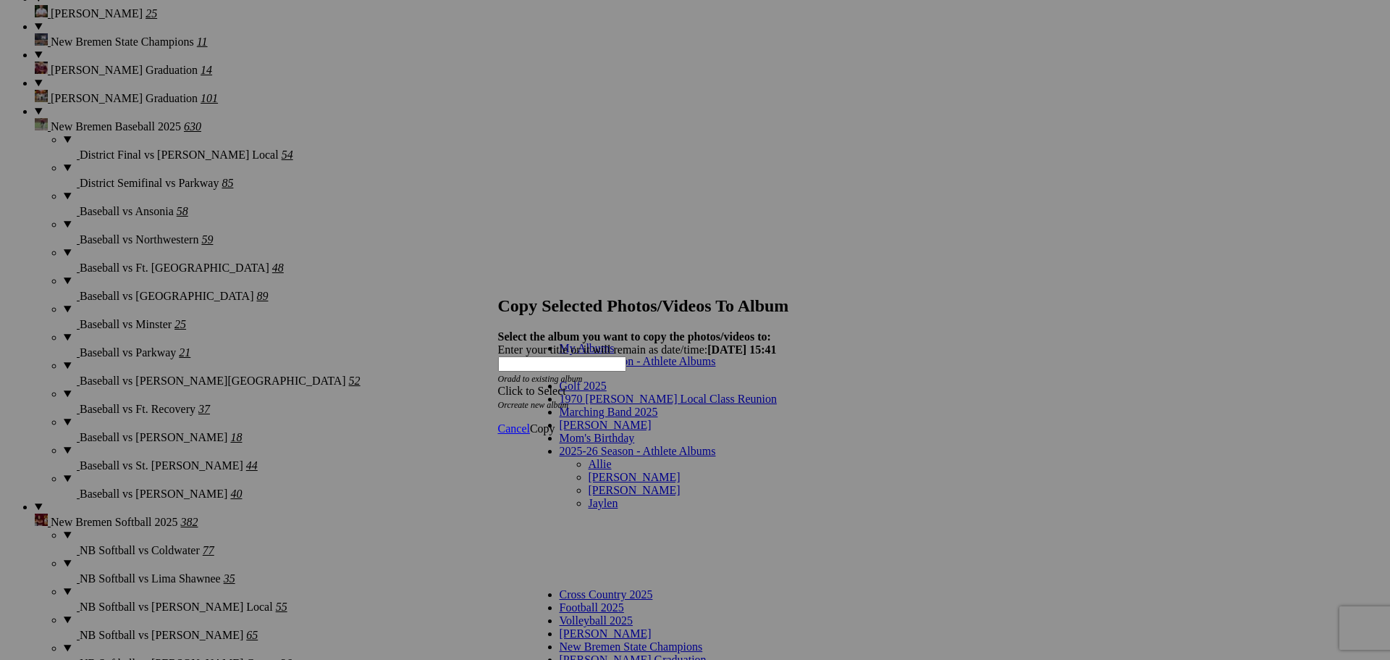
click at [589, 458] on link "Allie" at bounding box center [600, 464] width 23 height 12
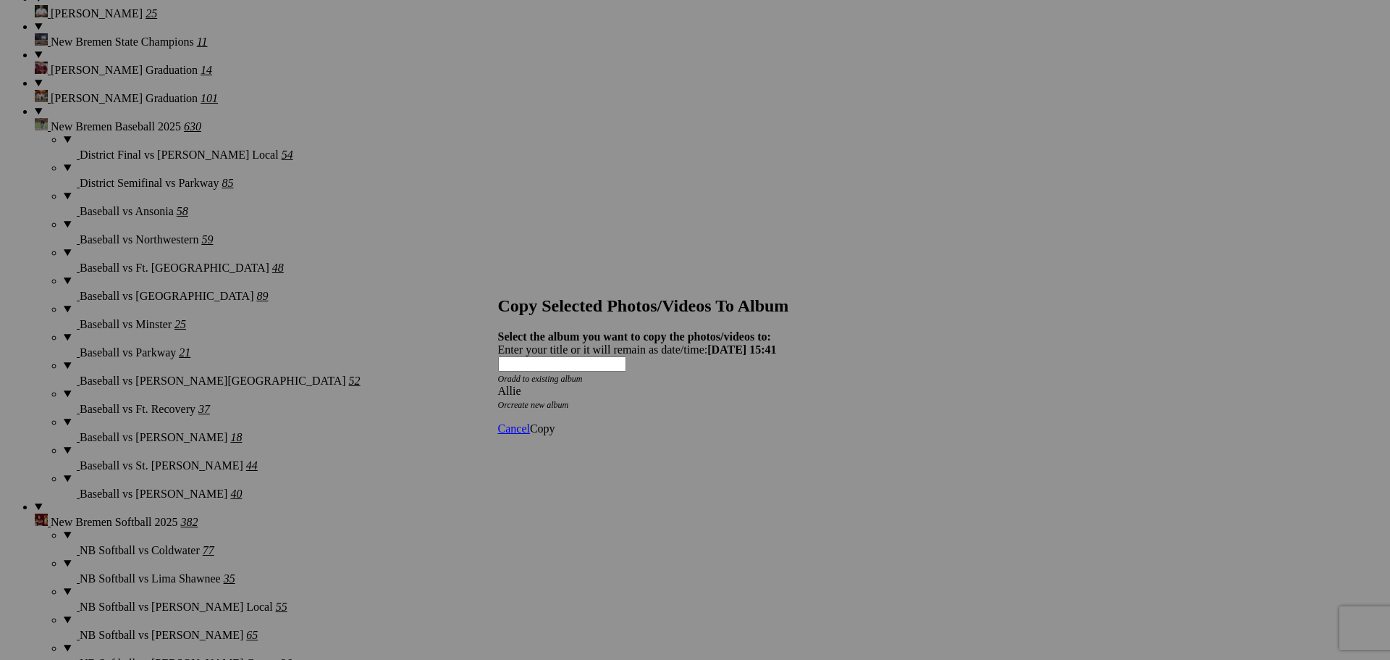
click at [555, 422] on span "Copy" at bounding box center [542, 428] width 25 height 12
click at [545, 382] on span "Ok" at bounding box center [537, 376] width 14 height 12
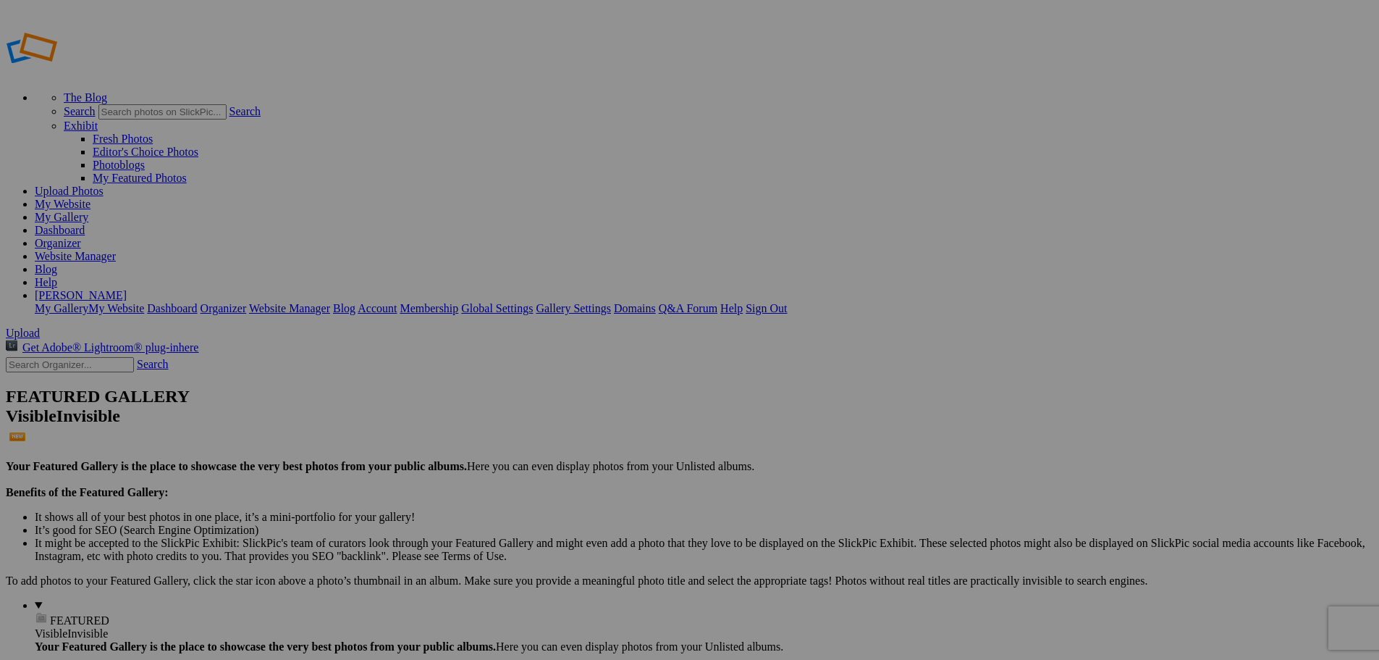
type input "Allie"
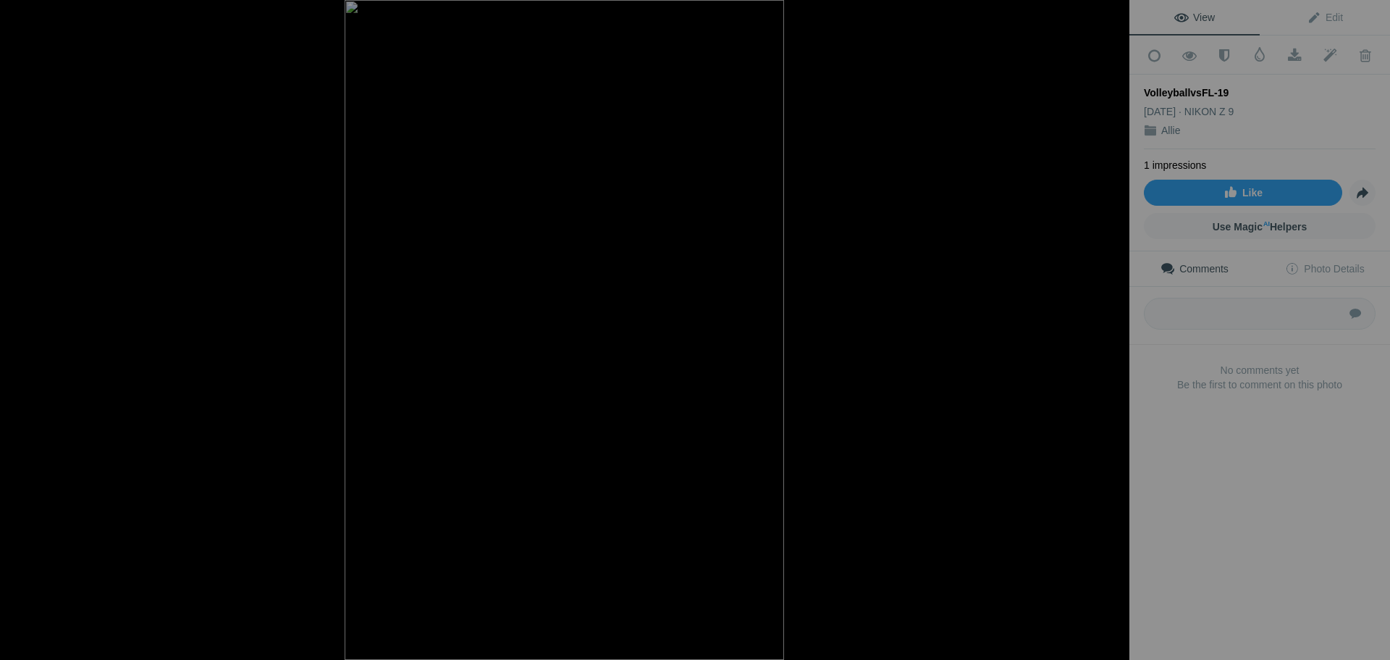
click at [1114, 329] on button at bounding box center [1075, 330] width 109 height 238
click at [25, 14] on div at bounding box center [22, 14] width 52 height 29
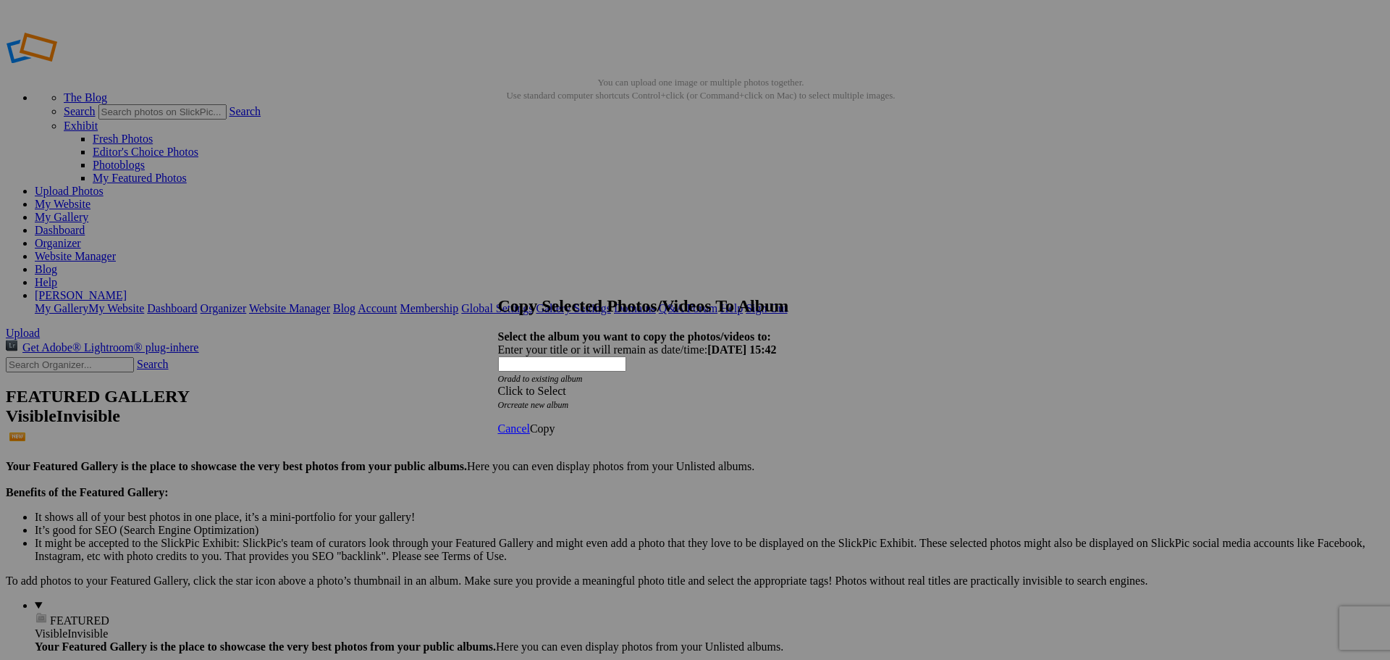
click at [498, 384] on span at bounding box center [498, 390] width 0 height 12
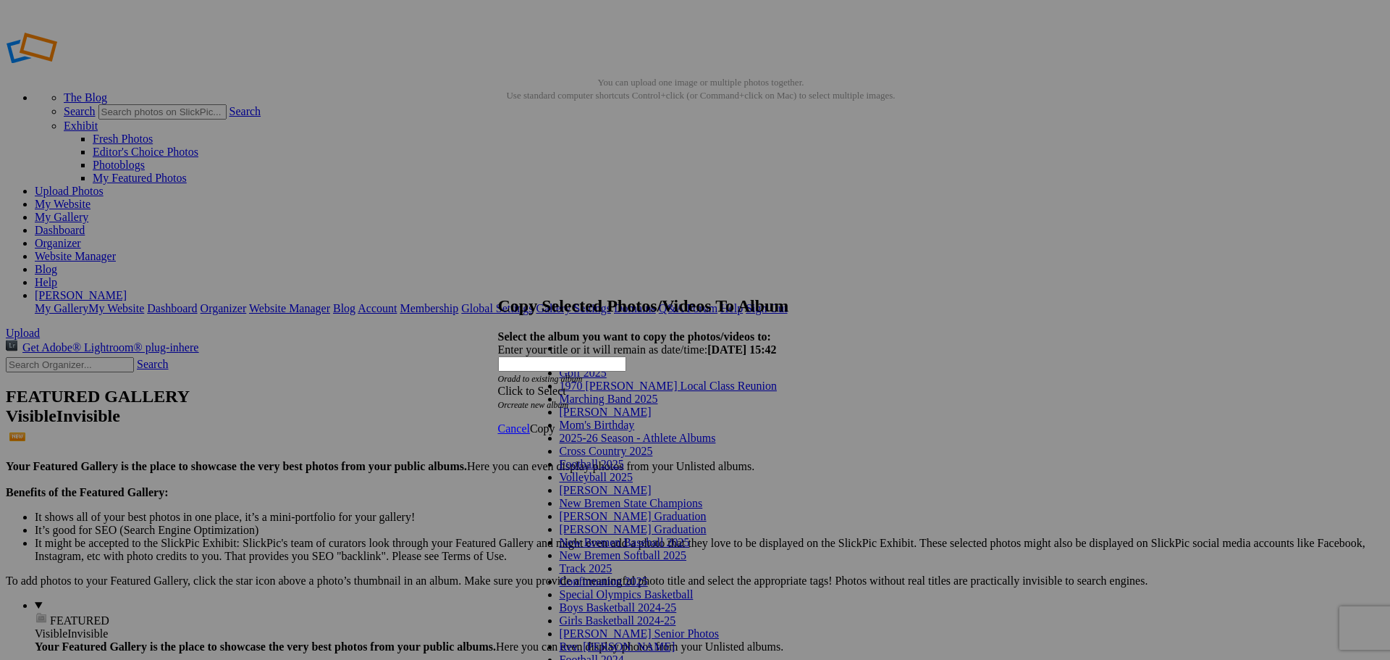
scroll to position [72, 0]
click at [613, 471] on link "Volleyball 2025" at bounding box center [596, 477] width 73 height 12
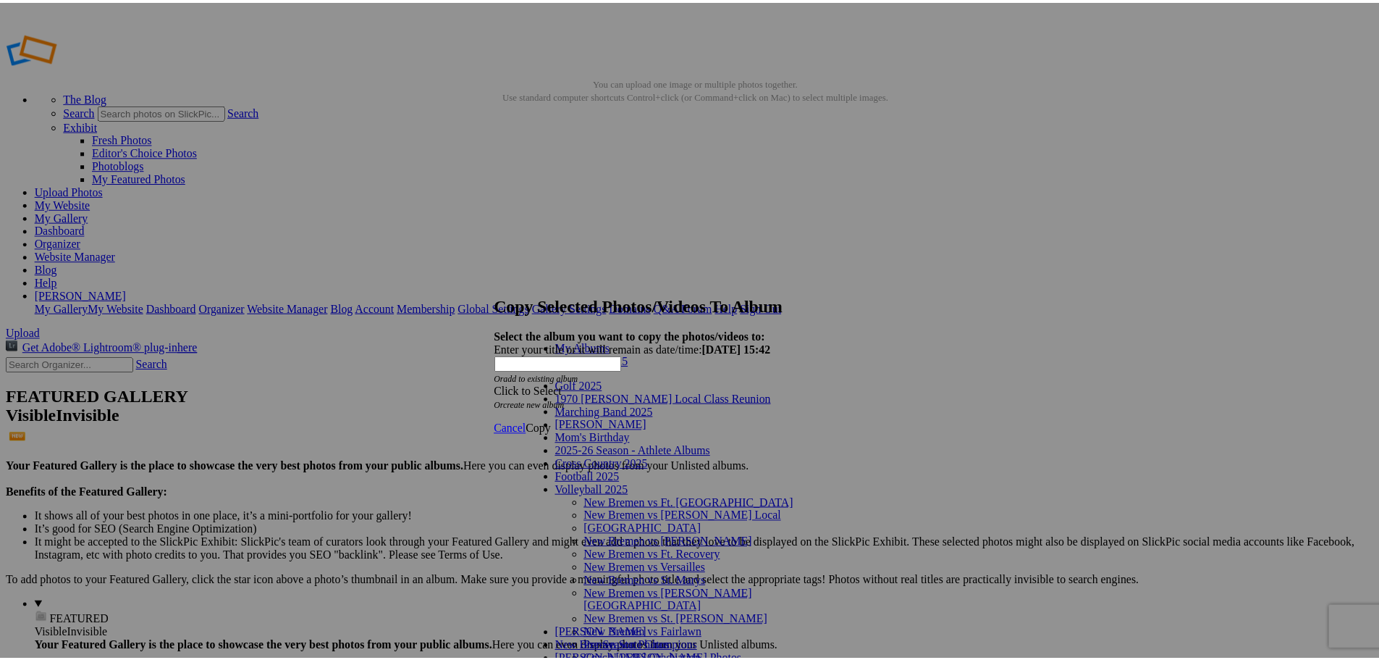
scroll to position [88, 0]
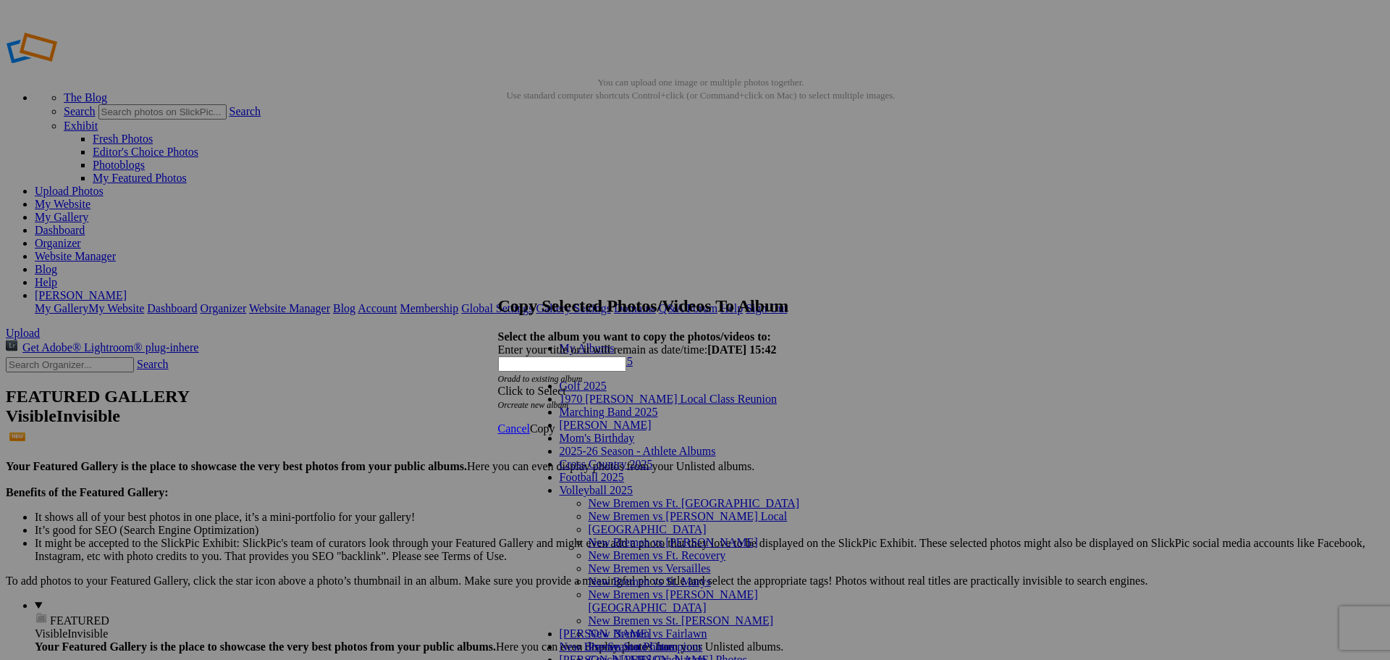
click at [610, 653] on link "Coach [PERSON_NAME] Photos" at bounding box center [668, 659] width 159 height 12
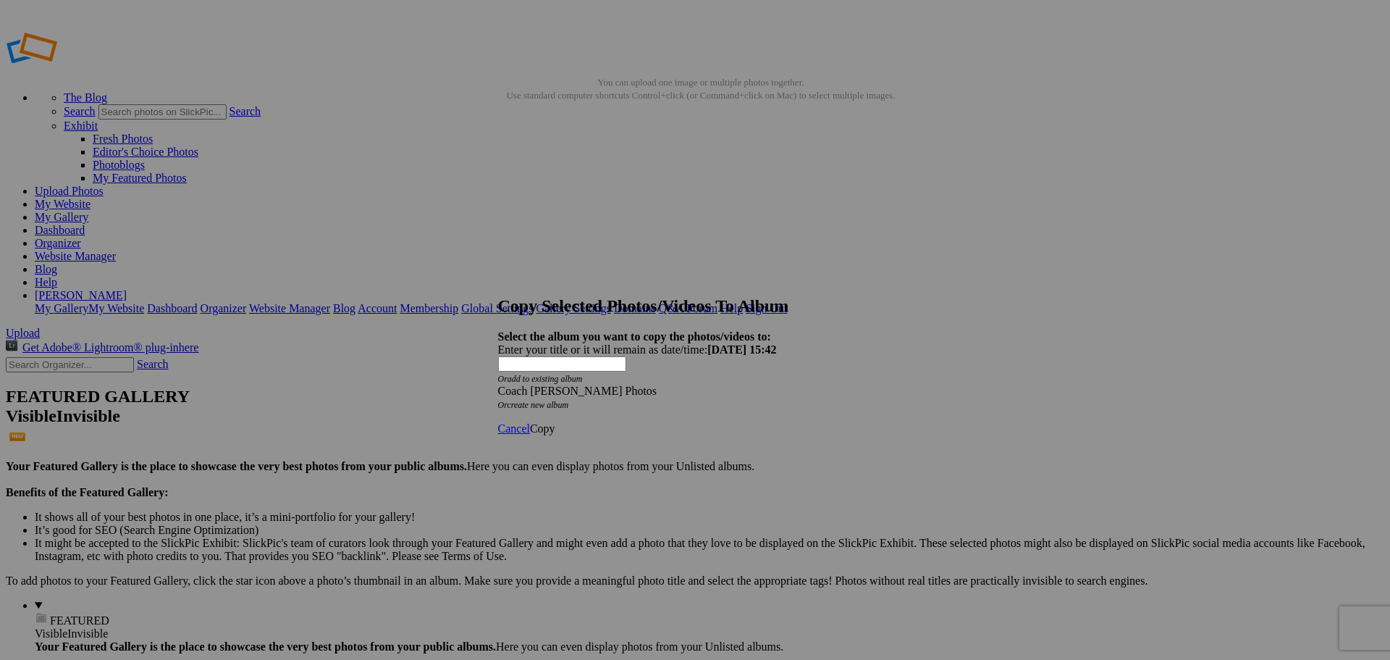
click at [555, 422] on span "Copy" at bounding box center [542, 428] width 25 height 12
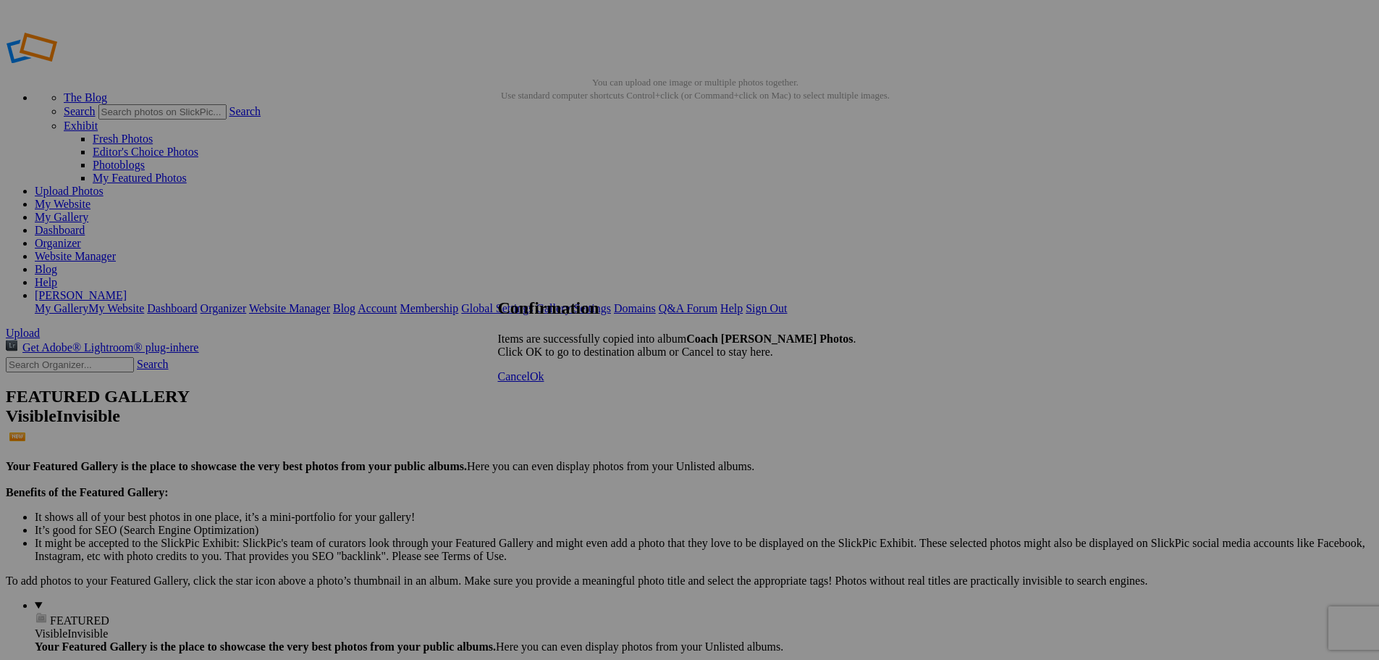
click at [545, 382] on span "Ok" at bounding box center [537, 376] width 14 height 12
type input "Coach [PERSON_NAME] Photos"
type input "Volleyball 2025"
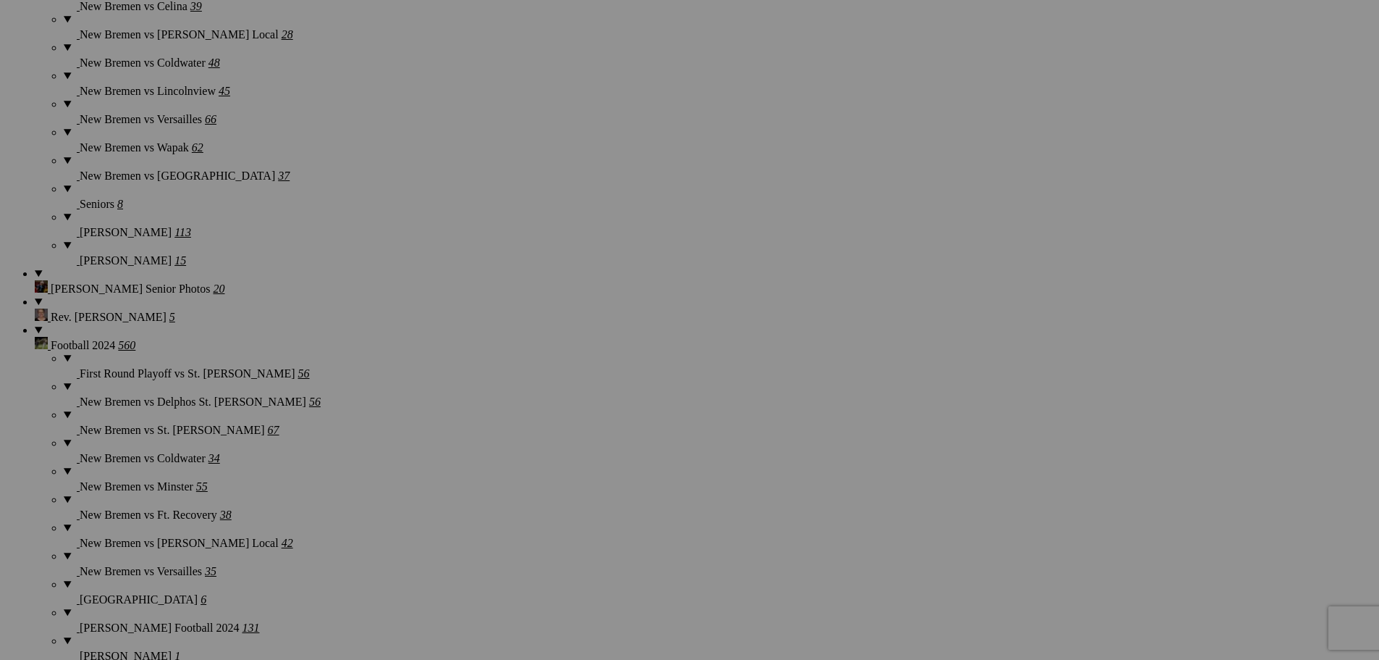
scroll to position [3977, 0]
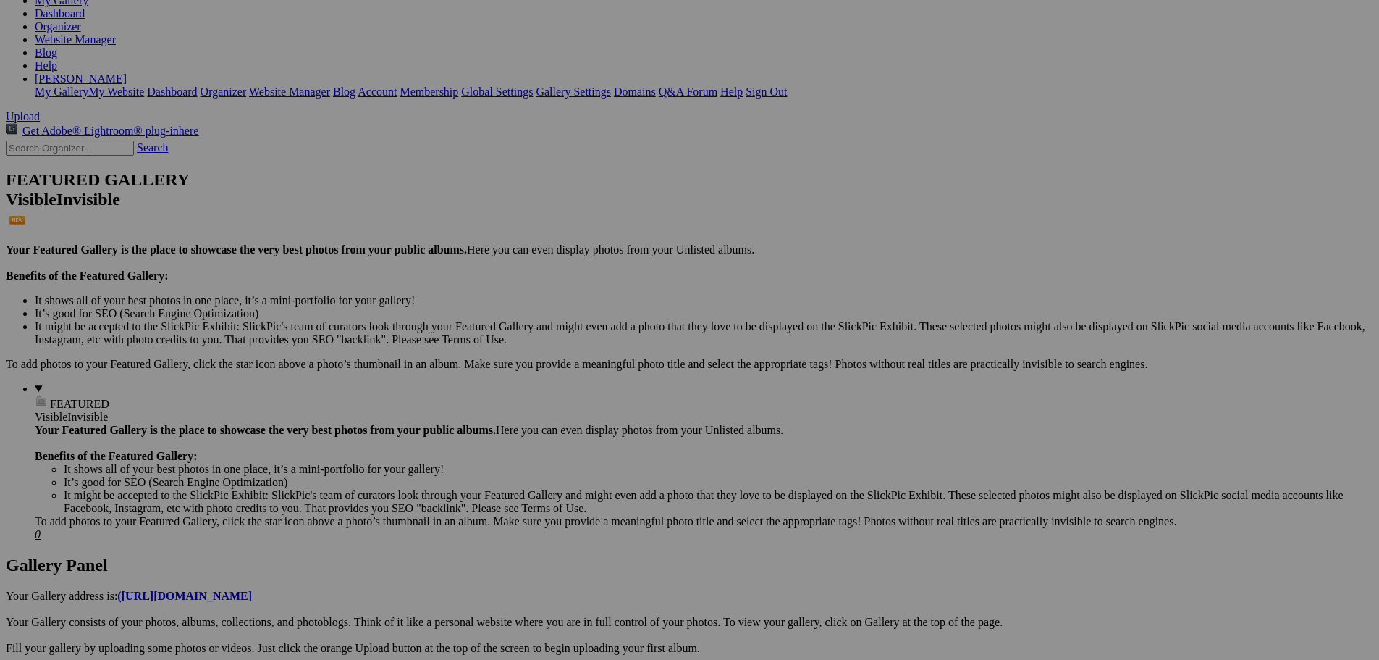
scroll to position [217, 0]
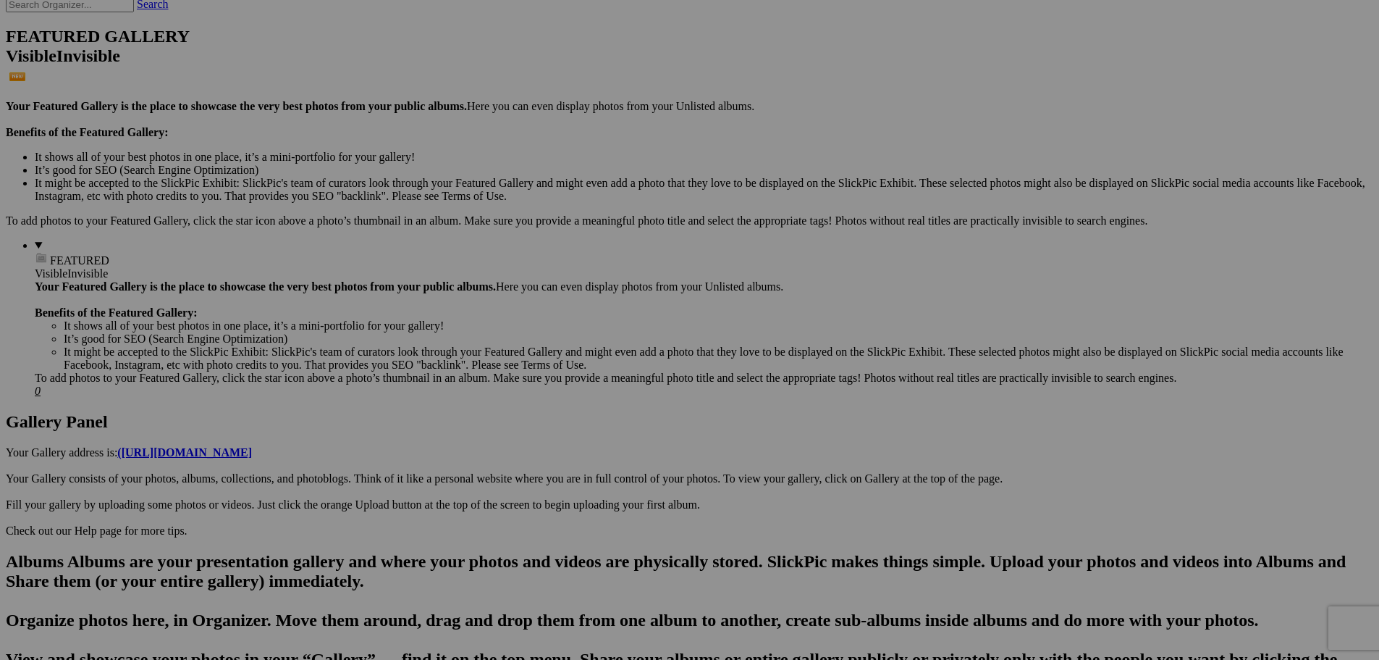
scroll to position [362, 0]
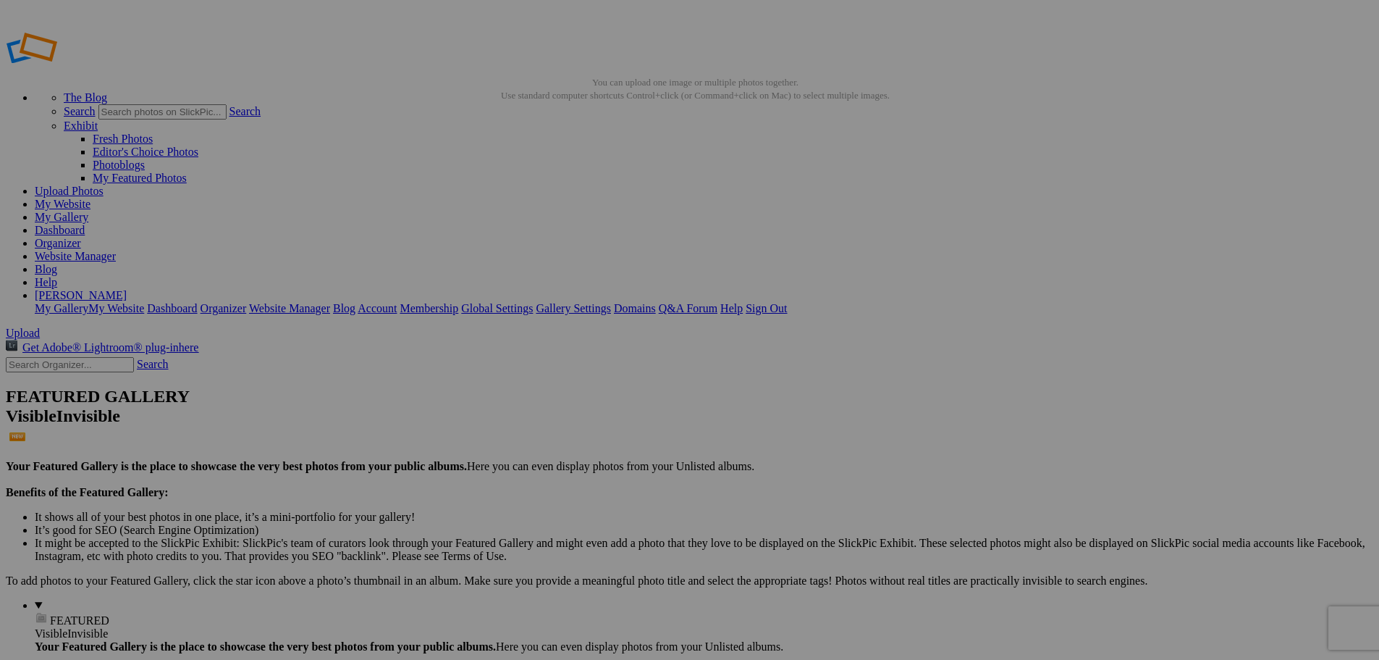
click at [116, 250] on link "Website Manager" at bounding box center [75, 256] width 81 height 12
